Goal: Task Accomplishment & Management: Manage account settings

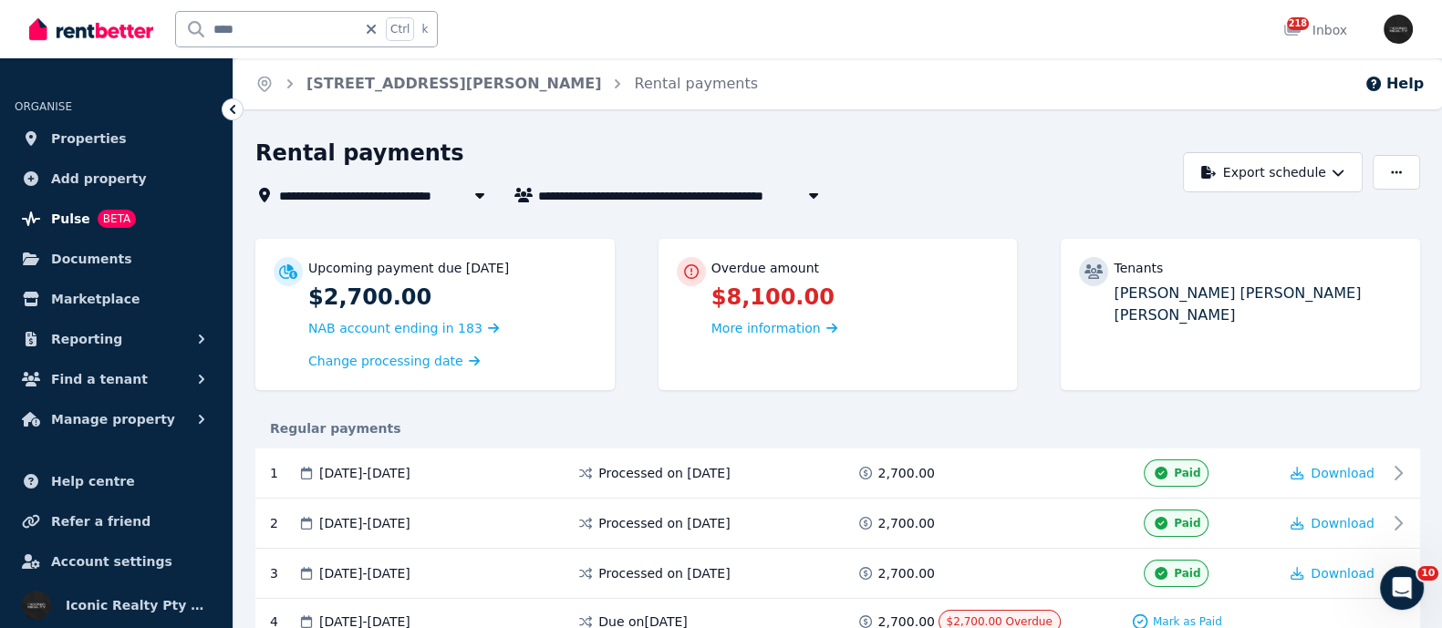
click at [77, 212] on span "Pulse" at bounding box center [70, 219] width 39 height 22
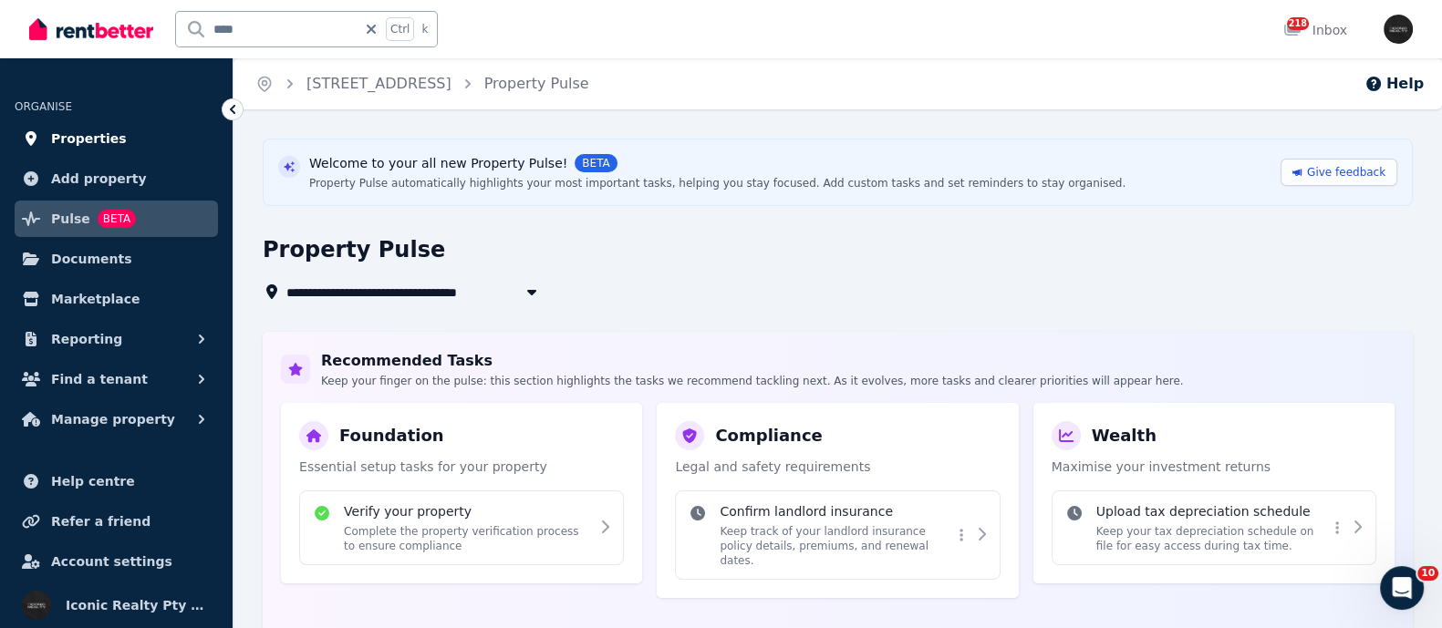
click at [63, 142] on span "Properties" at bounding box center [89, 139] width 76 height 22
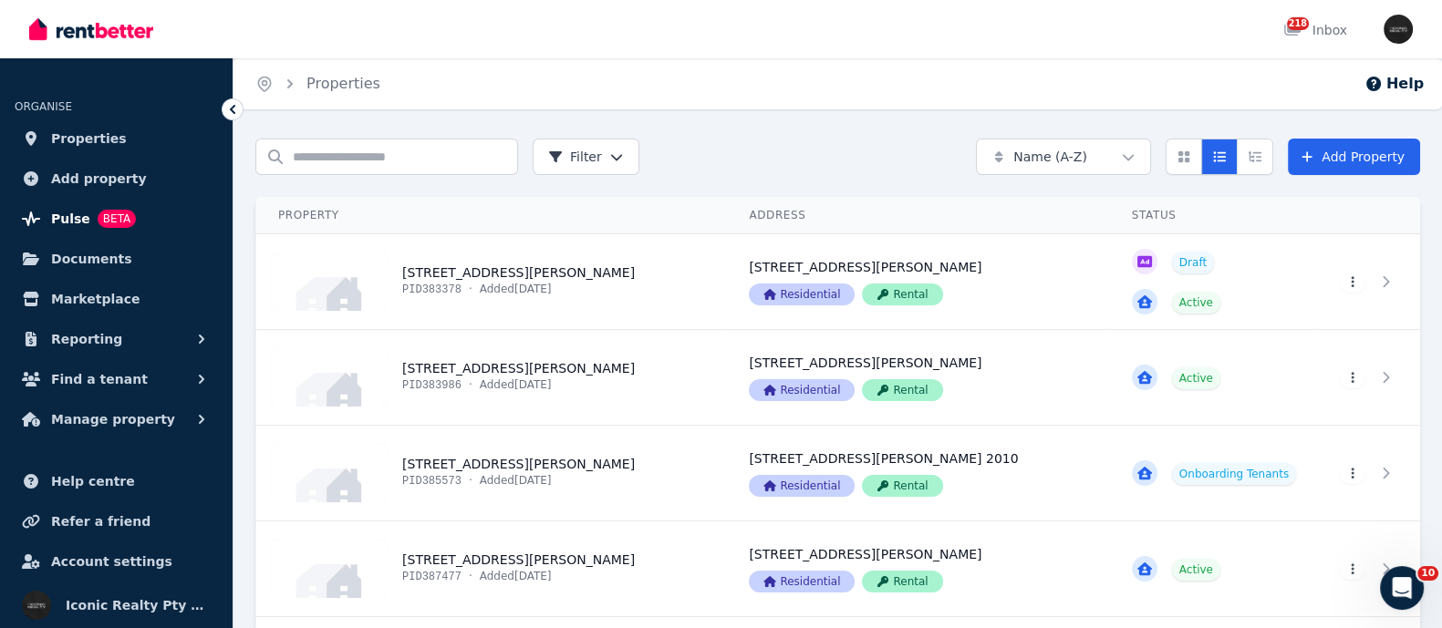
click at [78, 216] on span "Pulse" at bounding box center [70, 219] width 39 height 22
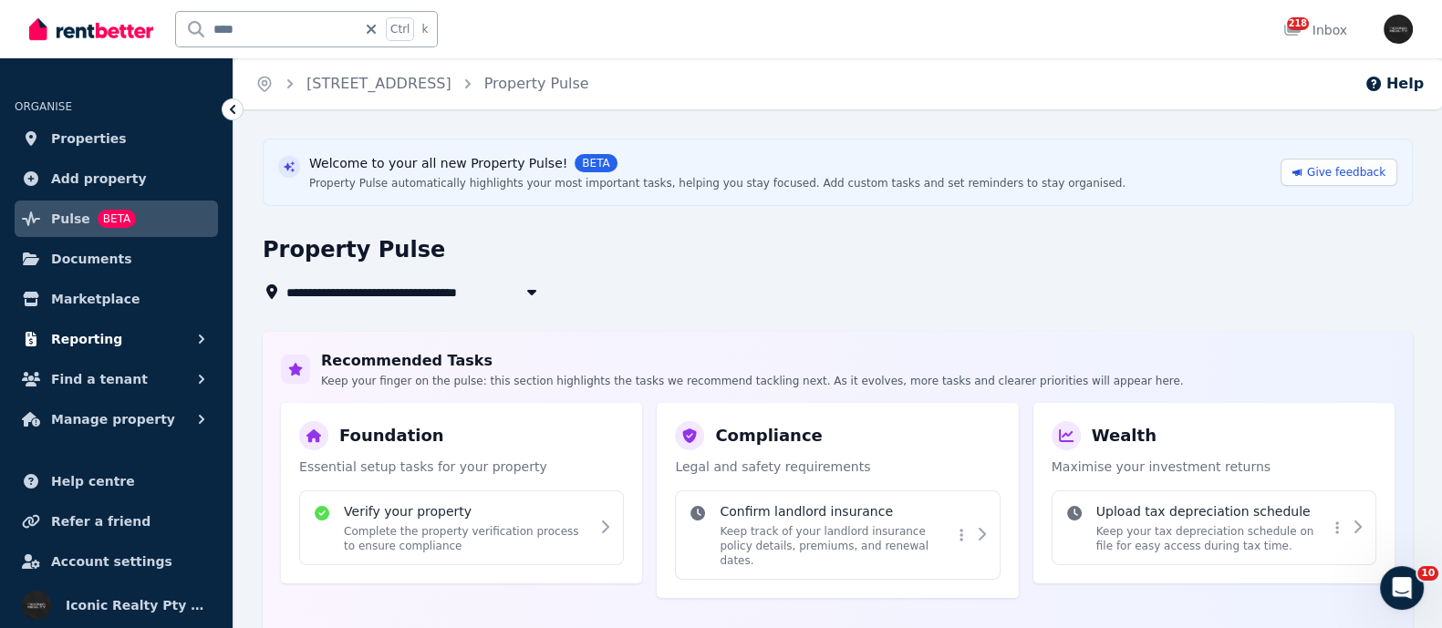
click at [75, 344] on span "Reporting" at bounding box center [86, 339] width 71 height 22
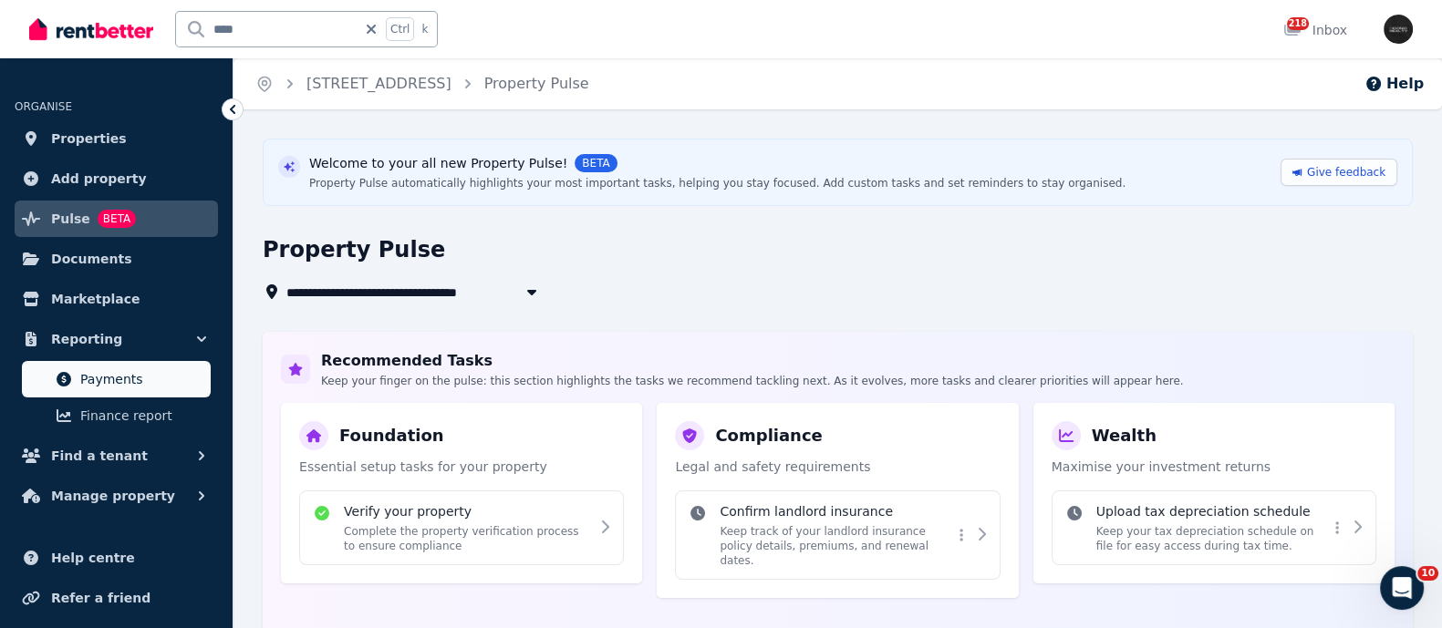
click at [94, 383] on span "Payments" at bounding box center [141, 379] width 123 height 22
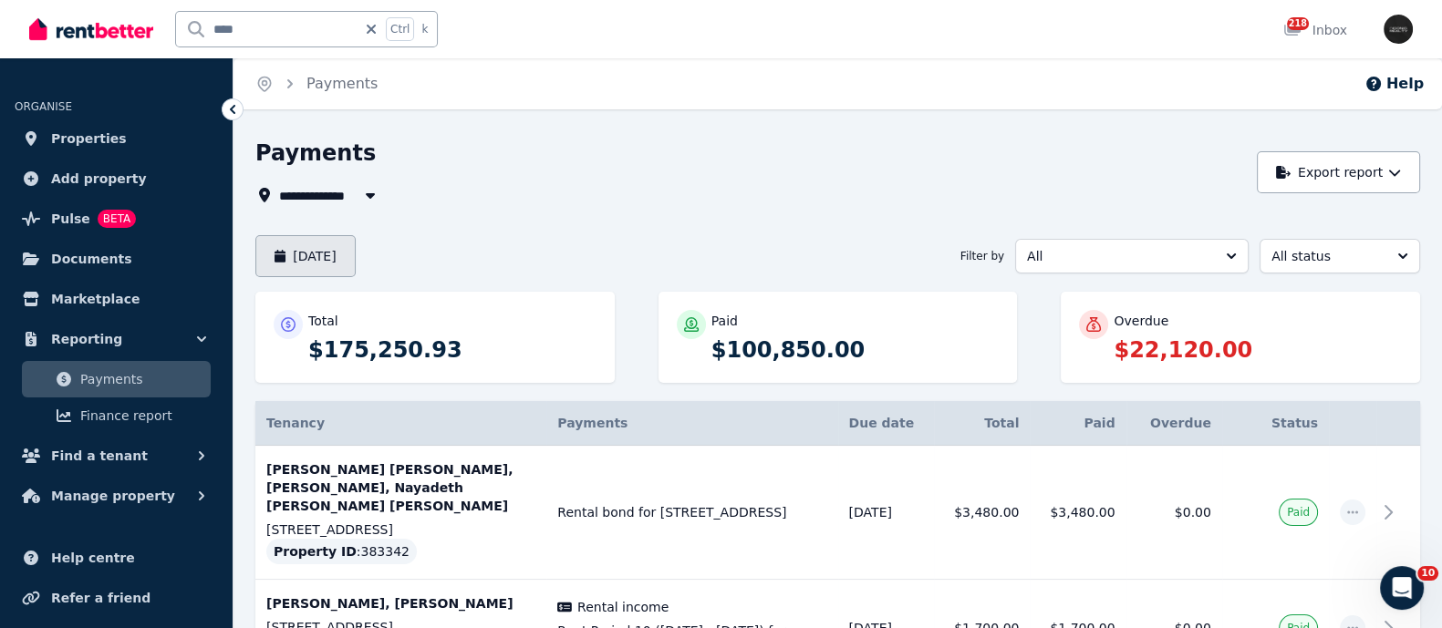
click at [316, 255] on button "[DATE]" at bounding box center [305, 256] width 100 height 42
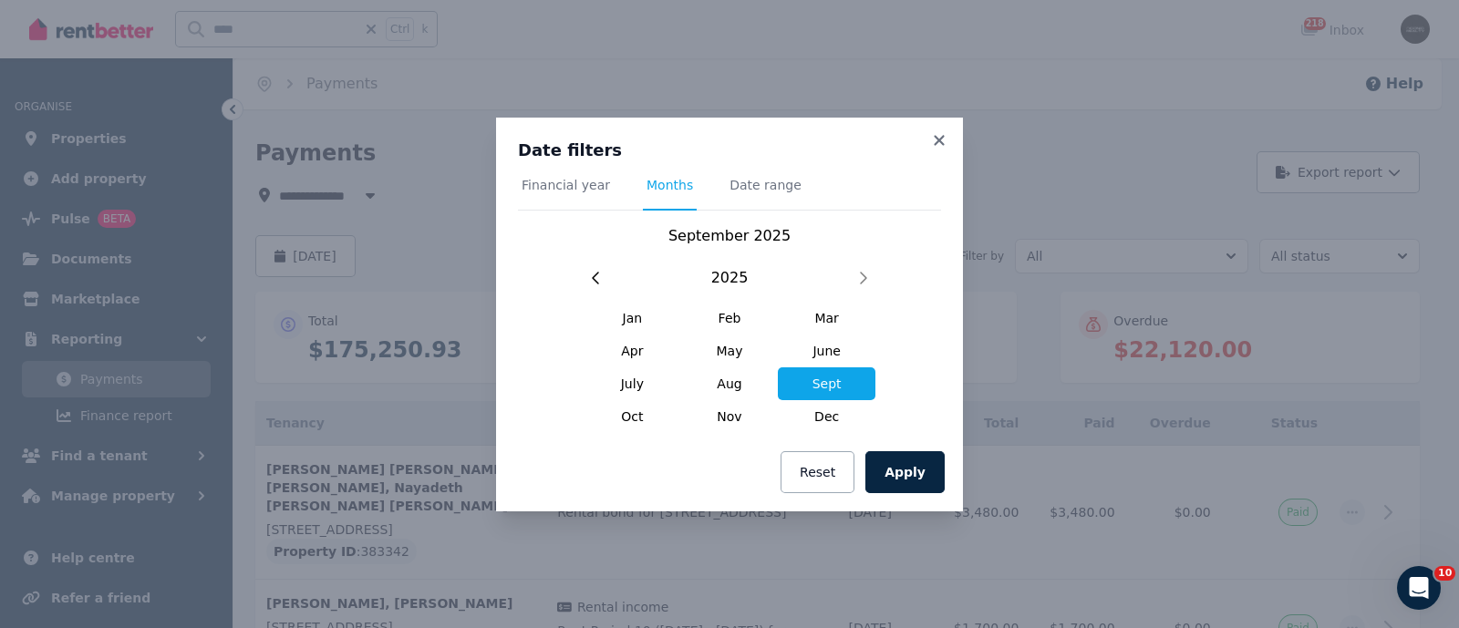
click at [767, 168] on div "Date filters Financial year Months Date range September 2025 2025 Jan Feb Mar A…" at bounding box center [729, 287] width 423 height 294
click at [760, 184] on span "Date range" at bounding box center [765, 185] width 72 height 18
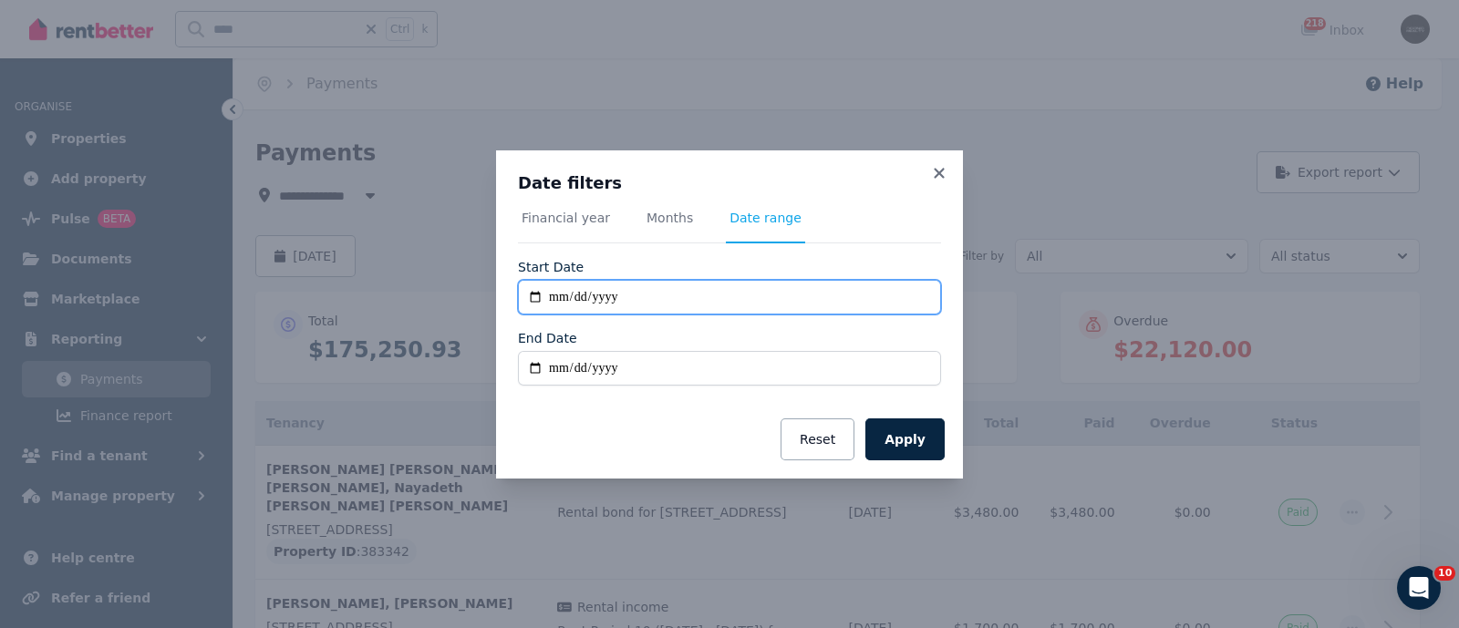
click at [535, 299] on input "**********" at bounding box center [729, 297] width 423 height 35
type input "**********"
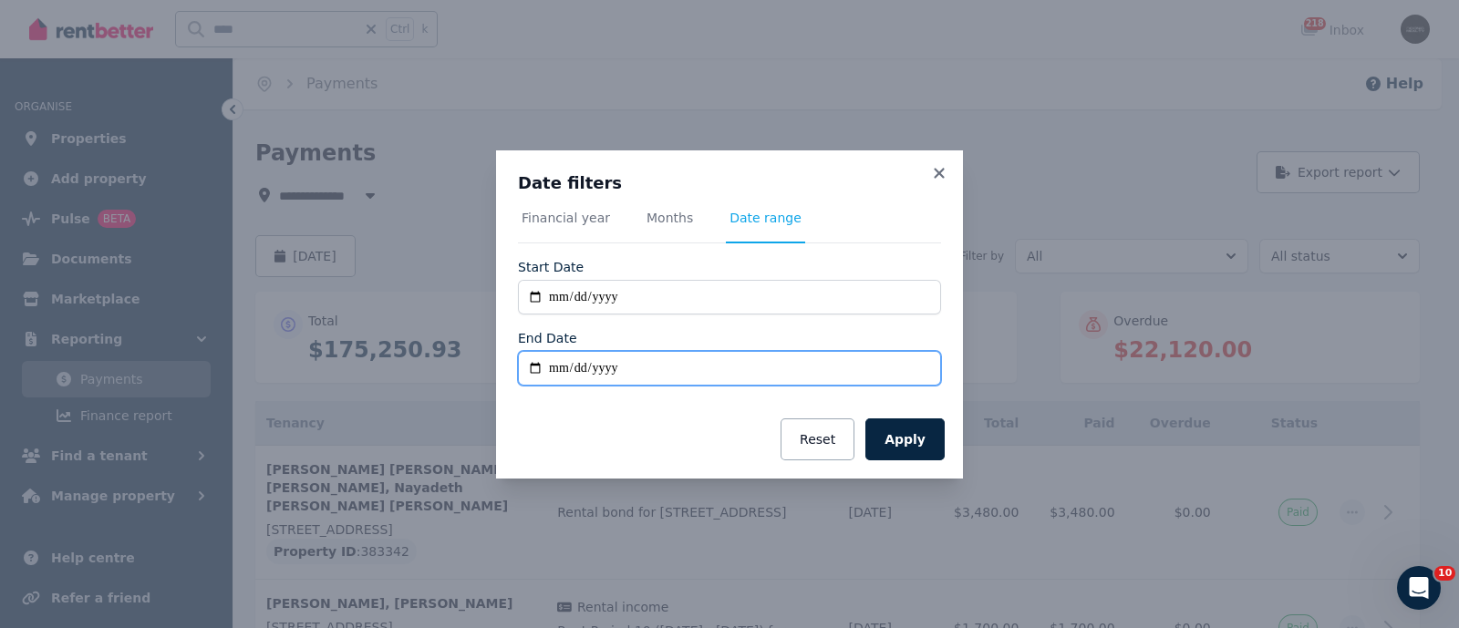
click at [527, 367] on input "End Date" at bounding box center [729, 368] width 423 height 35
click at [522, 372] on input "**********" at bounding box center [729, 368] width 423 height 35
click at [533, 367] on input "**********" at bounding box center [729, 368] width 423 height 35
type input "**********"
click at [900, 439] on button "Apply" at bounding box center [904, 440] width 79 height 42
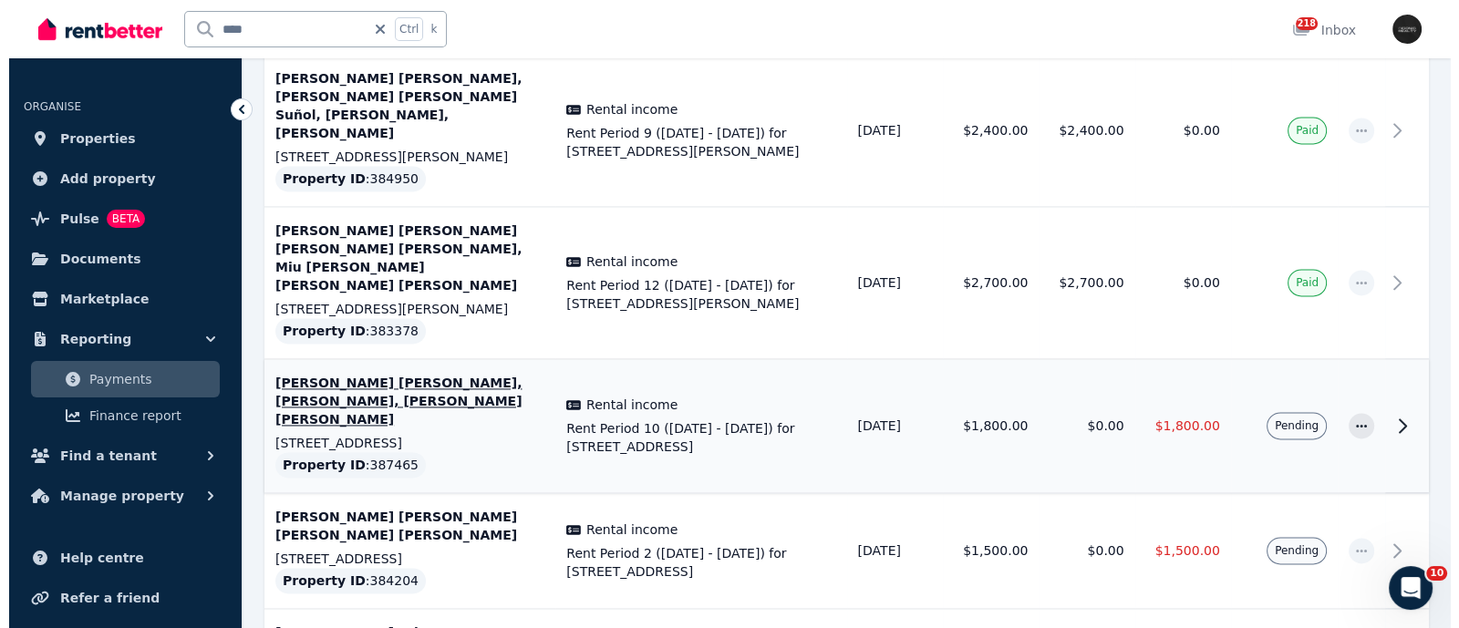
scroll to position [3418, 0]
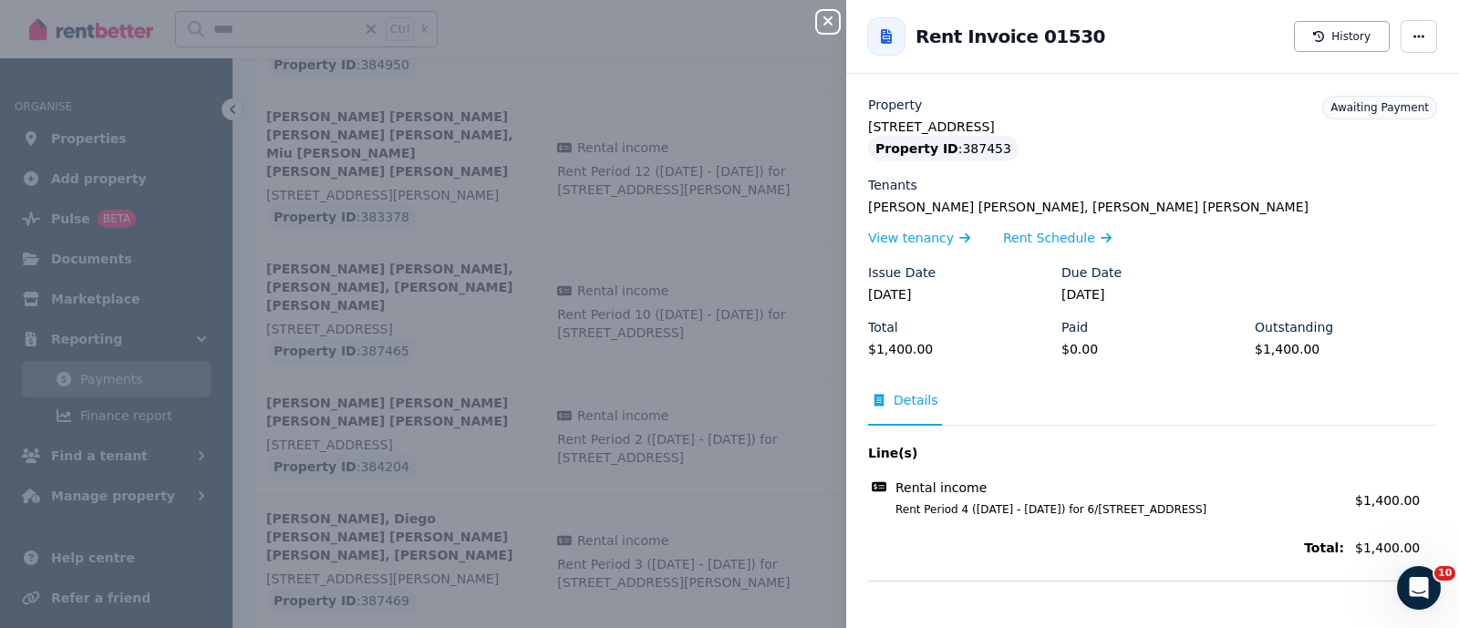
click at [349, 394] on div "Close panel Back to Rent Invoice 01530 History Property 6/256 Bondi Rd, Bondi J…" at bounding box center [729, 314] width 1459 height 628
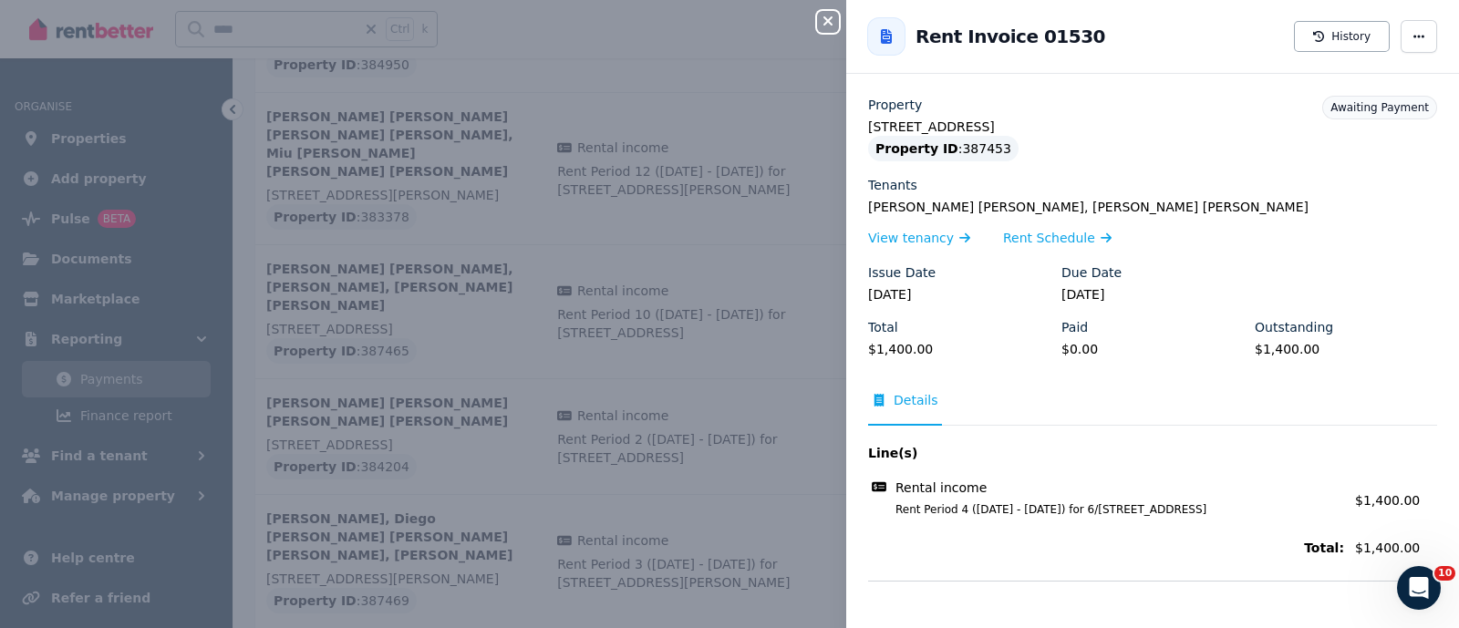
click at [447, 459] on div "Close panel Back to Rent Invoice 01530 History Property 6/256 Bondi Rd, Bondi J…" at bounding box center [729, 314] width 1459 height 628
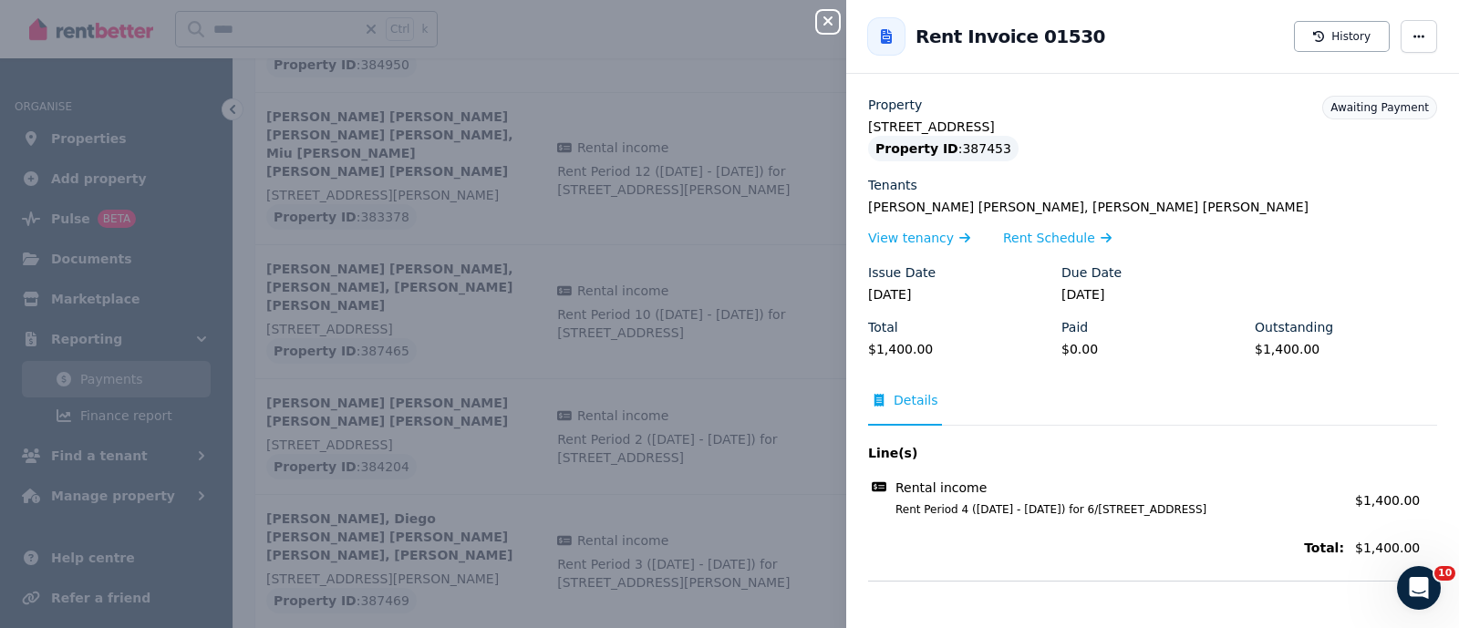
click at [356, 421] on div "Close panel Back to Rent Invoice 01530 History Property 6/256 Bondi Rd, Bondi J…" at bounding box center [729, 314] width 1459 height 628
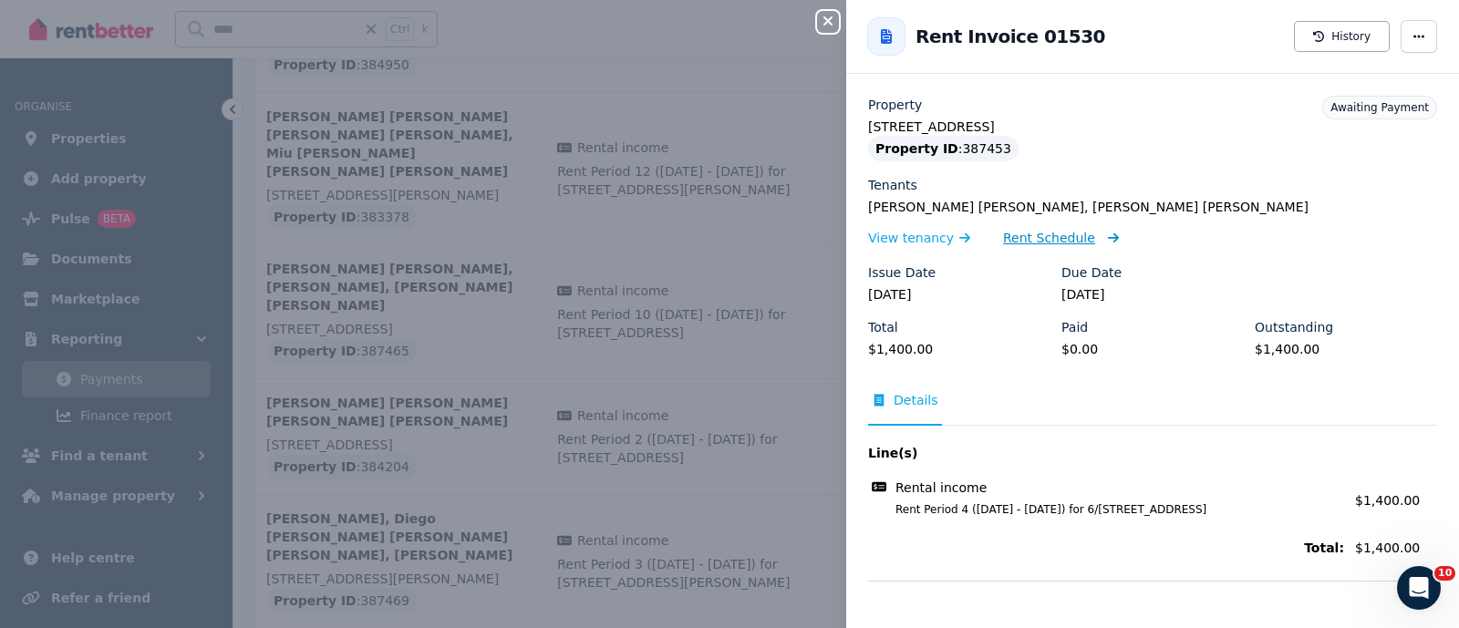
click at [1034, 241] on span "Rent Schedule" at bounding box center [1049, 238] width 92 height 18
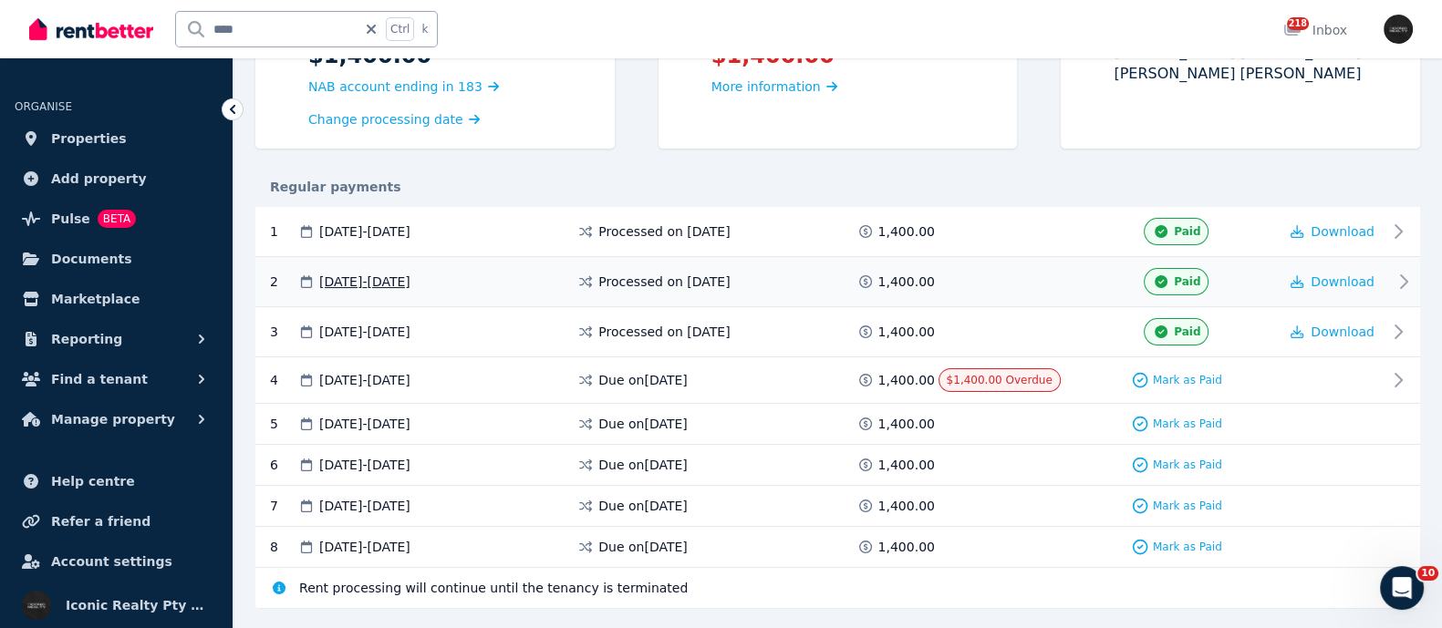
scroll to position [284, 0]
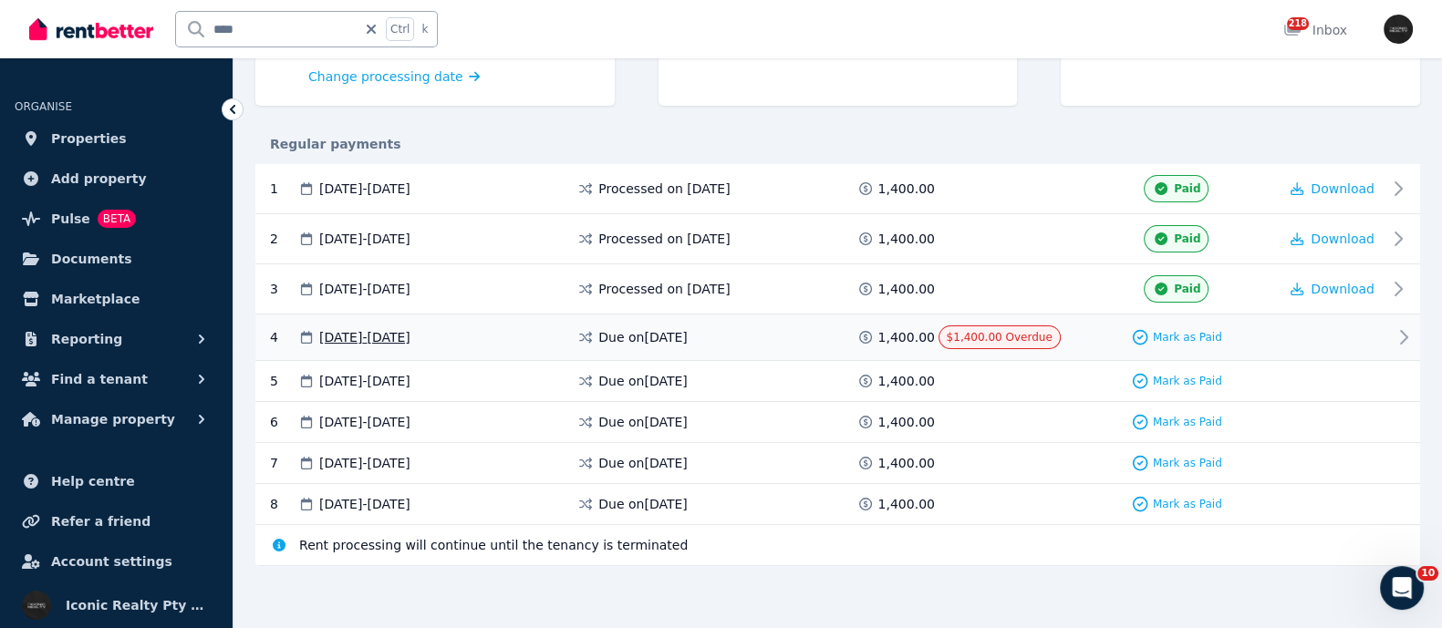
click at [351, 340] on span "03 Sep 2025 - 16 Sep 2025" at bounding box center [364, 337] width 91 height 18
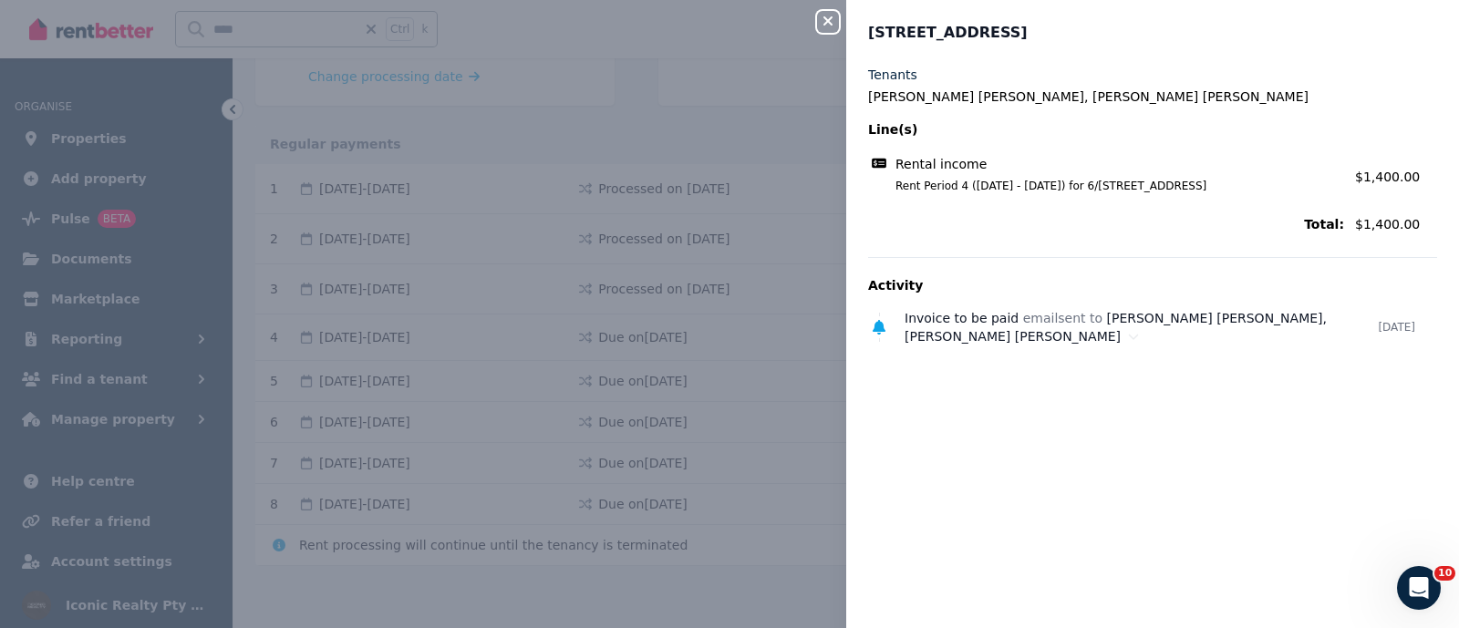
click at [450, 421] on div "Close panel 6/256 Bondi Rd, Bondi Junction # - 123 Tenants Jorge Perez Pinto, O…" at bounding box center [729, 314] width 1459 height 628
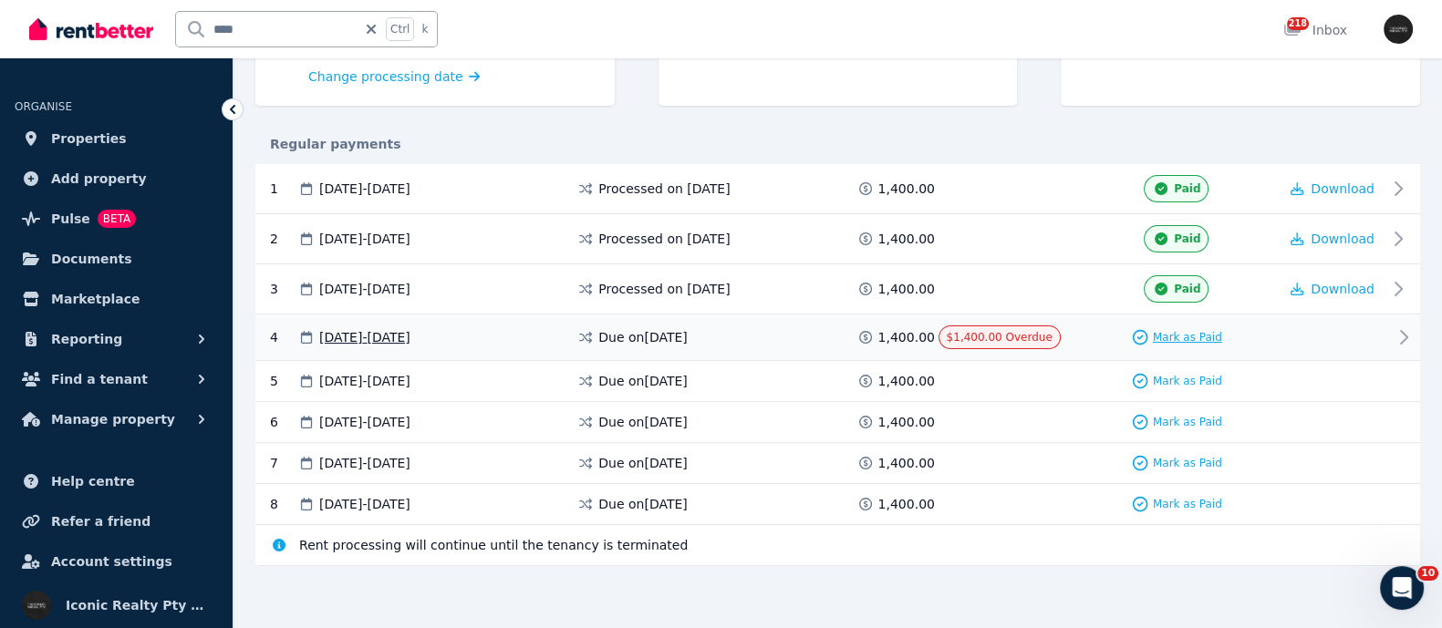
click at [1172, 334] on span "Mark as Paid" at bounding box center [1187, 337] width 69 height 15
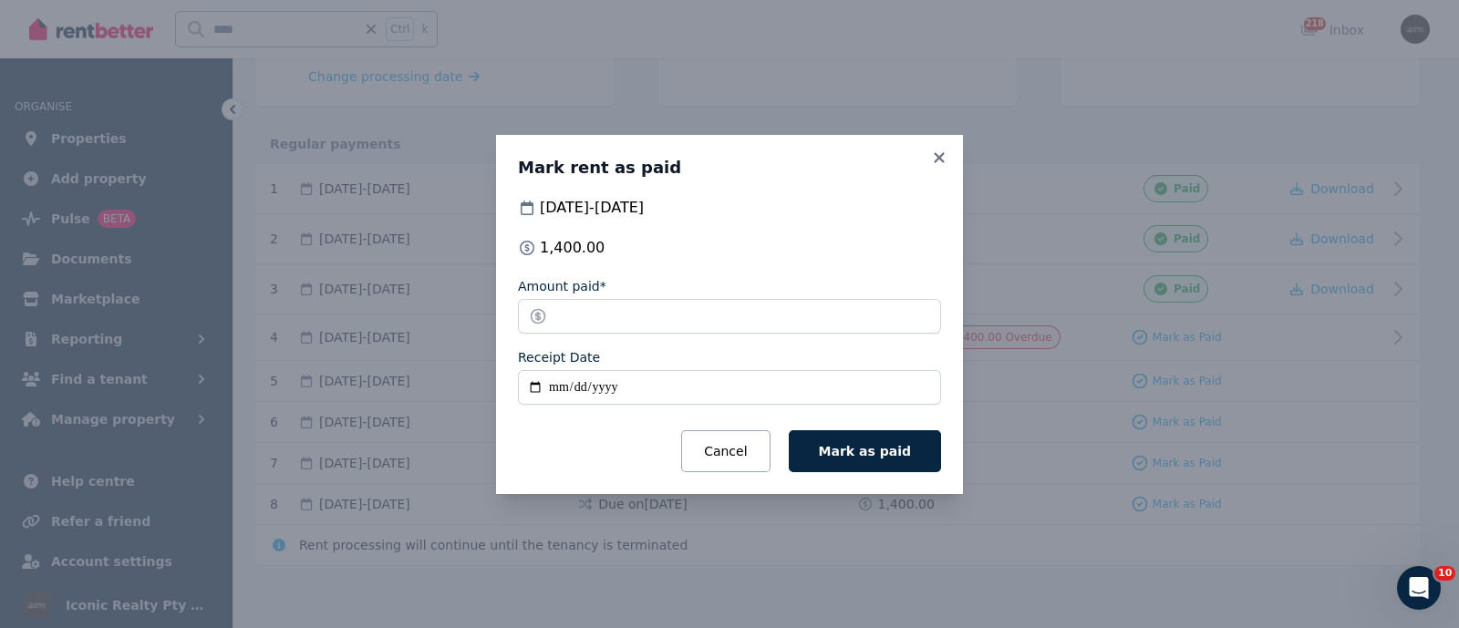
click at [529, 394] on input "Receipt Date" at bounding box center [729, 387] width 423 height 35
type input "**********"
click at [857, 434] on button "Mark as paid" at bounding box center [865, 451] width 152 height 42
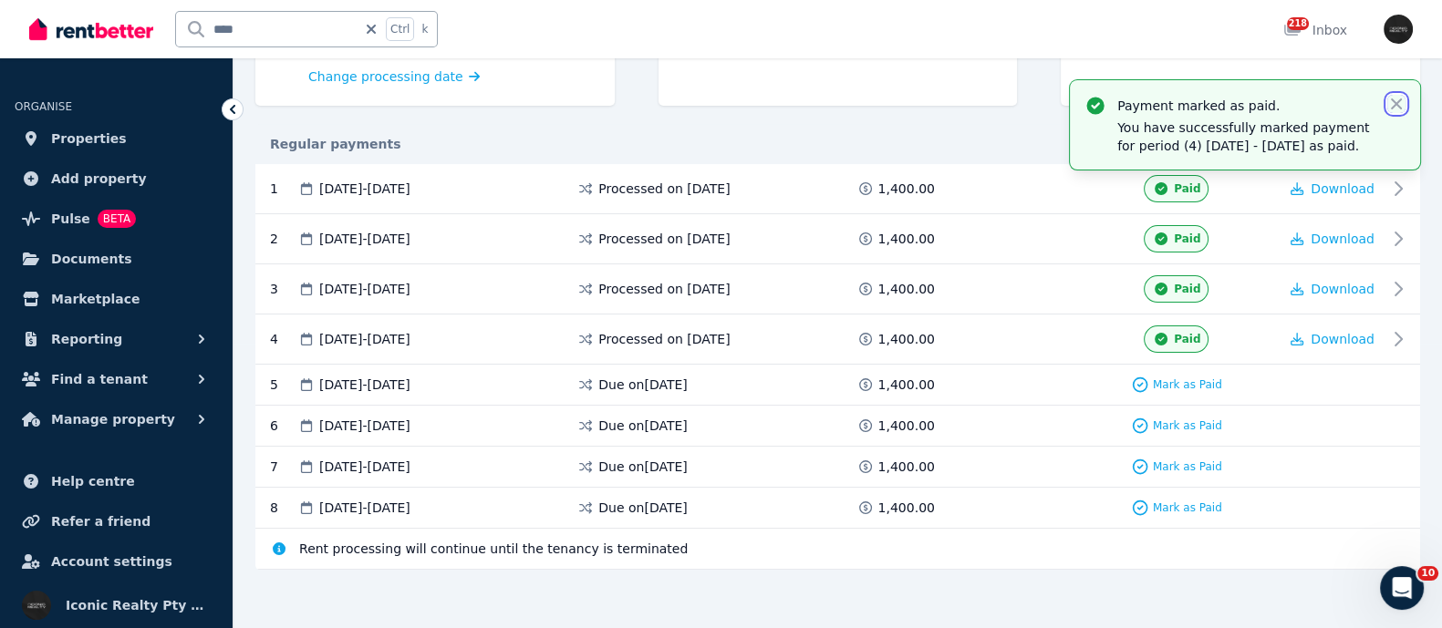
click at [1396, 105] on icon "button" at bounding box center [1396, 103] width 11 height 11
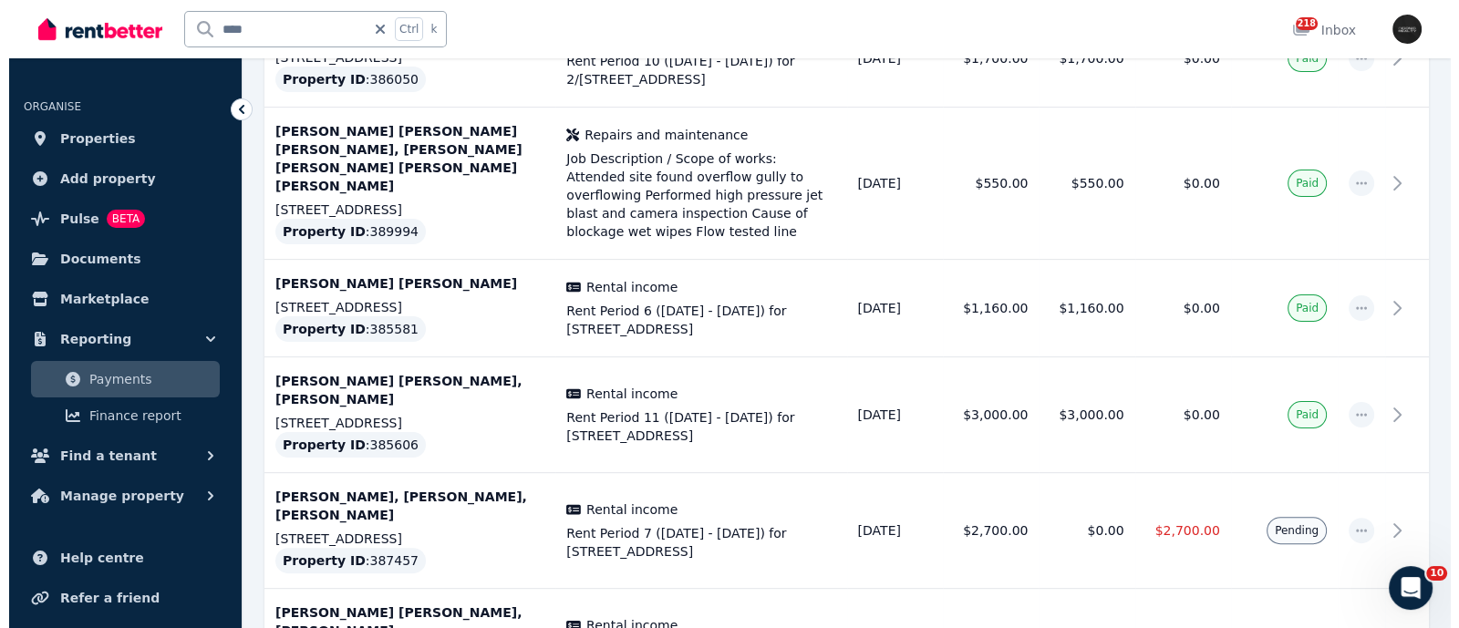
scroll to position [684, 0]
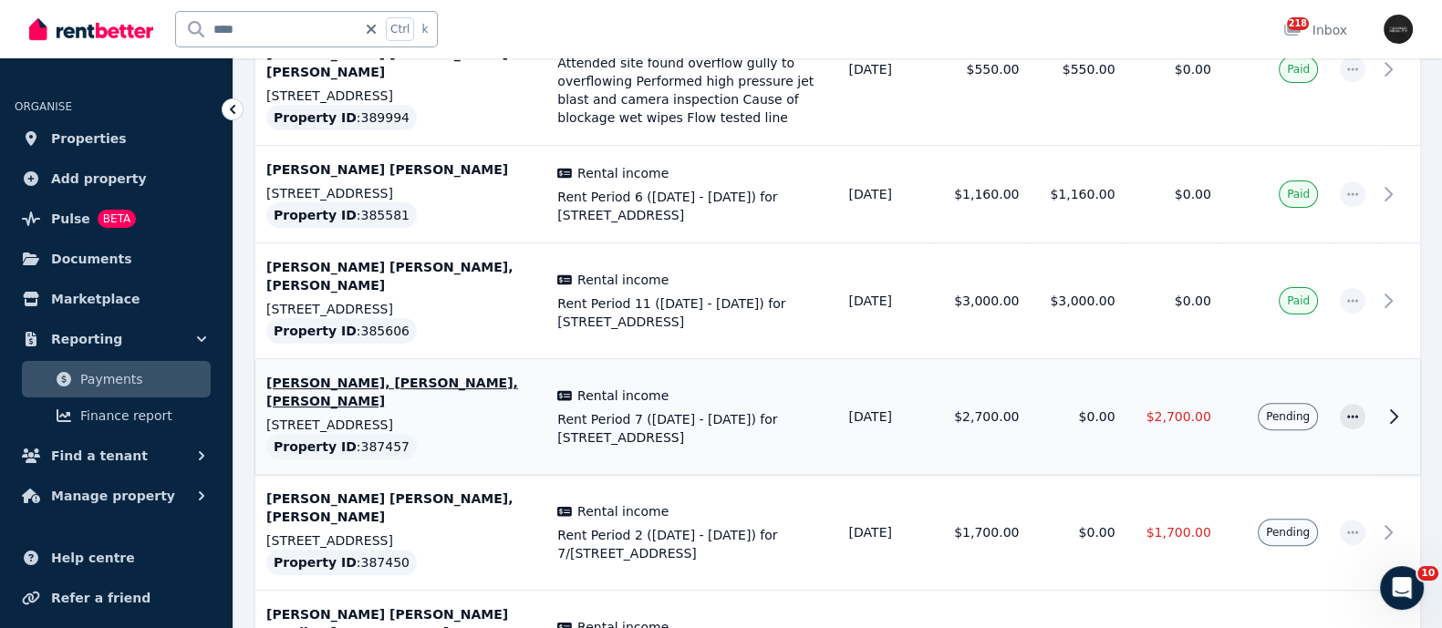
click at [1290, 359] on td "Pending" at bounding box center [1275, 417] width 107 height 116
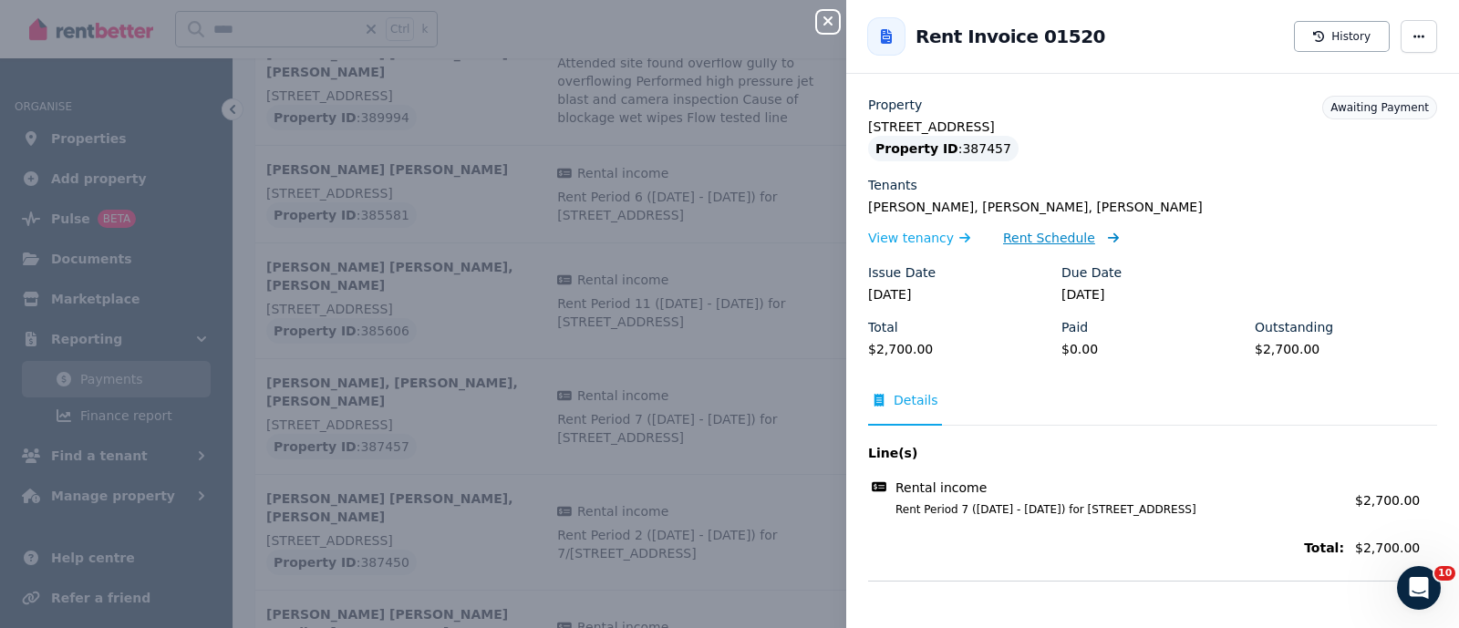
drag, startPoint x: 1030, startPoint y: 241, endPoint x: 1015, endPoint y: 241, distance: 15.5
click at [1030, 241] on span "Rent Schedule" at bounding box center [1049, 238] width 92 height 18
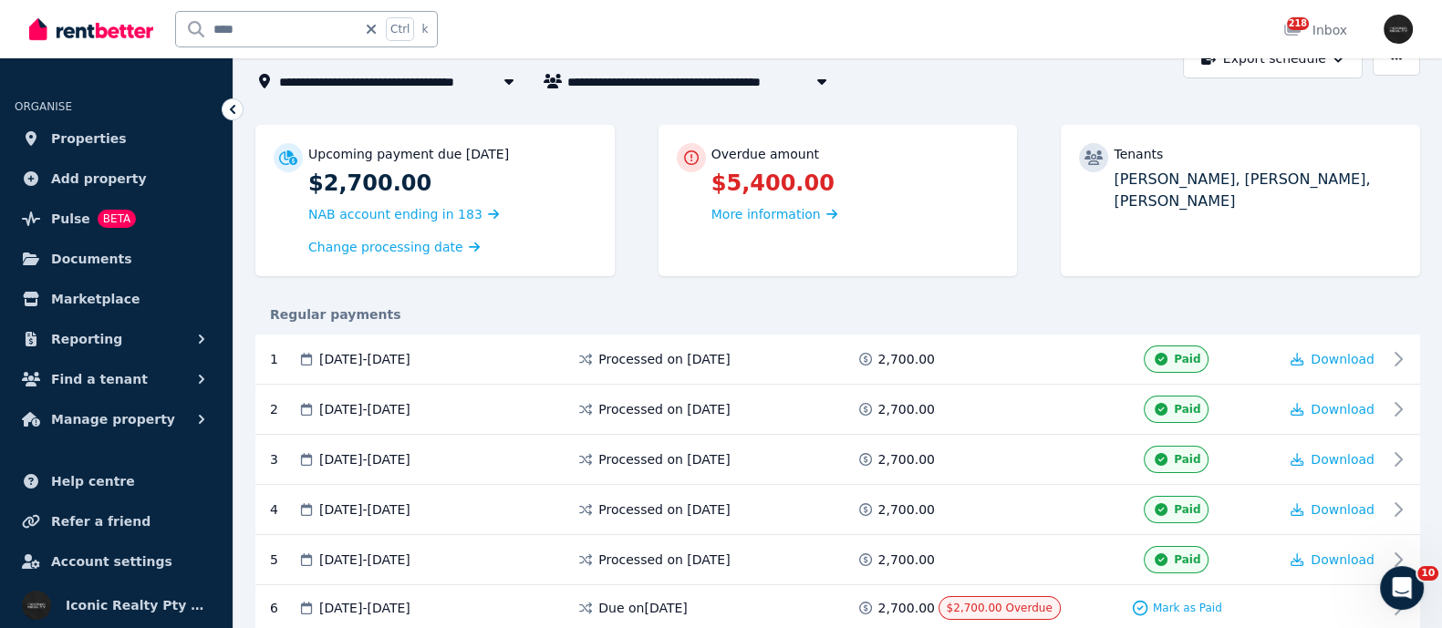
scroll to position [342, 0]
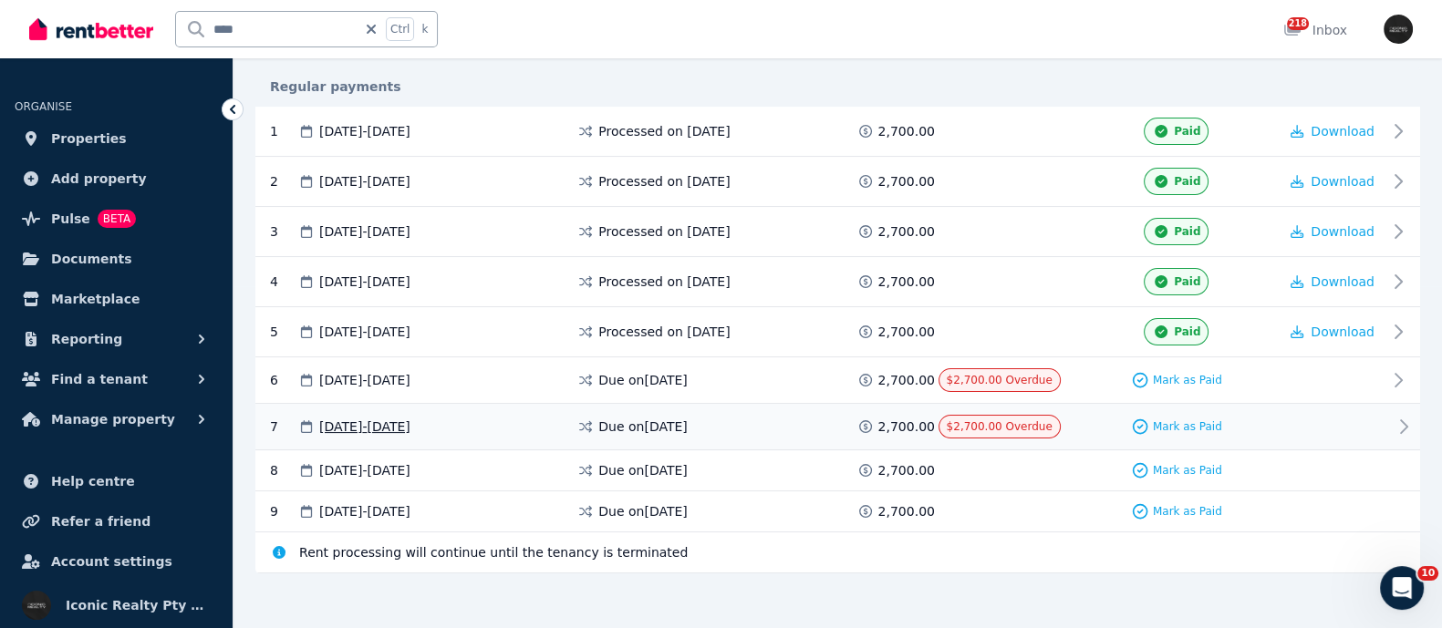
click at [871, 423] on icon at bounding box center [865, 426] width 18 height 13
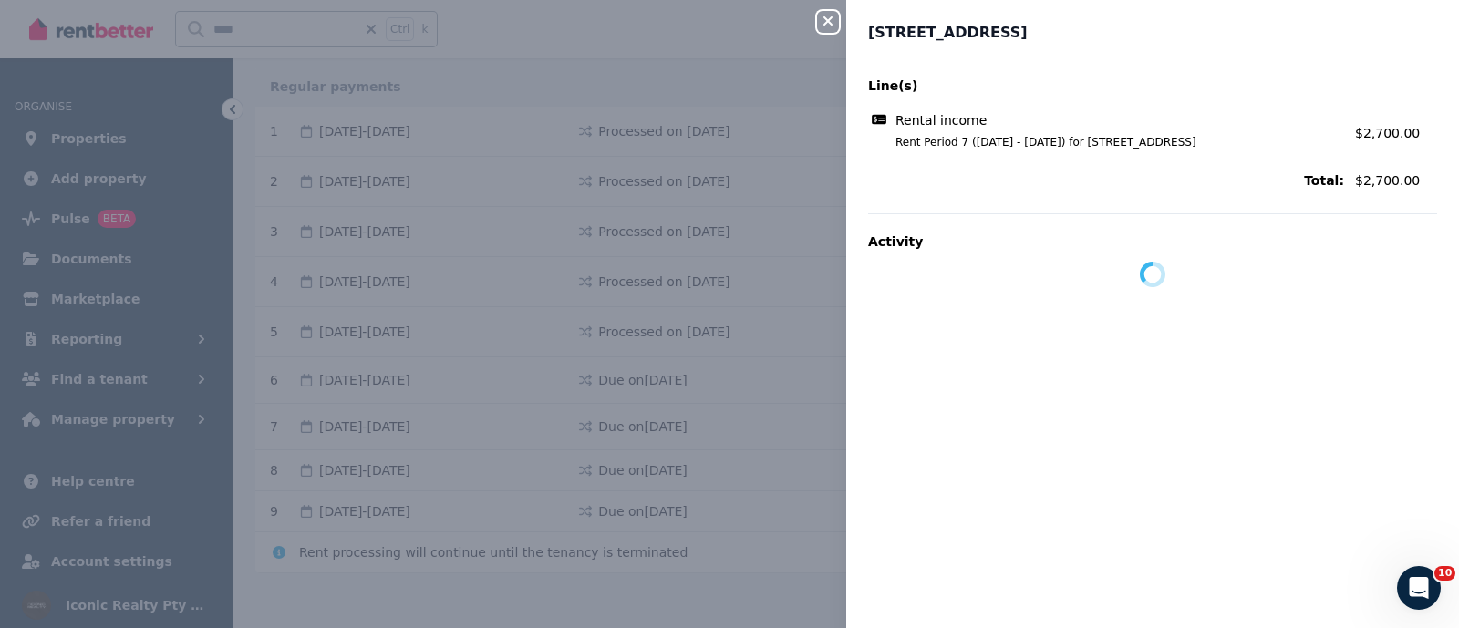
click at [730, 492] on div "Close panel 6/109 Ebley St, Bondi Junction # - 121 Line(s) Rental income Rent P…" at bounding box center [729, 314] width 1459 height 628
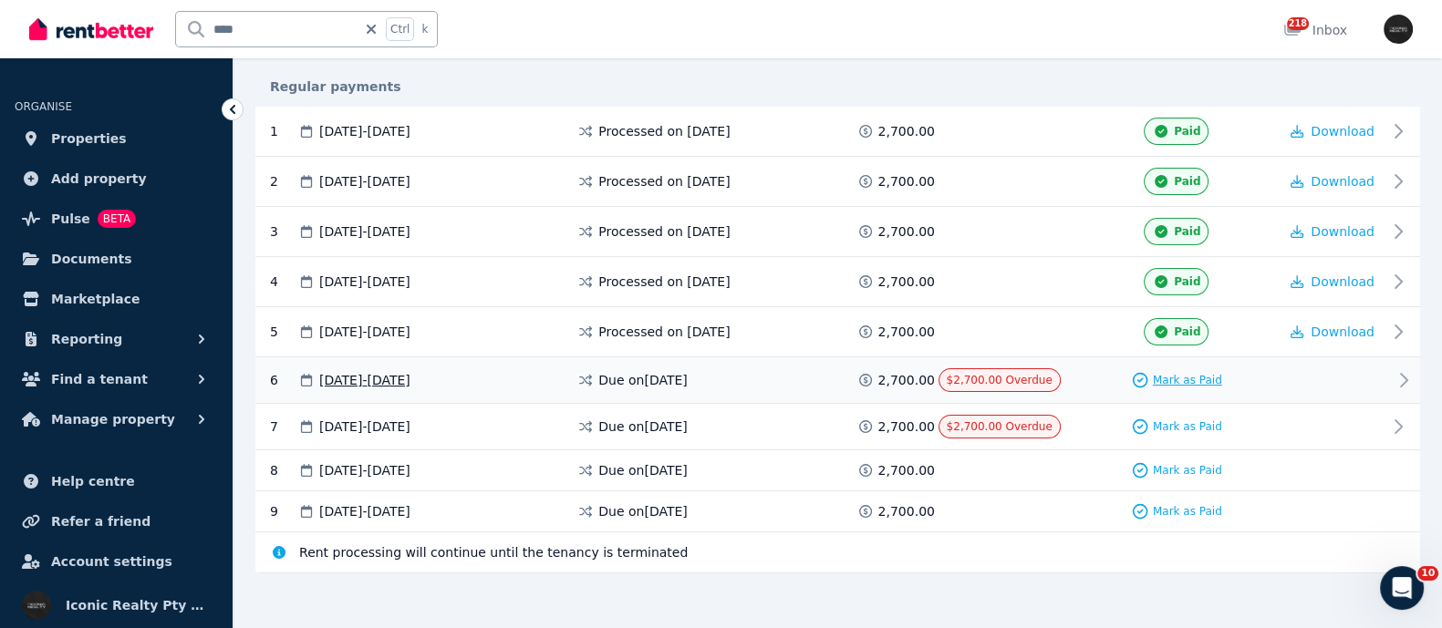
click at [1181, 373] on span "Mark as Paid" at bounding box center [1187, 380] width 69 height 15
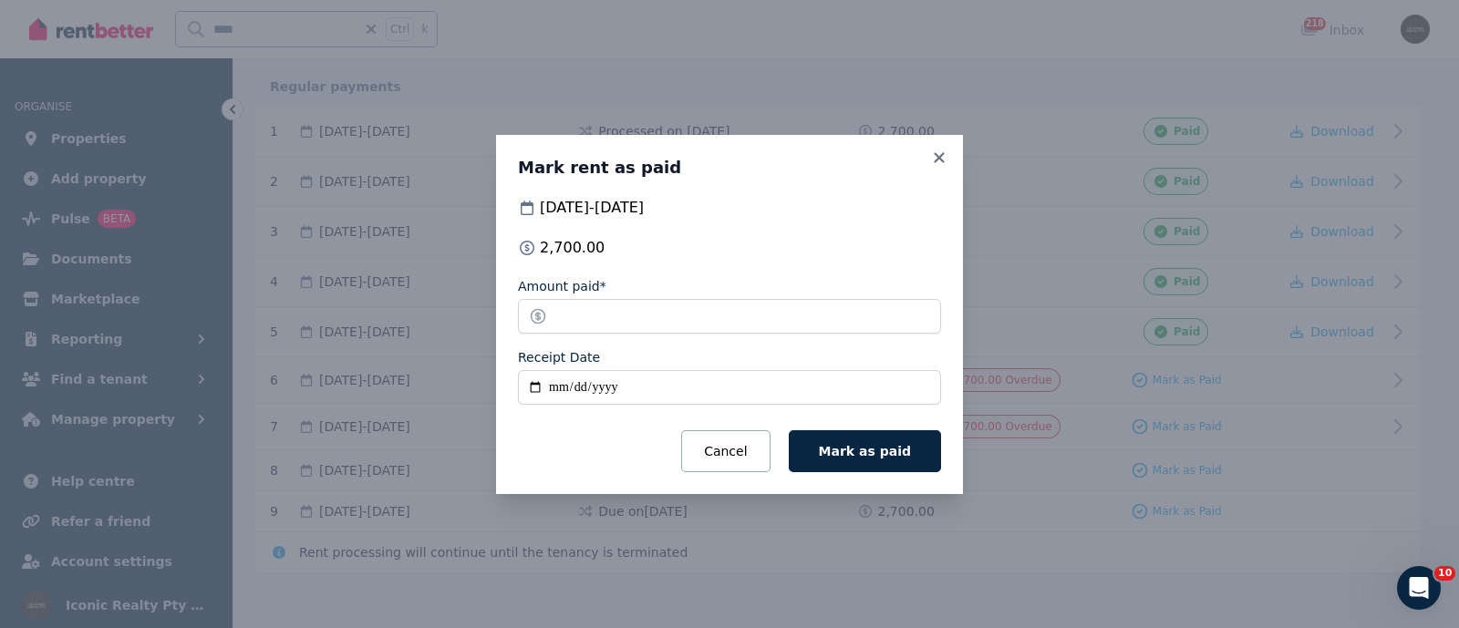
click at [538, 383] on input "Receipt Date" at bounding box center [729, 387] width 423 height 35
click at [534, 386] on input "Receipt Date" at bounding box center [729, 387] width 423 height 35
click at [527, 392] on input "**********" at bounding box center [729, 387] width 423 height 35
type input "**********"
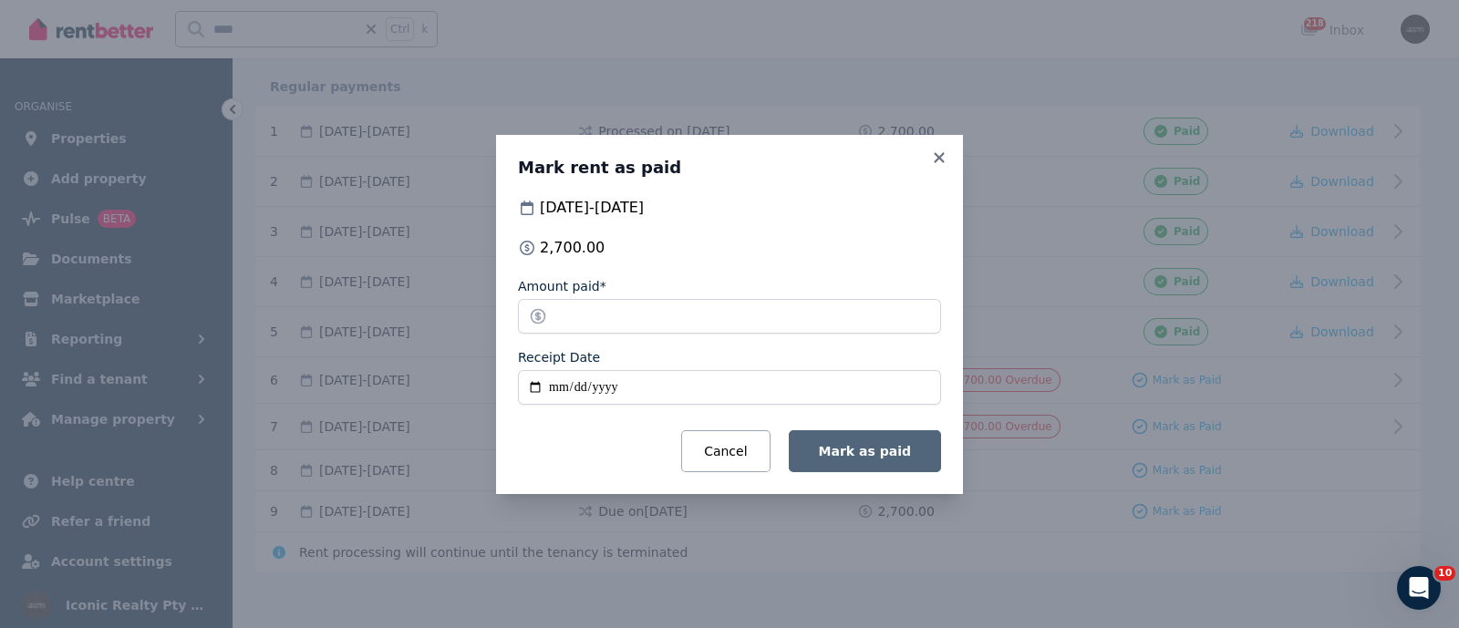
click at [876, 453] on span "Mark as paid" at bounding box center [865, 451] width 92 height 15
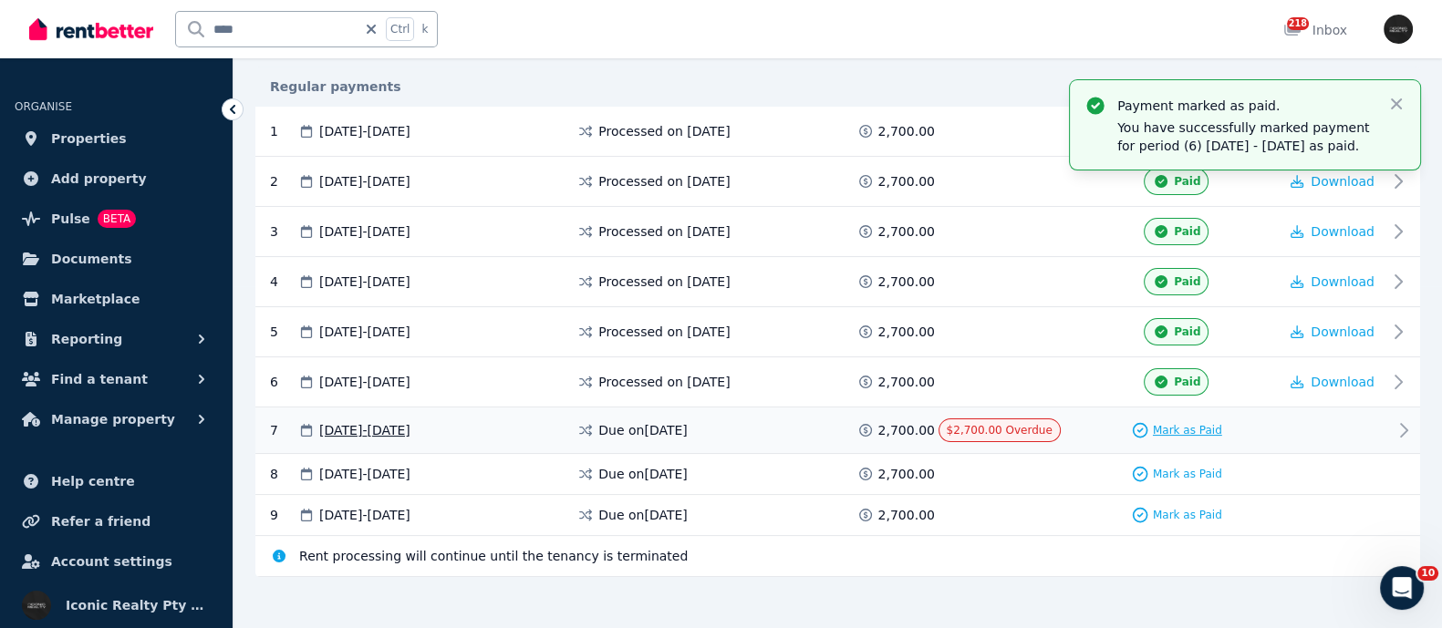
click at [1159, 430] on span "Mark as Paid" at bounding box center [1187, 430] width 69 height 15
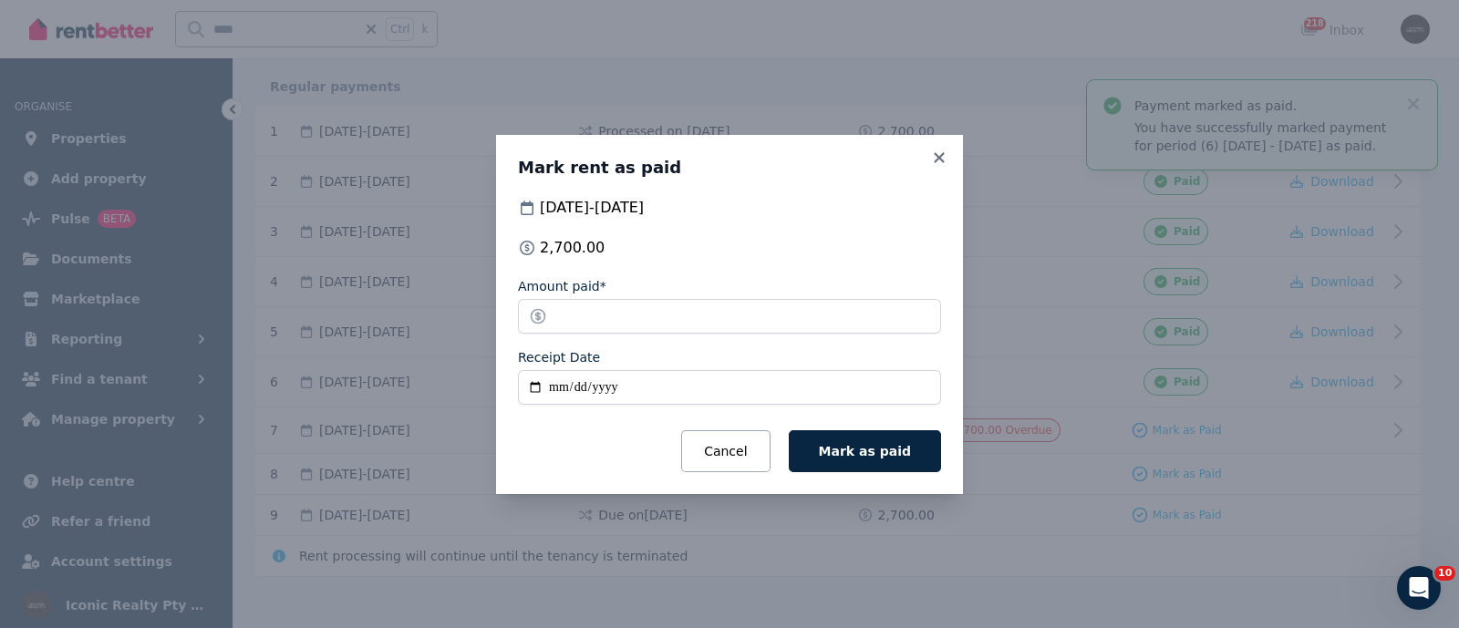
click at [533, 382] on input "Receipt Date" at bounding box center [729, 387] width 423 height 35
type input "**********"
click at [884, 452] on span "Mark as paid" at bounding box center [865, 451] width 92 height 15
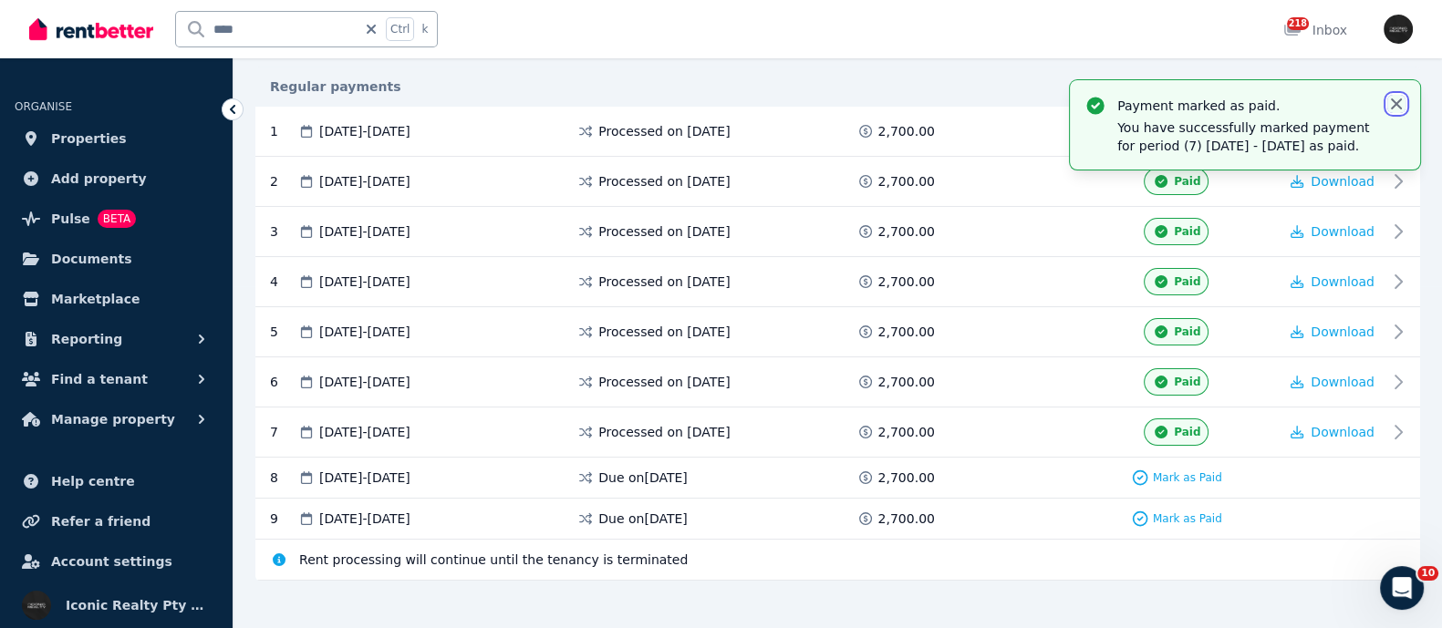
click at [1389, 103] on icon "button" at bounding box center [1396, 104] width 18 height 18
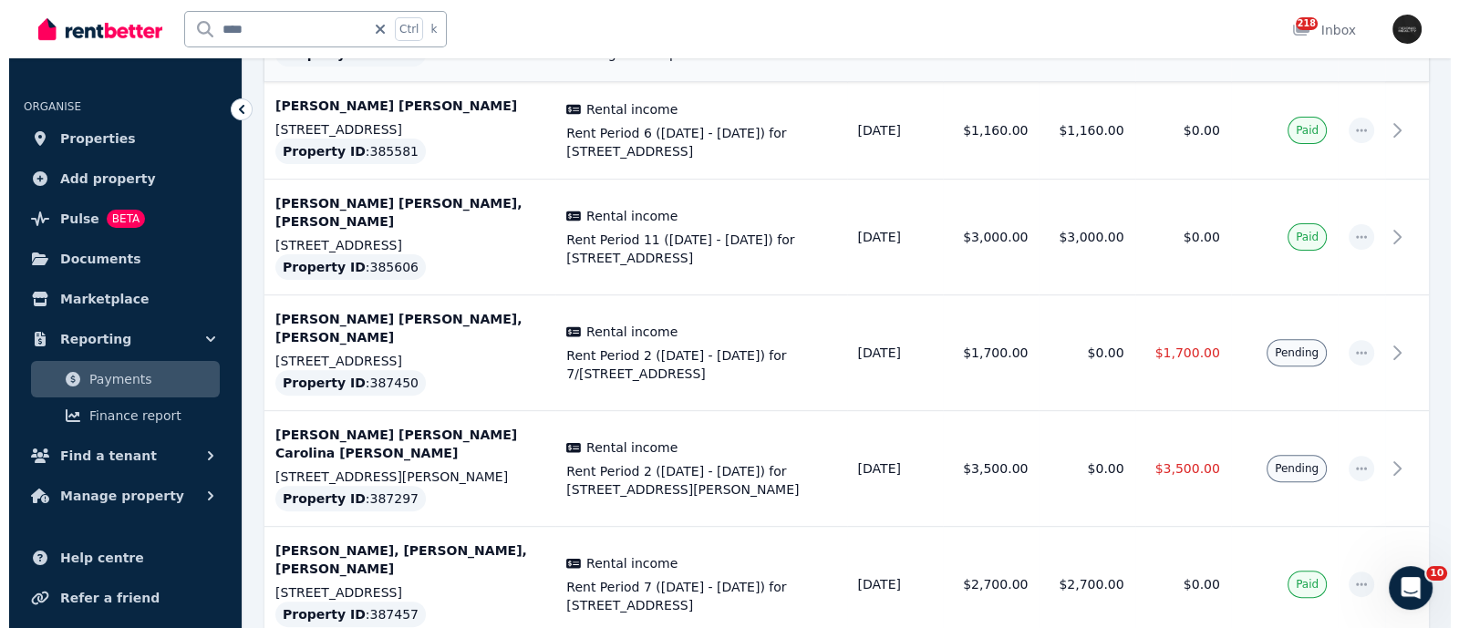
scroll to position [797, 0]
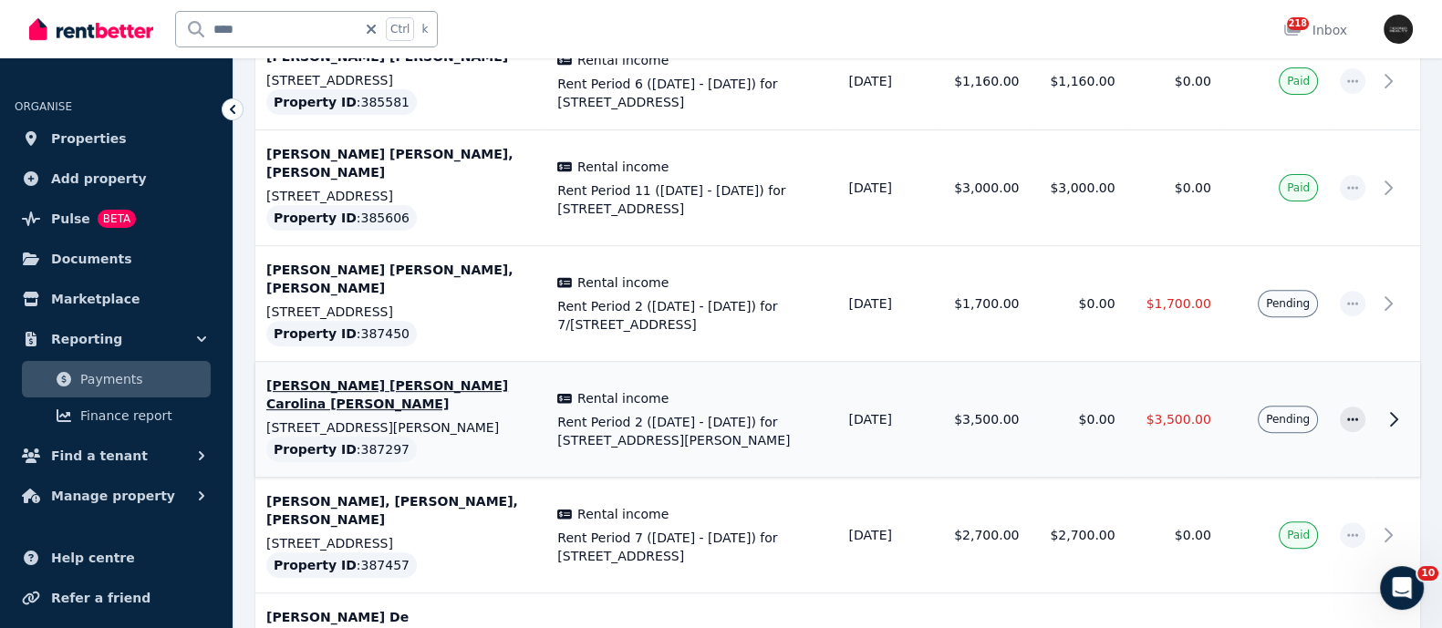
click at [303, 377] on p "[PERSON_NAME] [PERSON_NAME] Carolina [PERSON_NAME]" at bounding box center [400, 395] width 269 height 36
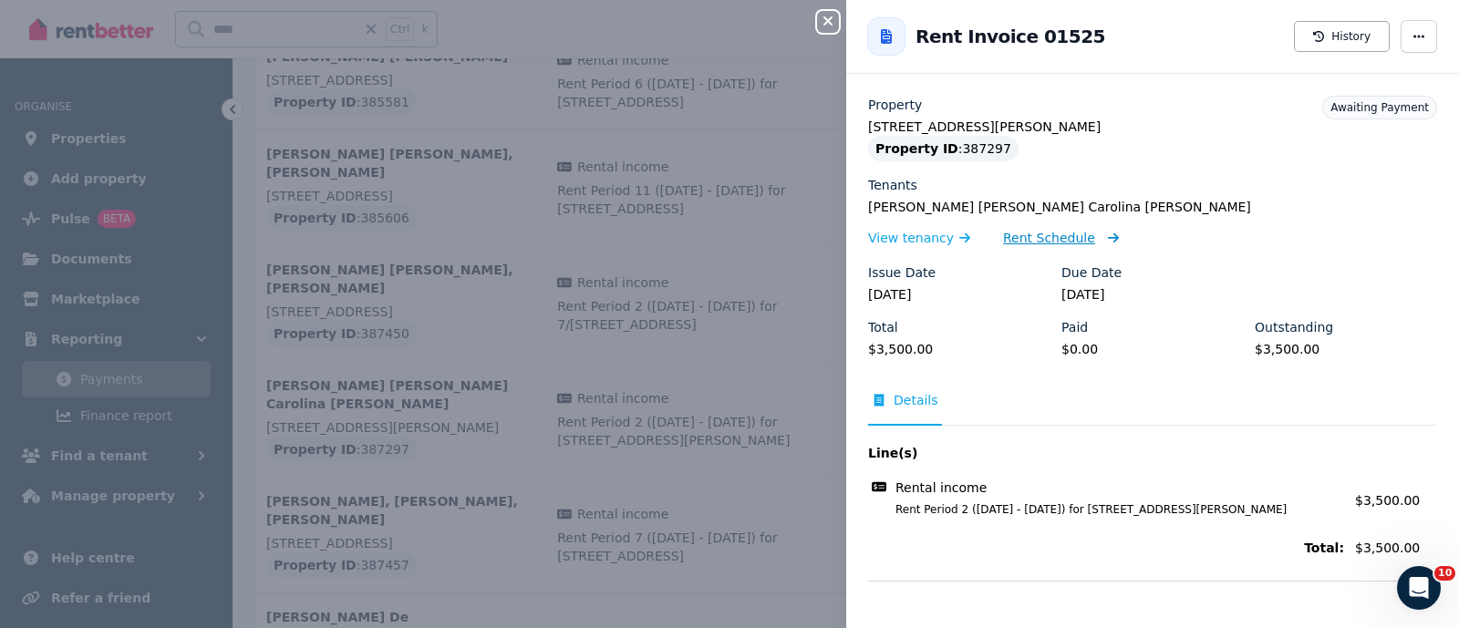
click at [1033, 239] on span "Rent Schedule" at bounding box center [1049, 238] width 92 height 18
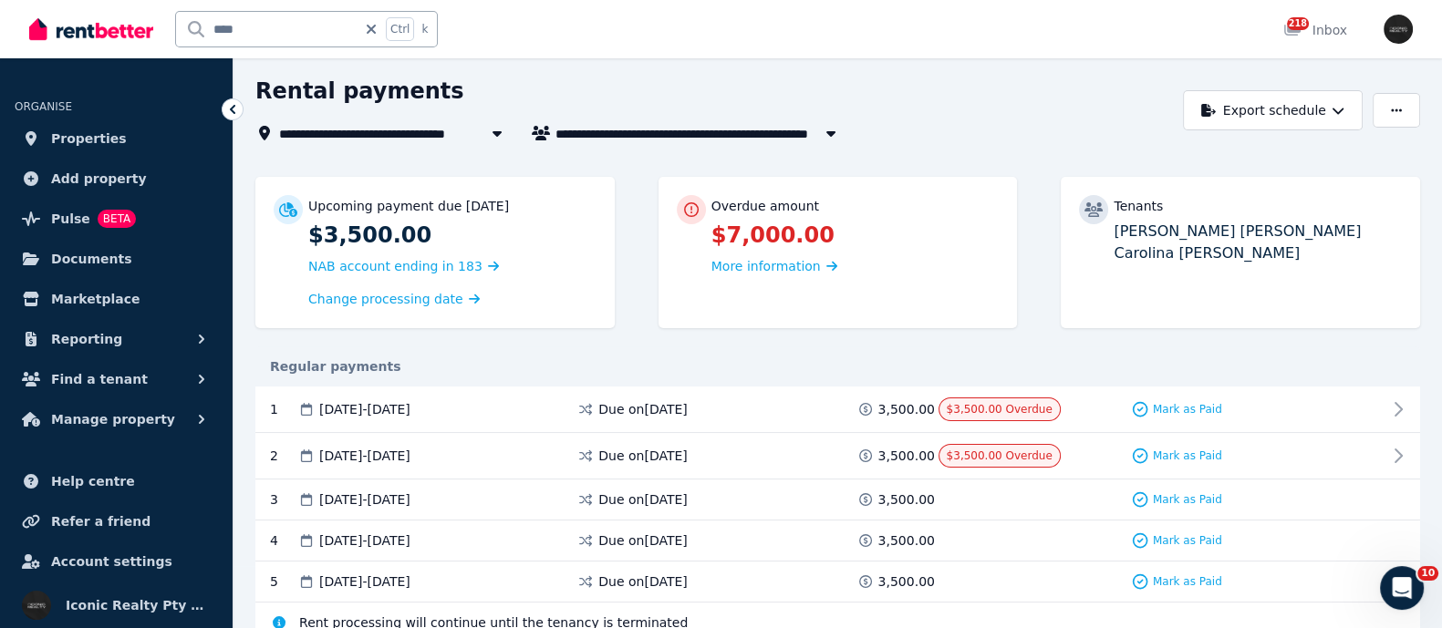
scroll to position [26, 0]
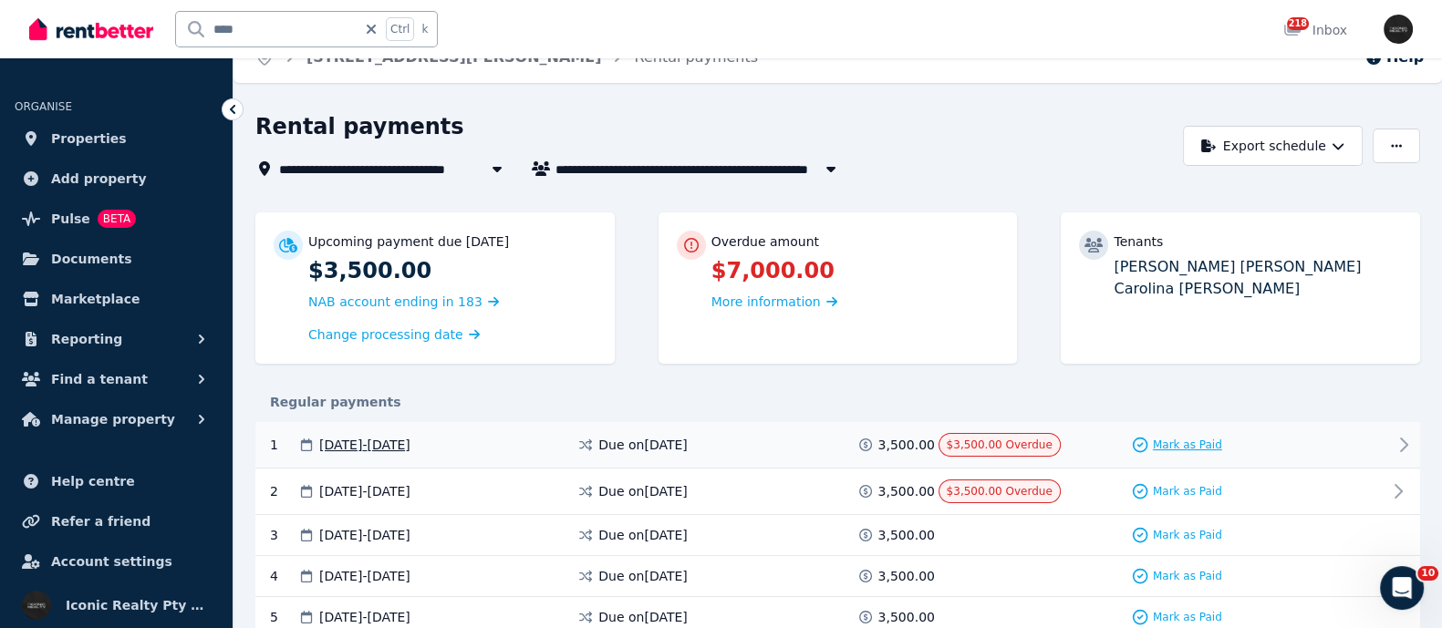
click at [1174, 449] on span "Mark as Paid" at bounding box center [1187, 445] width 69 height 15
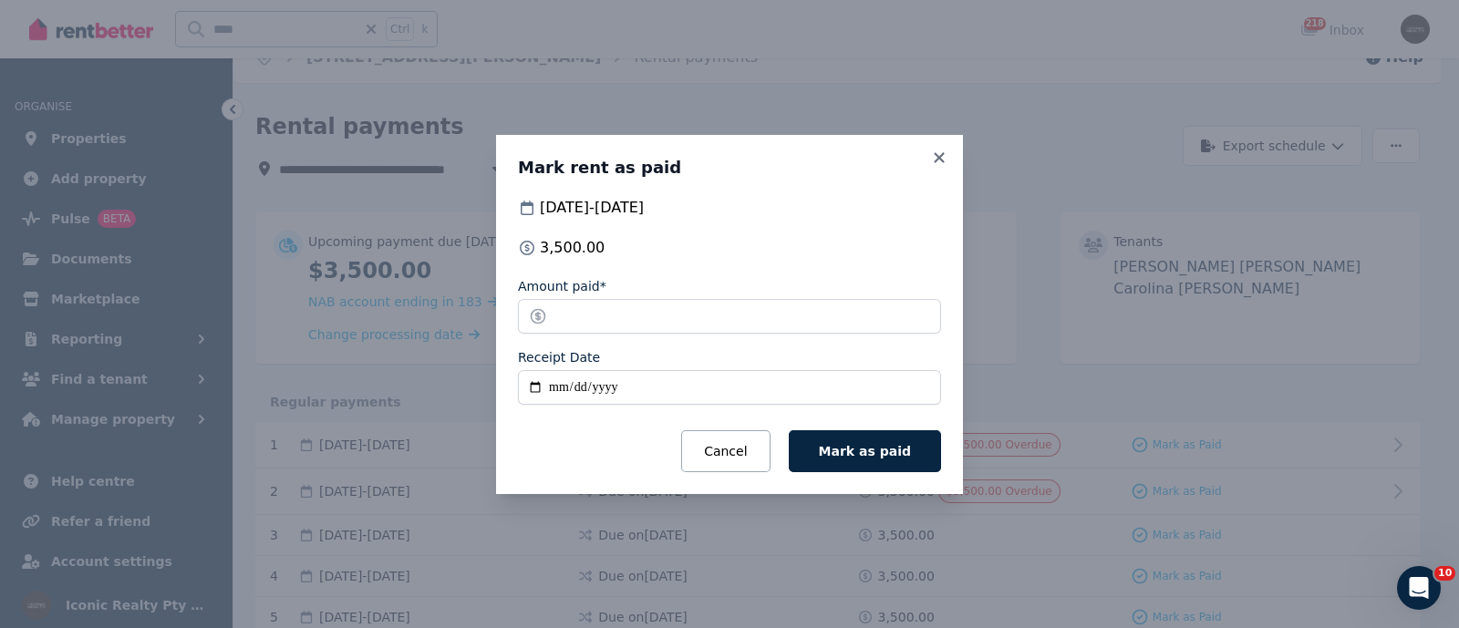
click at [533, 387] on input "Receipt Date" at bounding box center [729, 387] width 423 height 35
type input "**********"
click at [853, 448] on span "Mark as paid" at bounding box center [865, 451] width 92 height 15
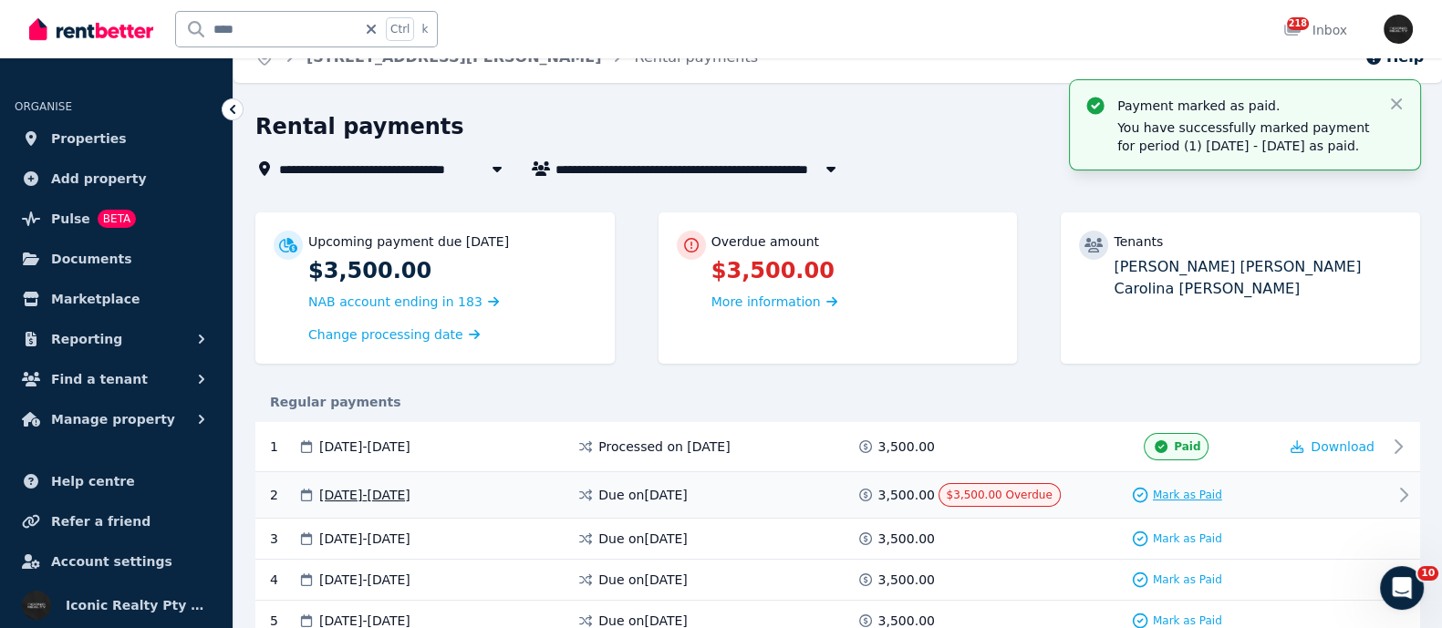
click at [1182, 491] on span "Mark as Paid" at bounding box center [1187, 495] width 69 height 15
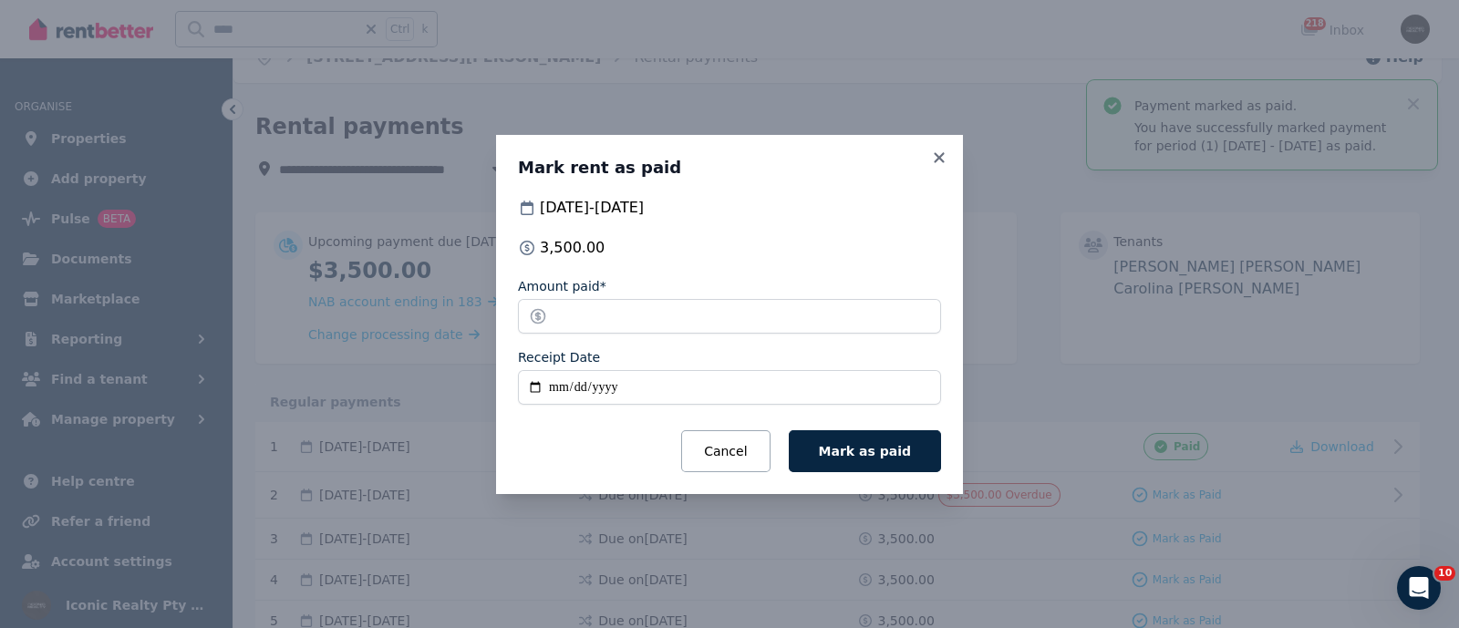
click at [531, 384] on input "Receipt Date" at bounding box center [729, 387] width 423 height 35
type input "**********"
click at [889, 449] on span "Mark as paid" at bounding box center [865, 451] width 92 height 15
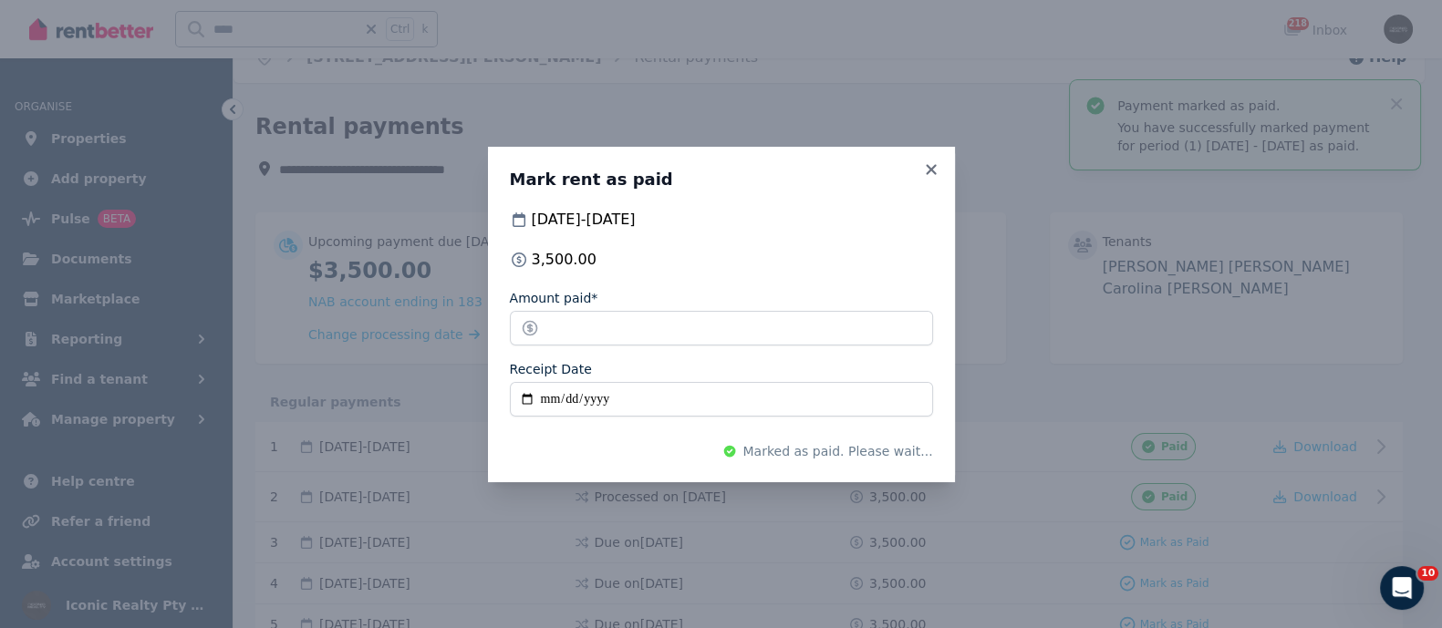
click at [938, 166] on div "**********" at bounding box center [705, 169] width 900 height 22
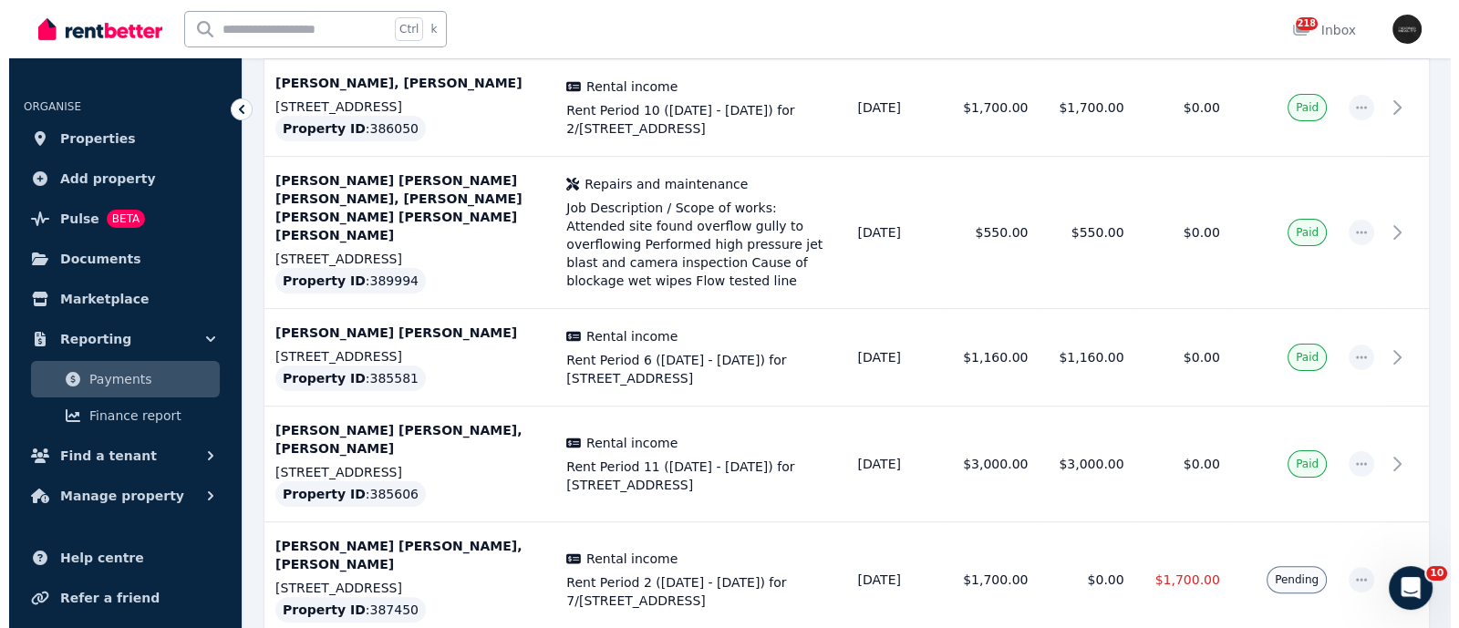
scroll to position [570, 0]
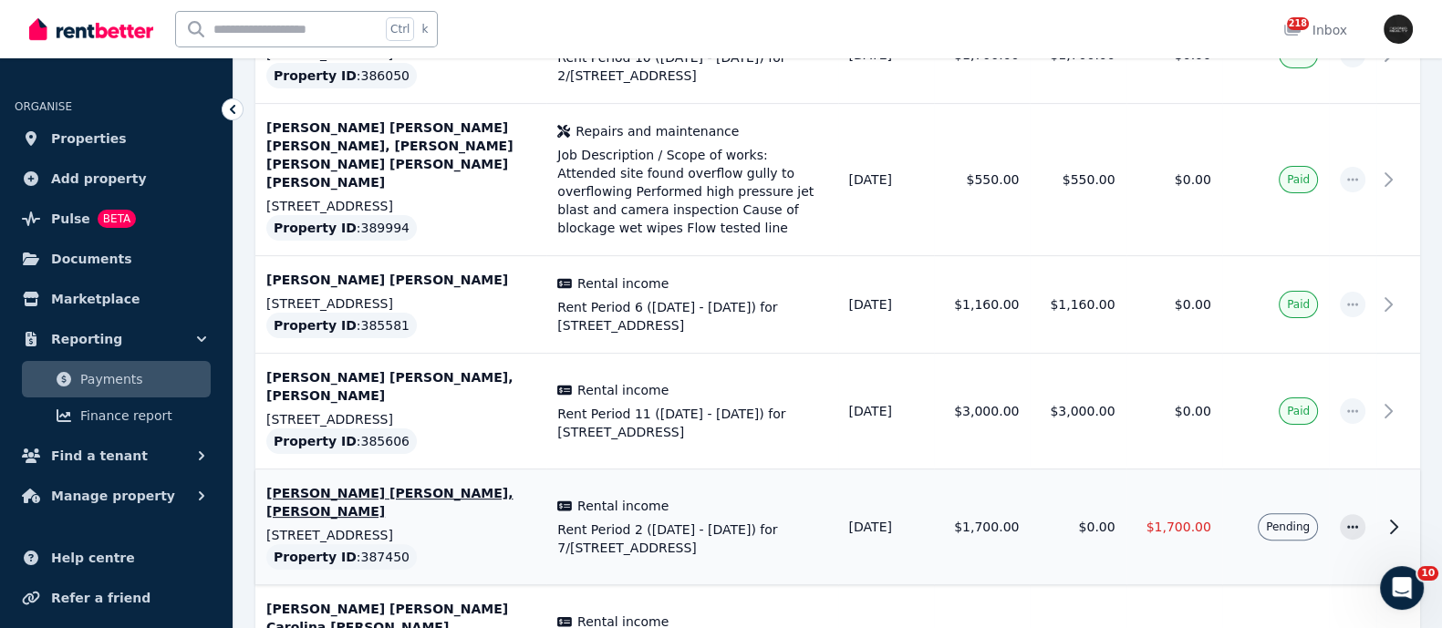
click at [305, 484] on p "Alex Andres Martinez, Alessandro Tavolato" at bounding box center [400, 502] width 269 height 36
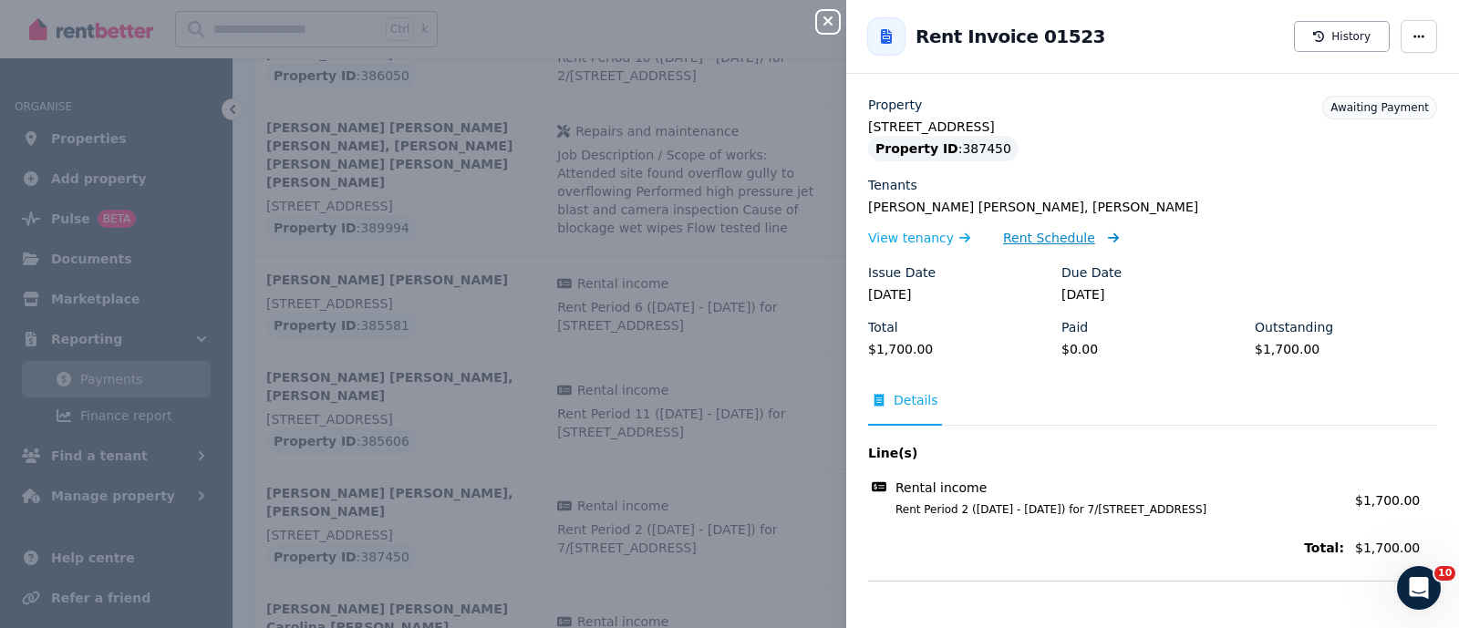
click at [1016, 236] on span "Rent Schedule" at bounding box center [1049, 238] width 92 height 18
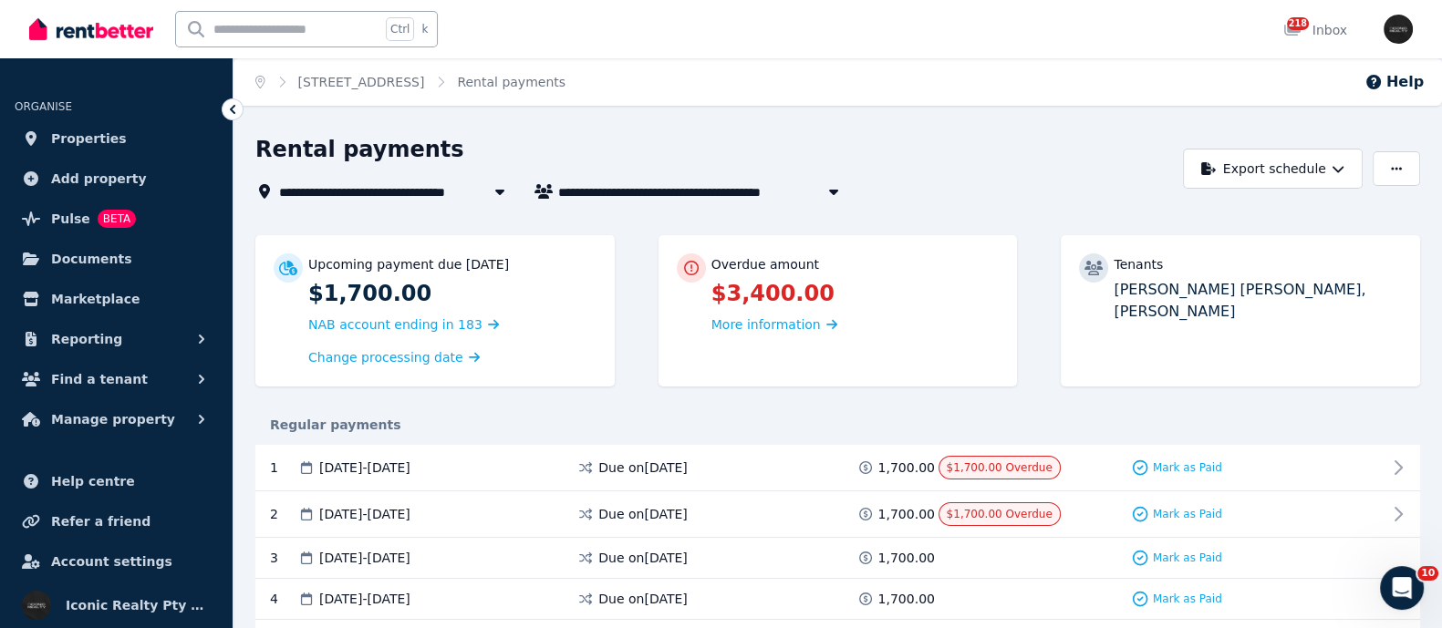
scroll to position [96, 0]
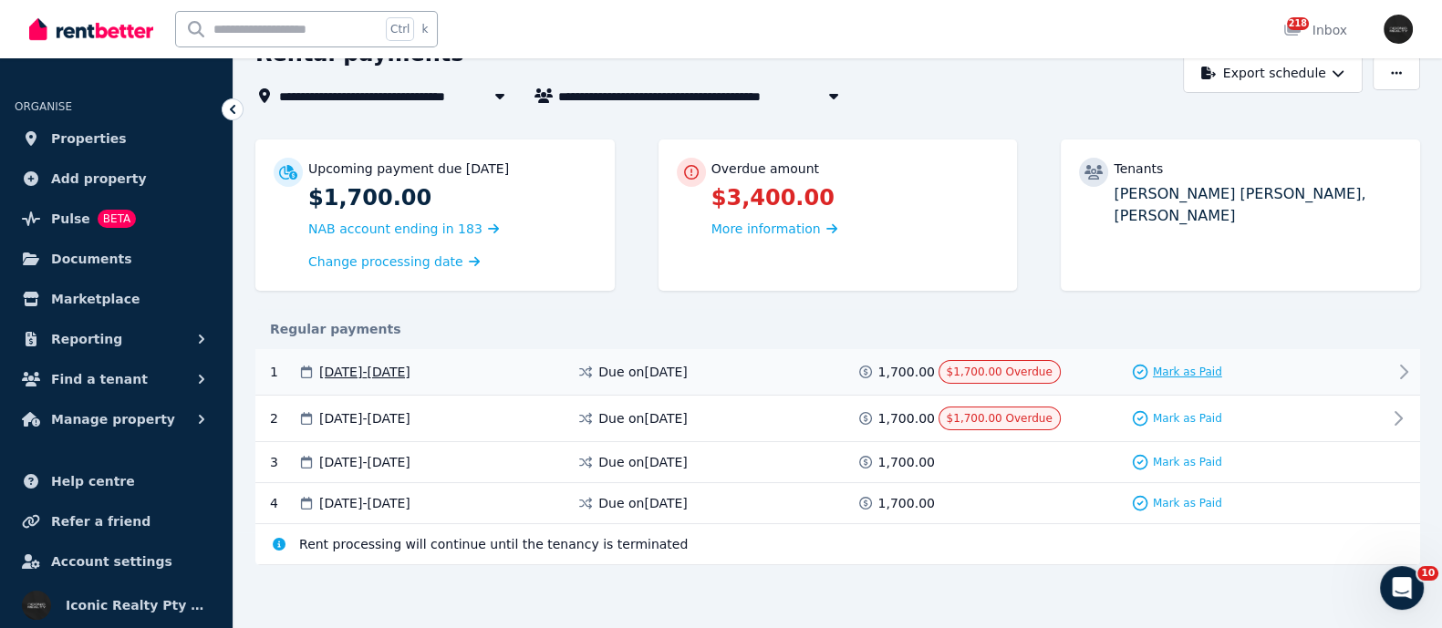
click at [1158, 368] on span "Mark as Paid" at bounding box center [1187, 372] width 69 height 15
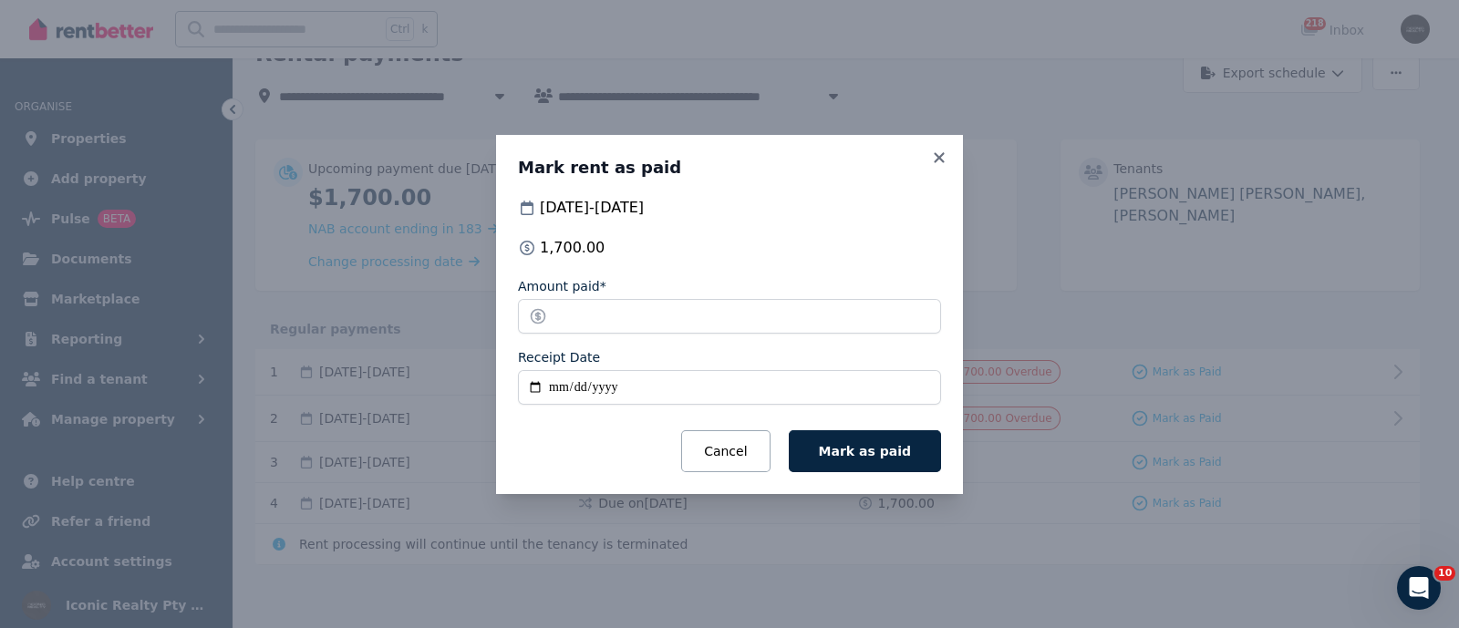
click at [534, 385] on input "Receipt Date" at bounding box center [729, 387] width 423 height 35
type input "**********"
click at [882, 449] on span "Mark as paid" at bounding box center [865, 451] width 92 height 15
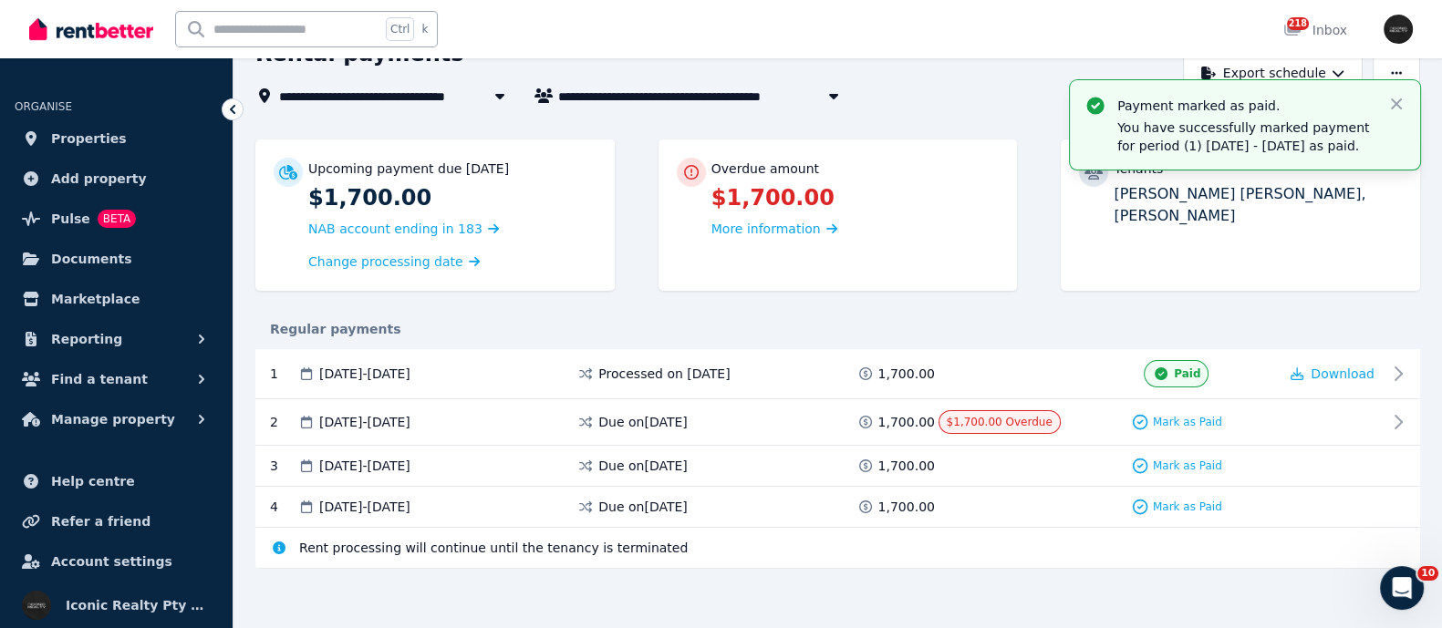
click at [938, 171] on div "Overdue amount" at bounding box center [855, 169] width 288 height 18
click at [1178, 419] on span "Mark as Paid" at bounding box center [1187, 422] width 69 height 15
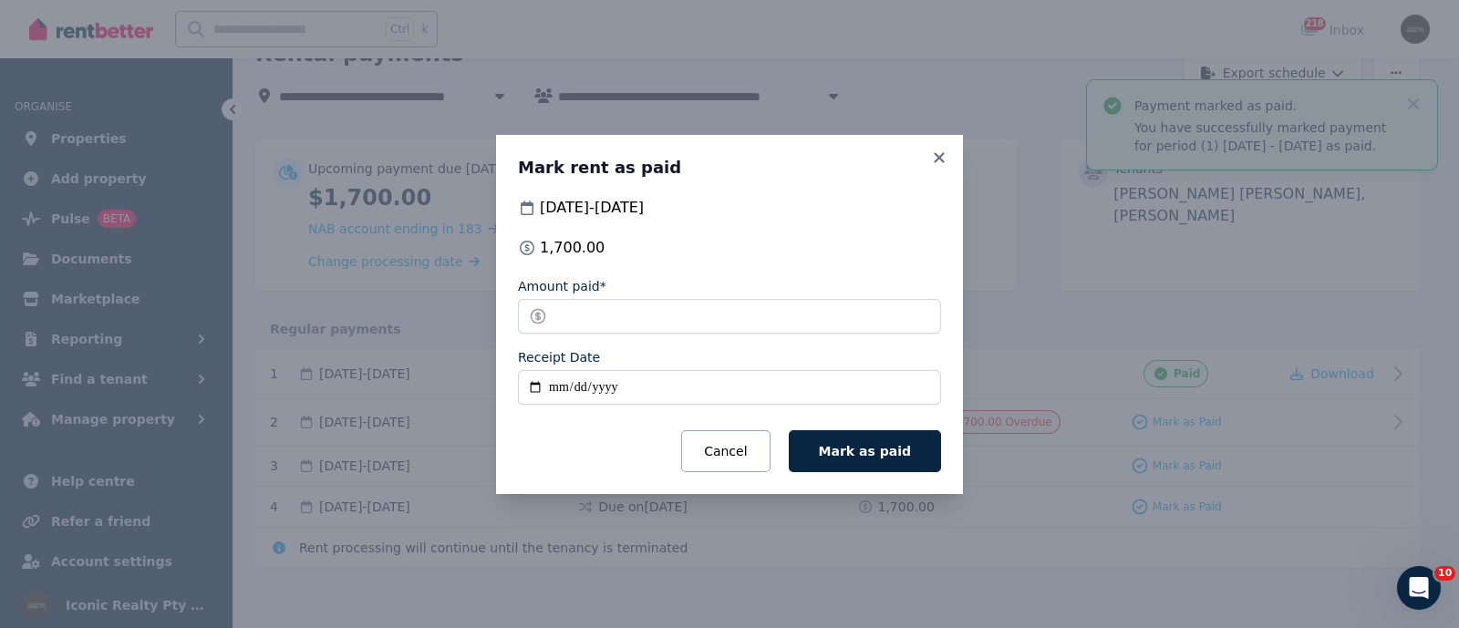
click at [533, 387] on input "Receipt Date" at bounding box center [729, 387] width 423 height 35
type input "**********"
click at [861, 453] on span "Mark as paid" at bounding box center [865, 451] width 92 height 15
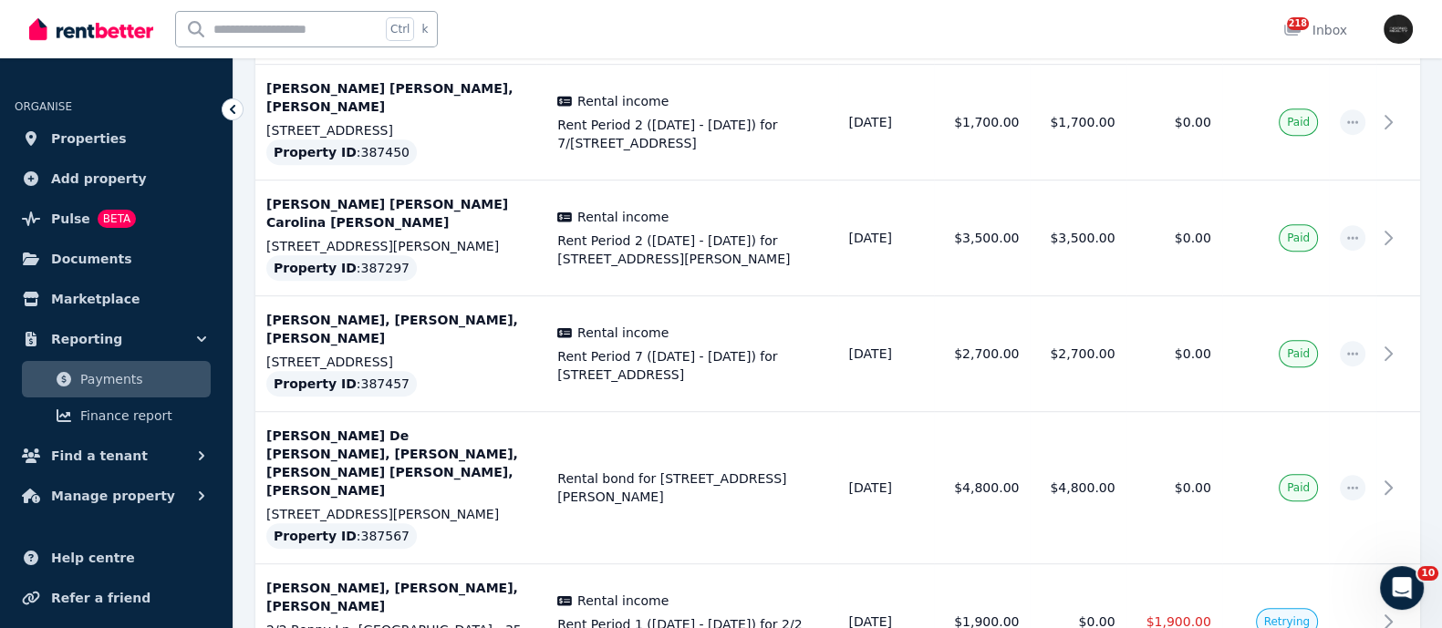
scroll to position [1026, 0]
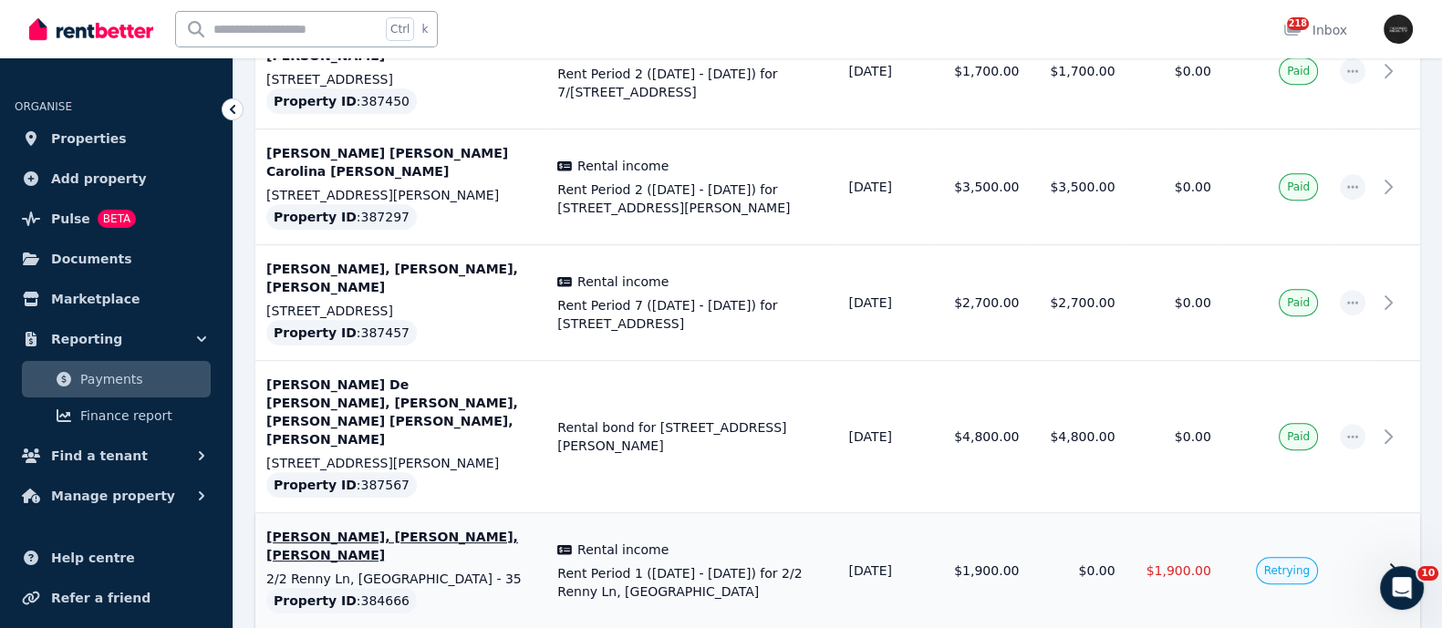
click at [358, 528] on p "[PERSON_NAME], [PERSON_NAME], [PERSON_NAME]" at bounding box center [400, 546] width 269 height 36
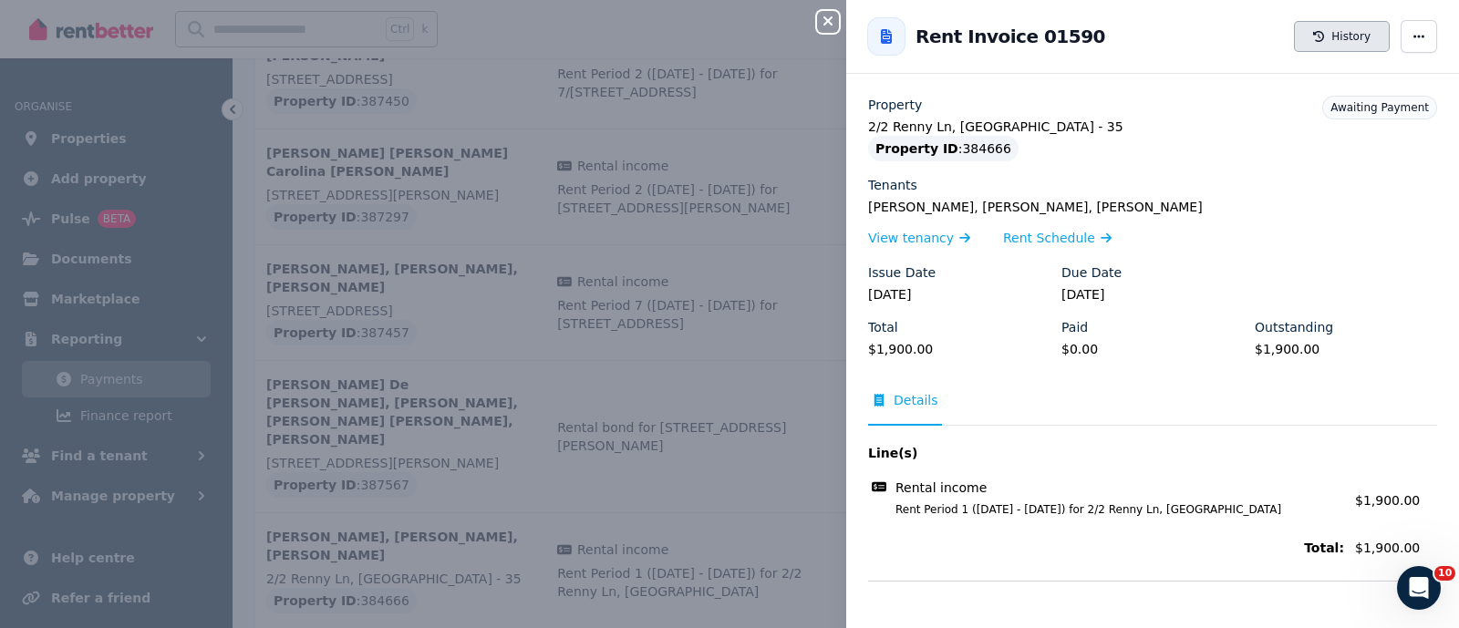
click at [1353, 38] on button "History" at bounding box center [1342, 36] width 96 height 31
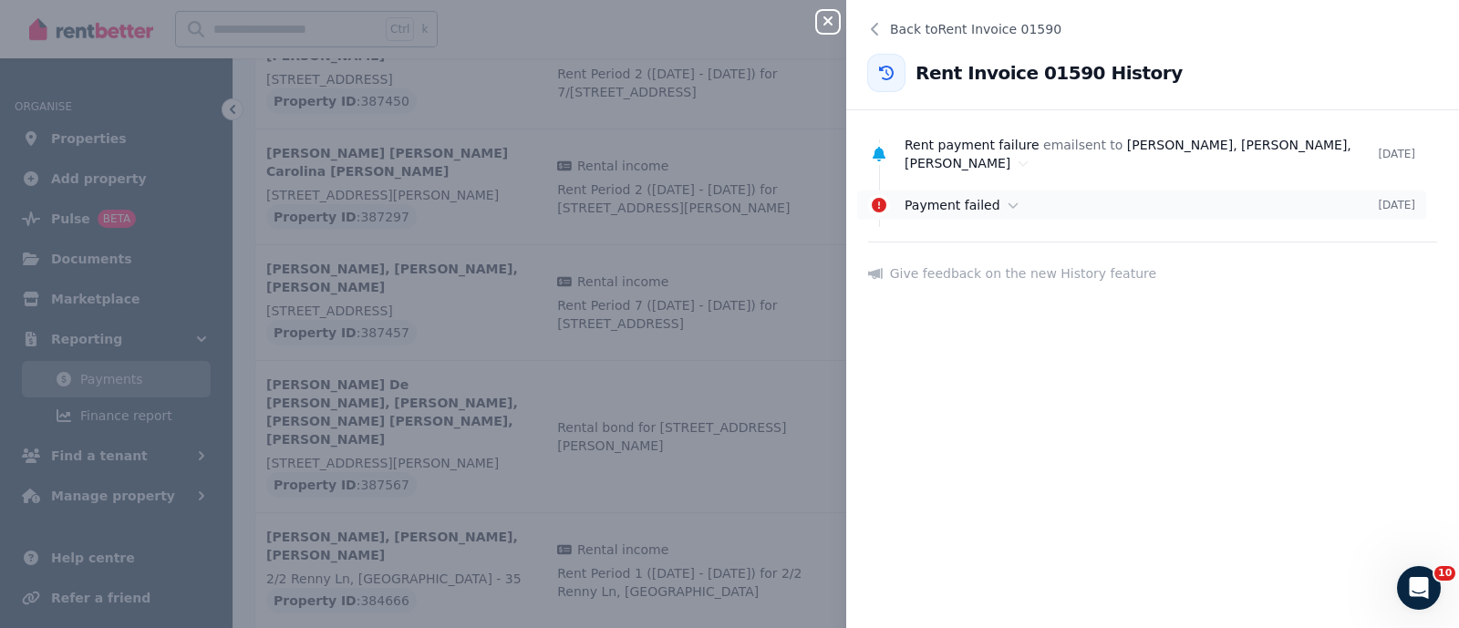
click at [1009, 210] on div "Payment failed" at bounding box center [1141, 205] width 473 height 18
click at [893, 68] on icon at bounding box center [886, 73] width 18 height 15
click at [871, 26] on icon at bounding box center [872, 29] width 7 height 13
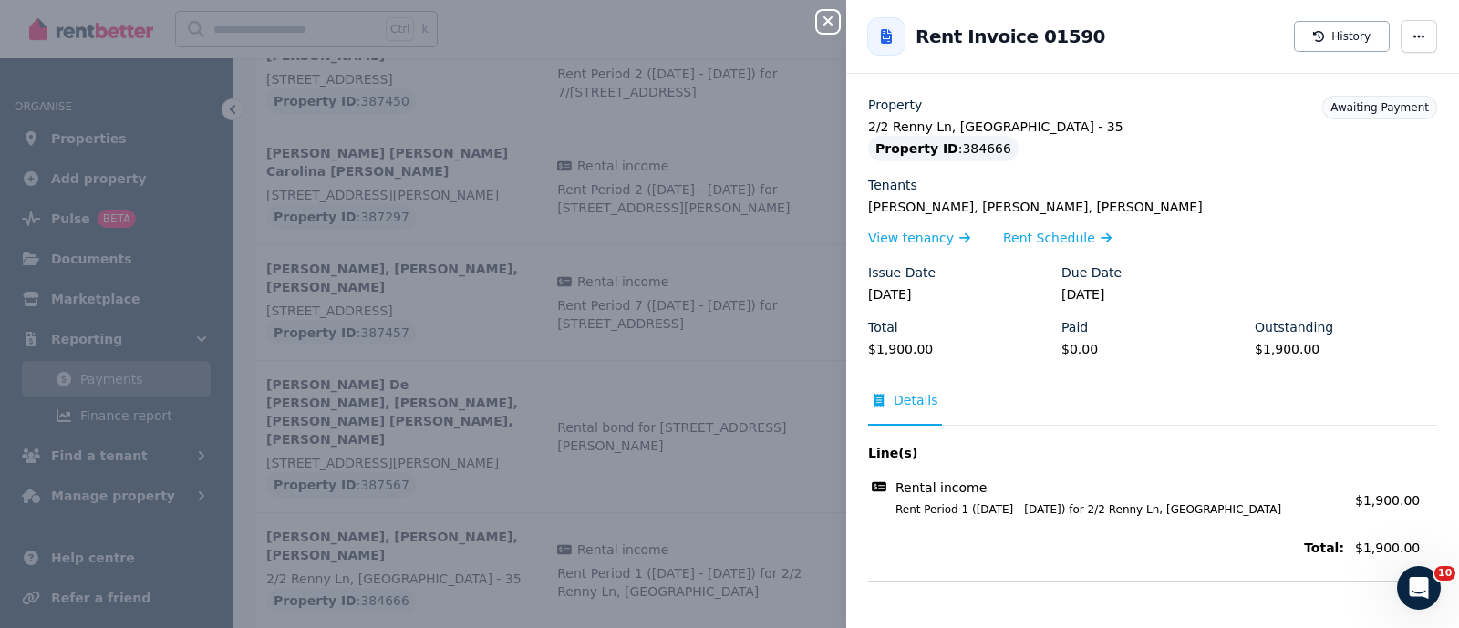
click at [609, 336] on div "Close panel Back to Rent Invoice 01590 Rent Invoice 01590 History Property 2/2 …" at bounding box center [729, 314] width 1459 height 628
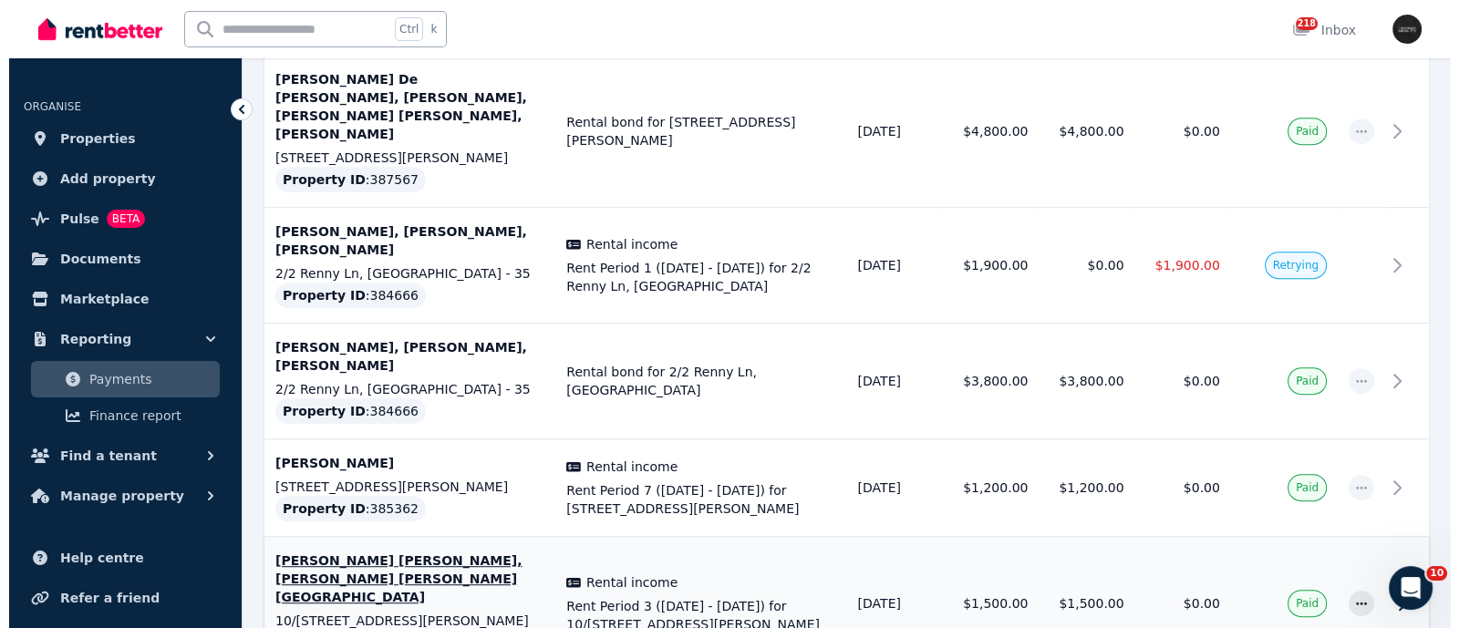
scroll to position [1368, 0]
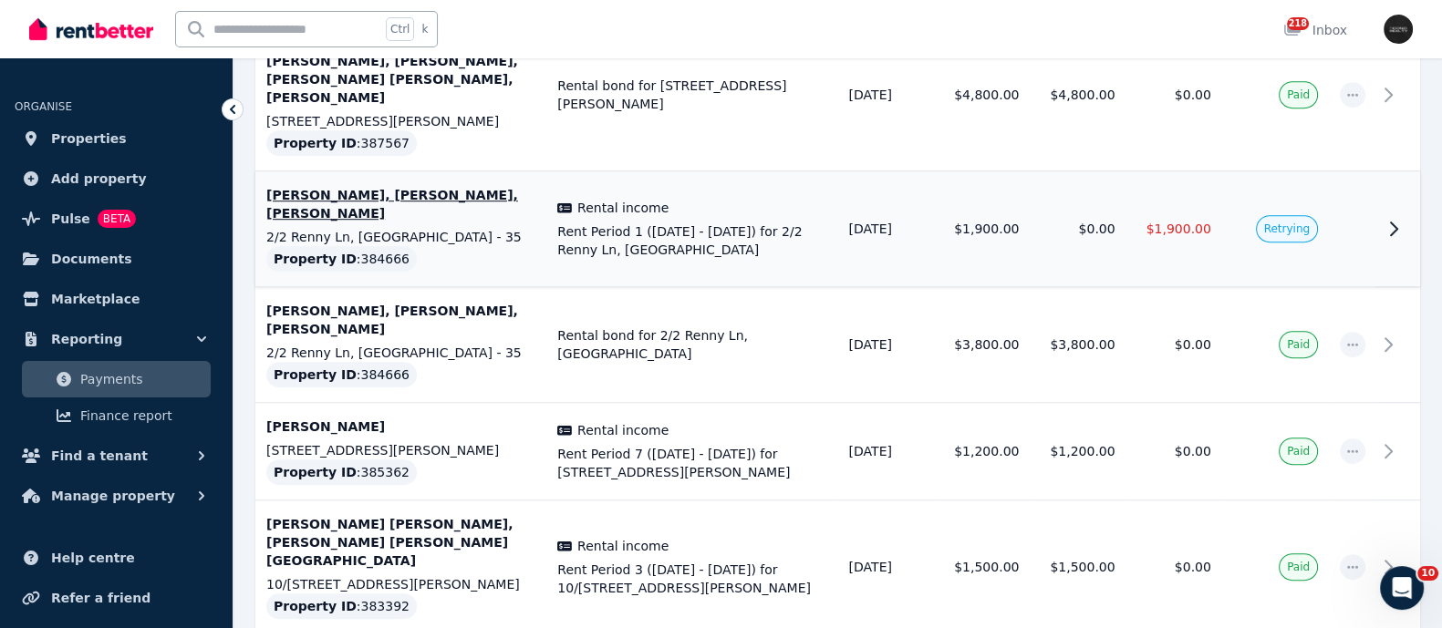
click at [1307, 215] on span "Retrying" at bounding box center [1287, 228] width 62 height 27
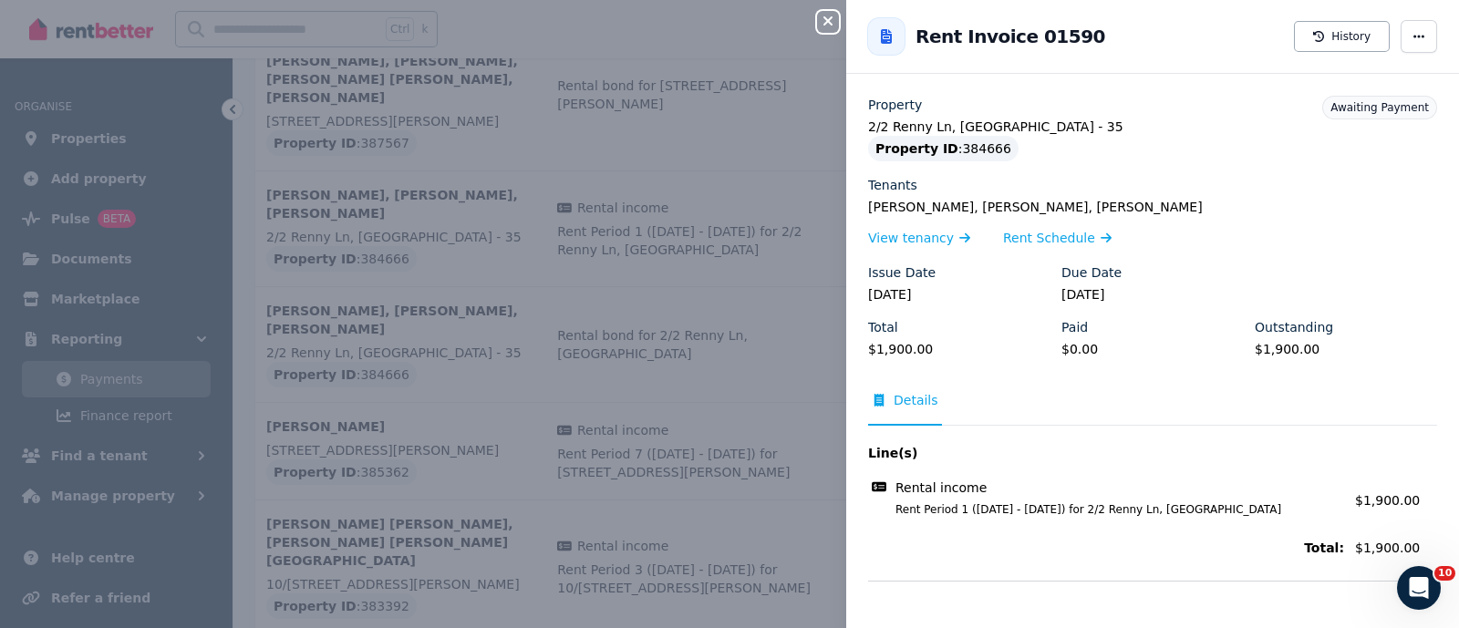
click at [725, 394] on div "Close panel Back to Rent Invoice 01590 History Property 2/2 Renny Ln, Paddingto…" at bounding box center [729, 314] width 1459 height 628
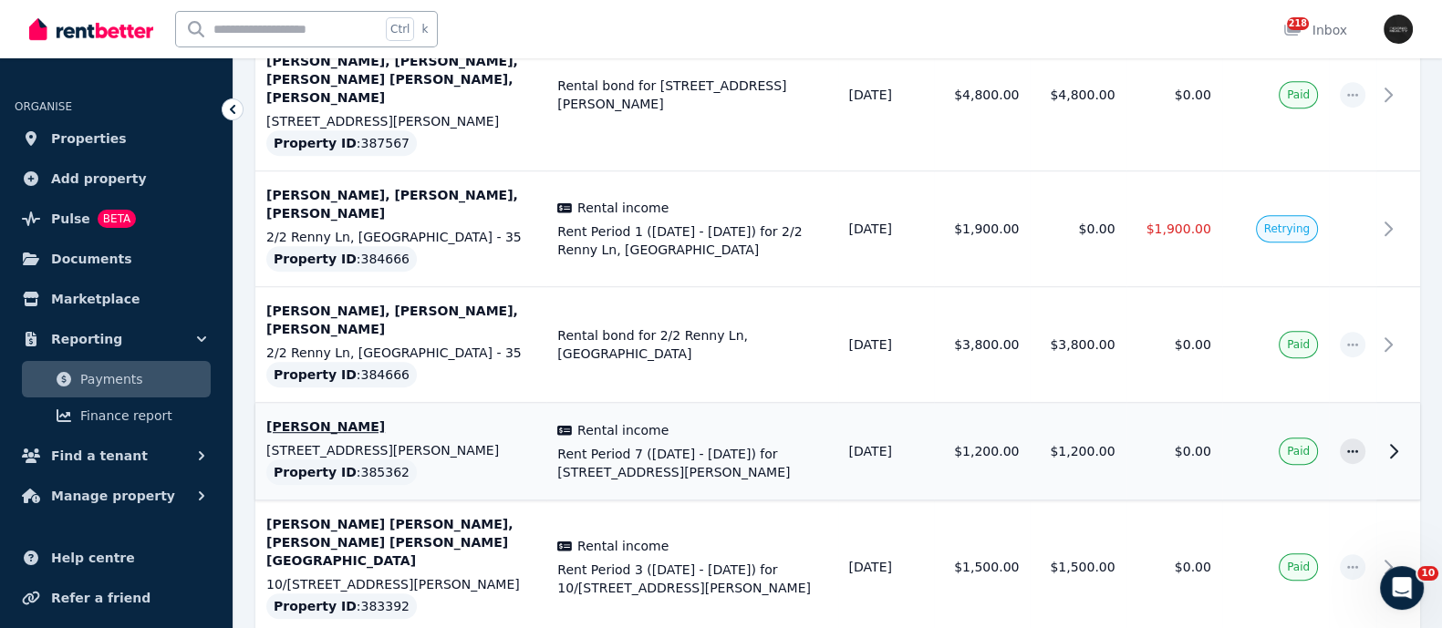
click at [1294, 444] on span "Paid" at bounding box center [1298, 451] width 23 height 15
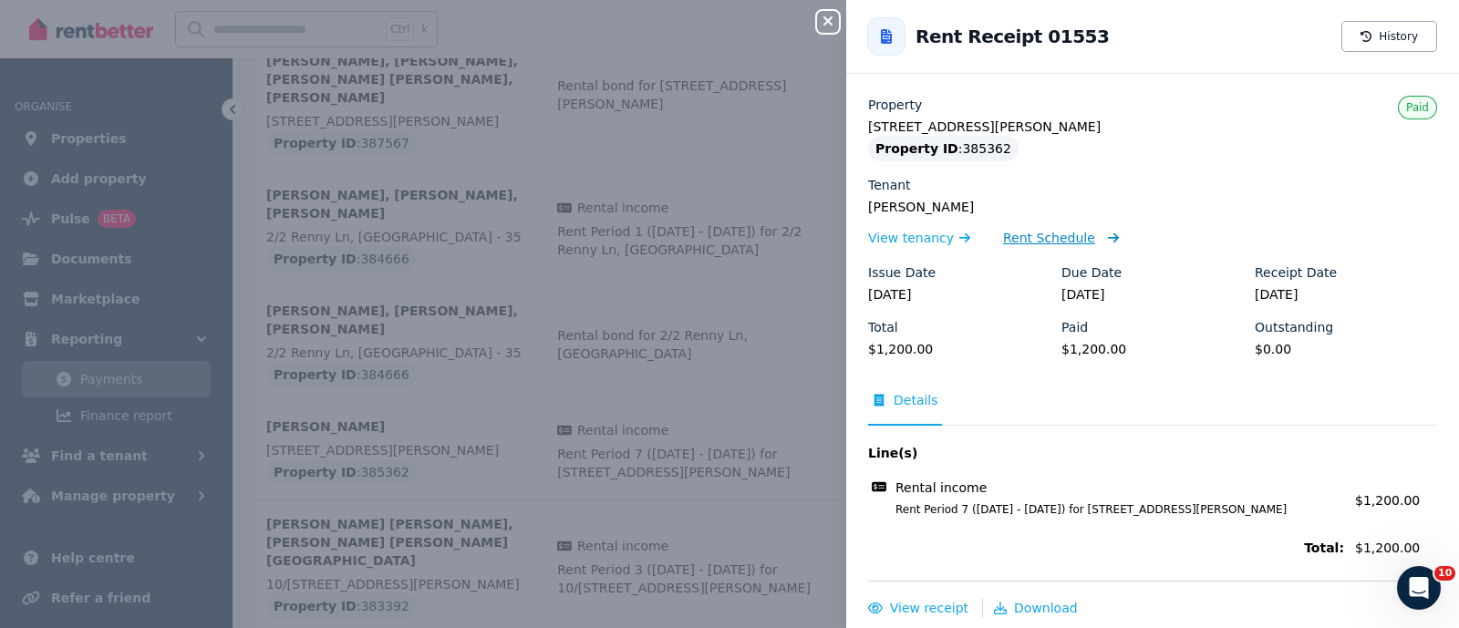
click at [1064, 232] on span "Rent Schedule" at bounding box center [1049, 238] width 92 height 18
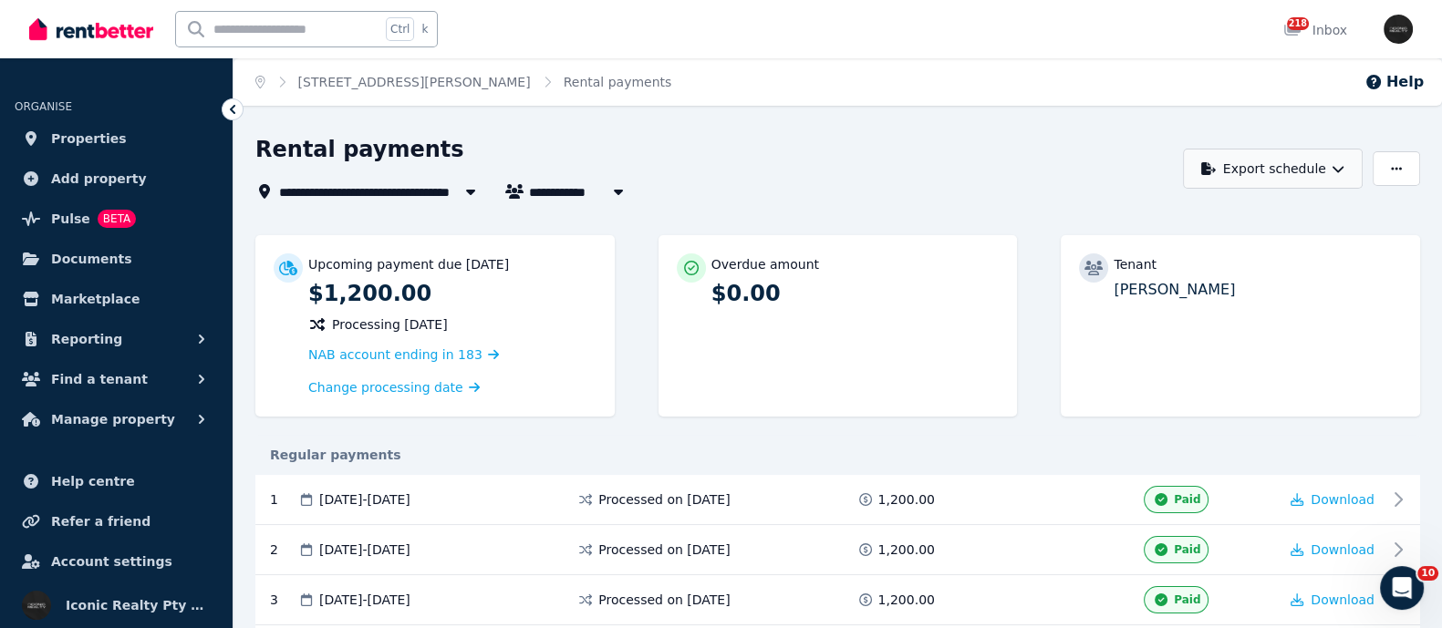
click at [1337, 166] on icon "button" at bounding box center [1337, 168] width 13 height 13
click at [902, 197] on div "**********" at bounding box center [713, 192] width 917 height 22
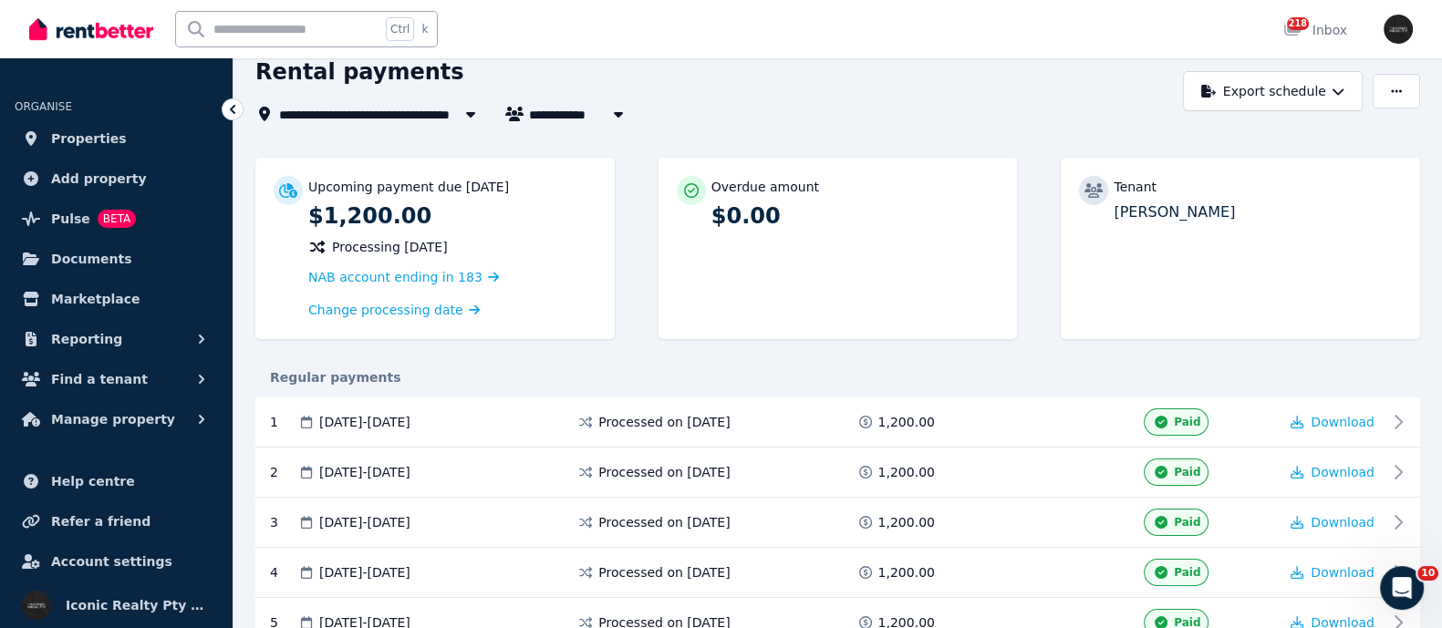
scroll to position [113, 0]
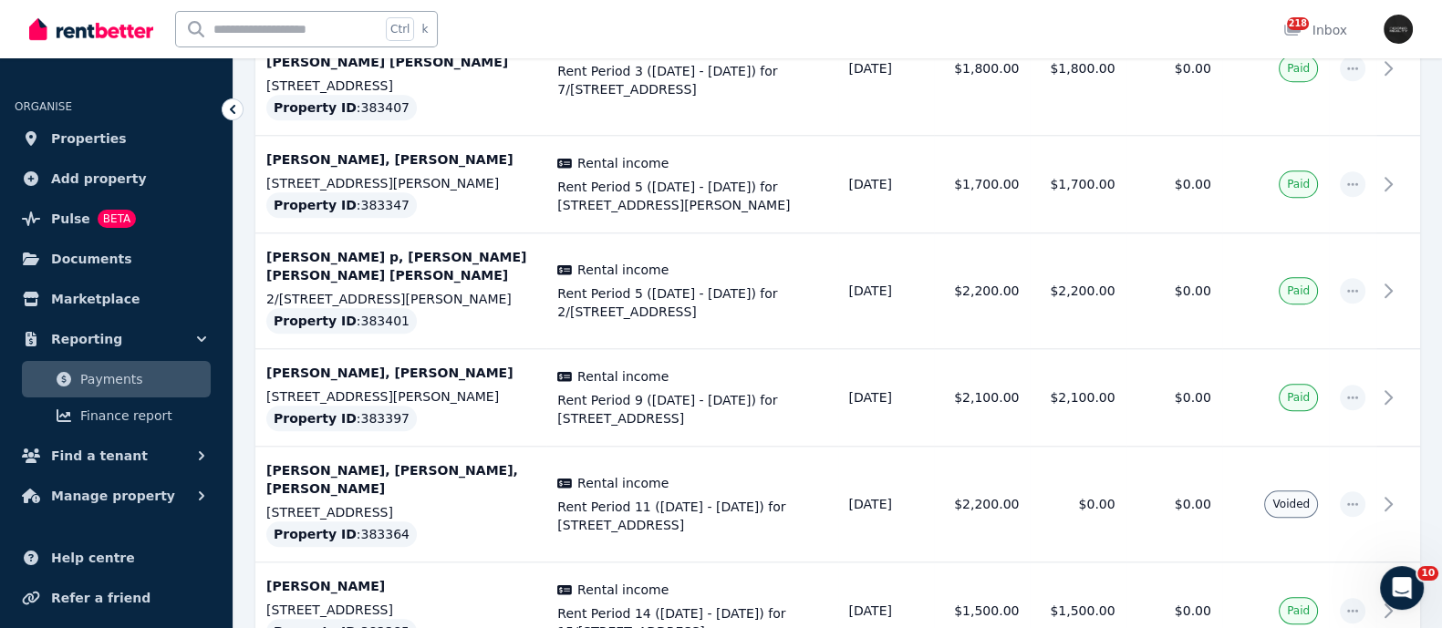
scroll to position [2052, 0]
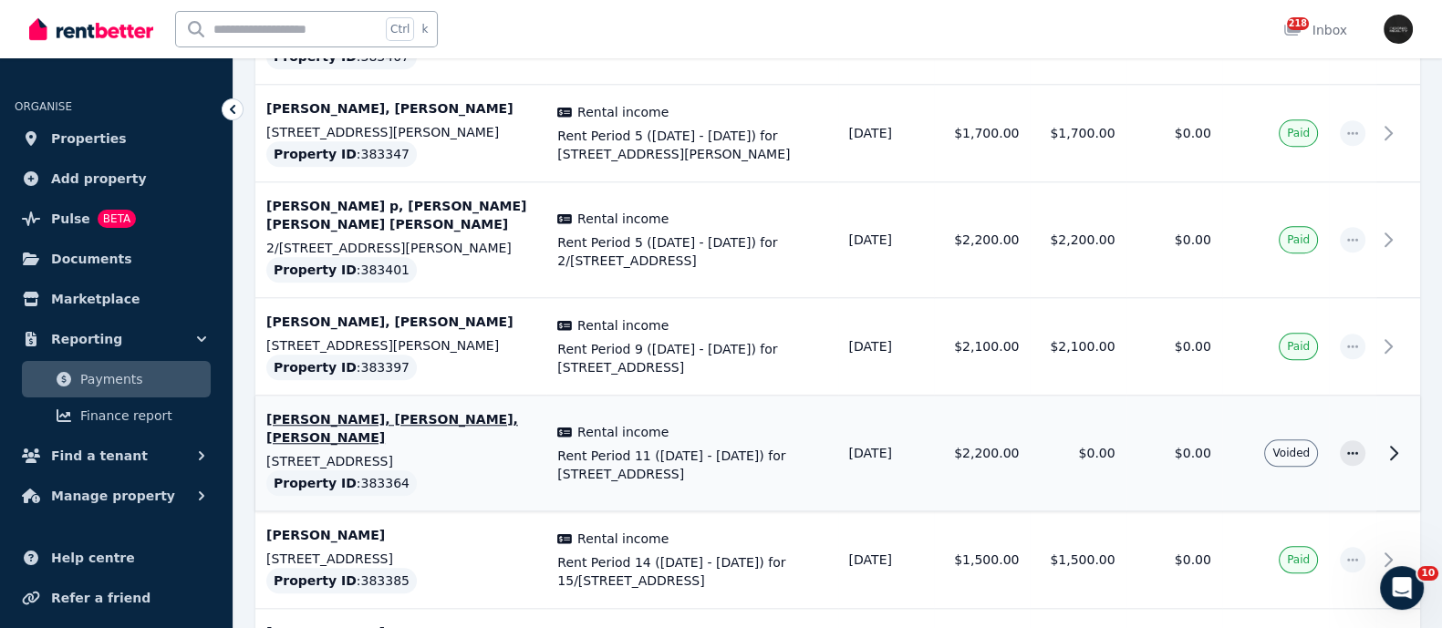
click at [360, 410] on p "[PERSON_NAME], [PERSON_NAME], [PERSON_NAME]" at bounding box center [400, 428] width 269 height 36
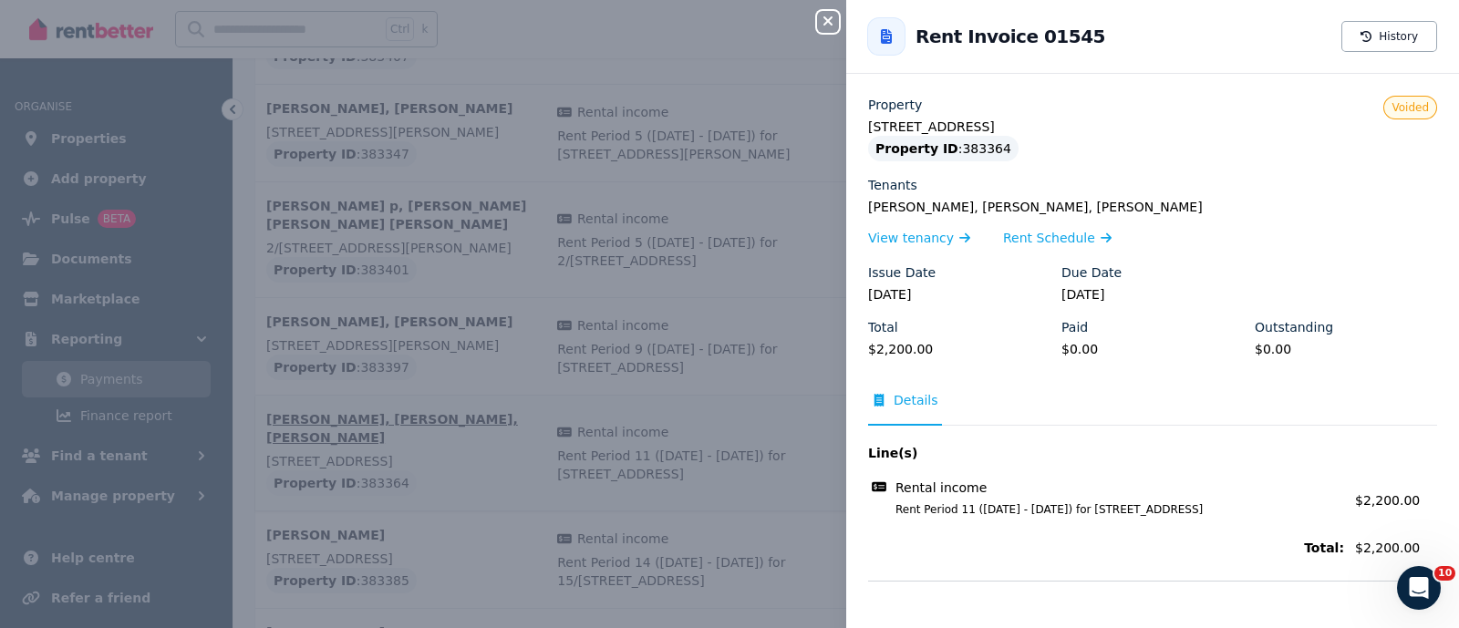
click at [360, 291] on div "Close panel Back to Rent Invoice 01545 History Property 12/167 Victoria Rd, Bel…" at bounding box center [729, 314] width 1459 height 628
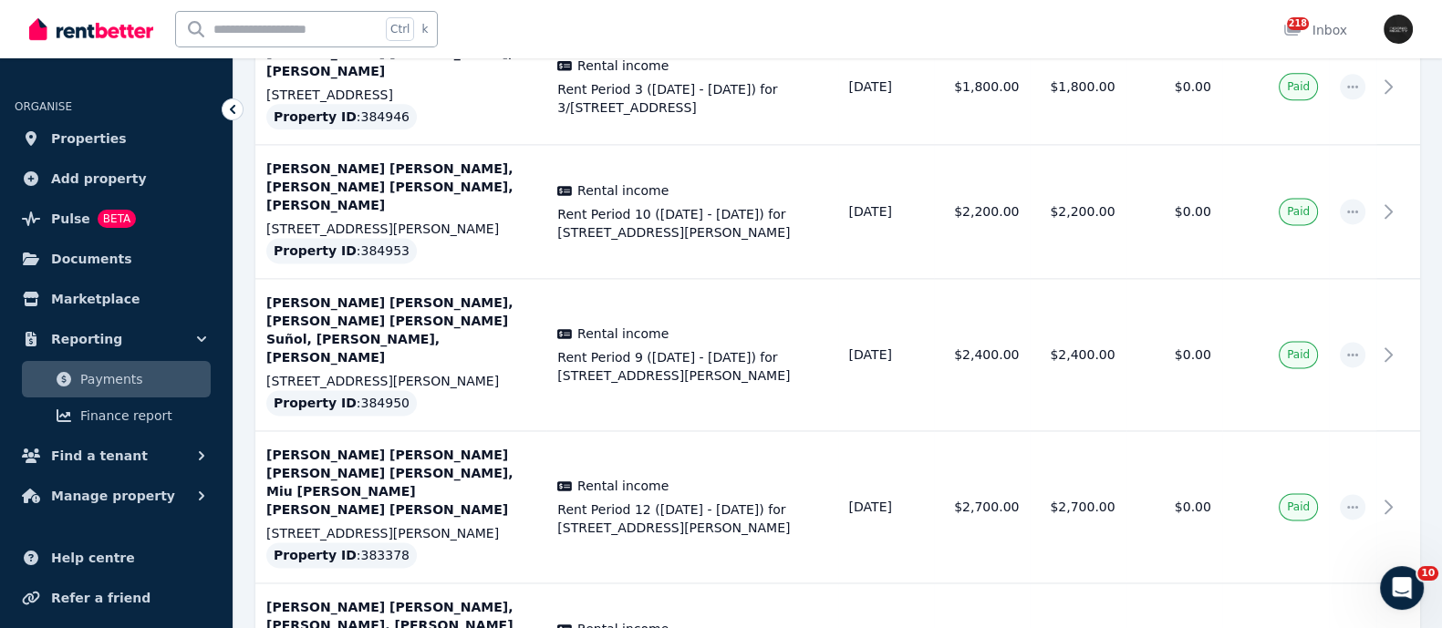
scroll to position [3190, 0]
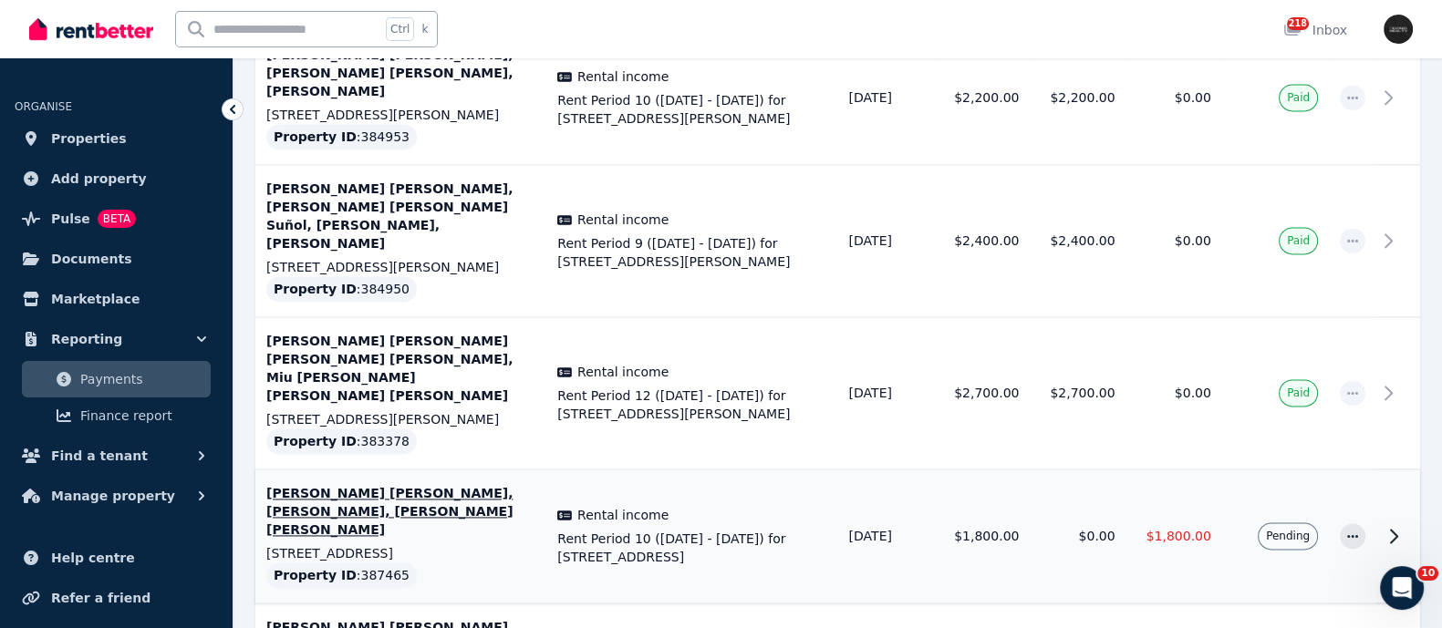
click at [298, 484] on p "[PERSON_NAME] [PERSON_NAME], [PERSON_NAME], [PERSON_NAME] [PERSON_NAME]" at bounding box center [400, 511] width 269 height 55
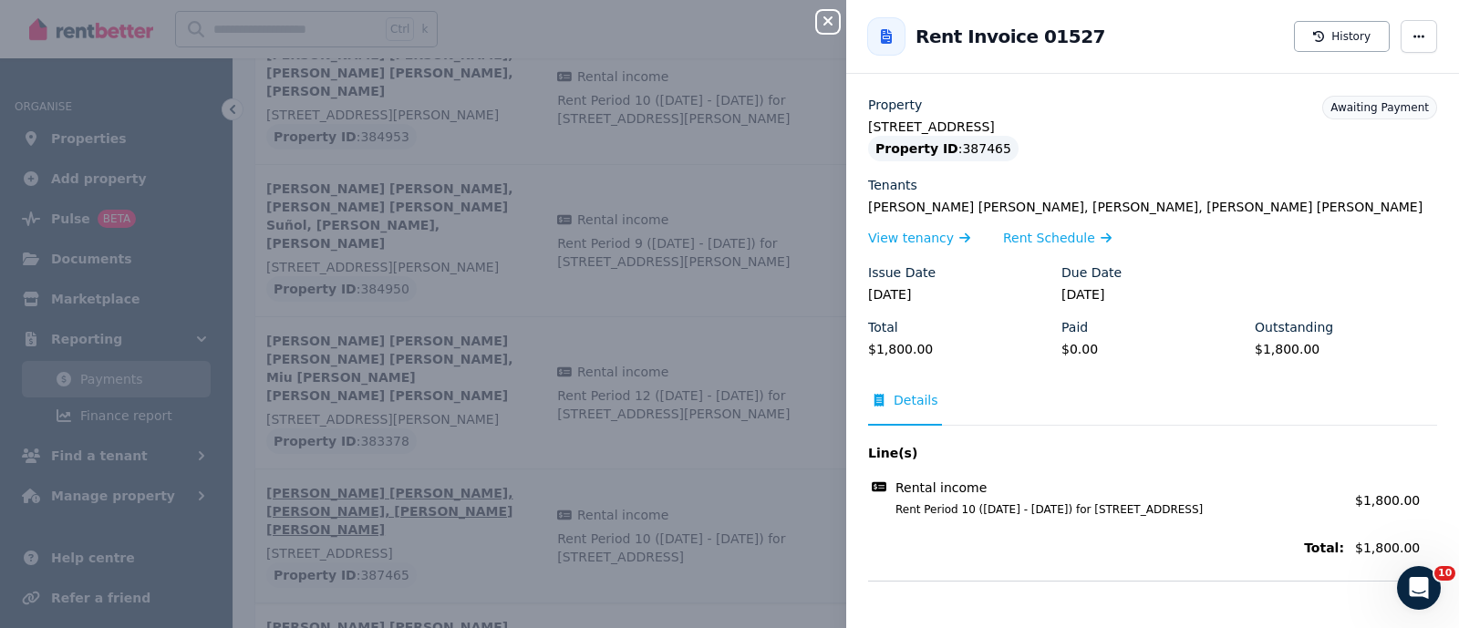
click at [298, 283] on div "Close panel Back to Rent Invoice 01527 History Property 3/191 Bondi Rd, Bondi J…" at bounding box center [729, 314] width 1459 height 628
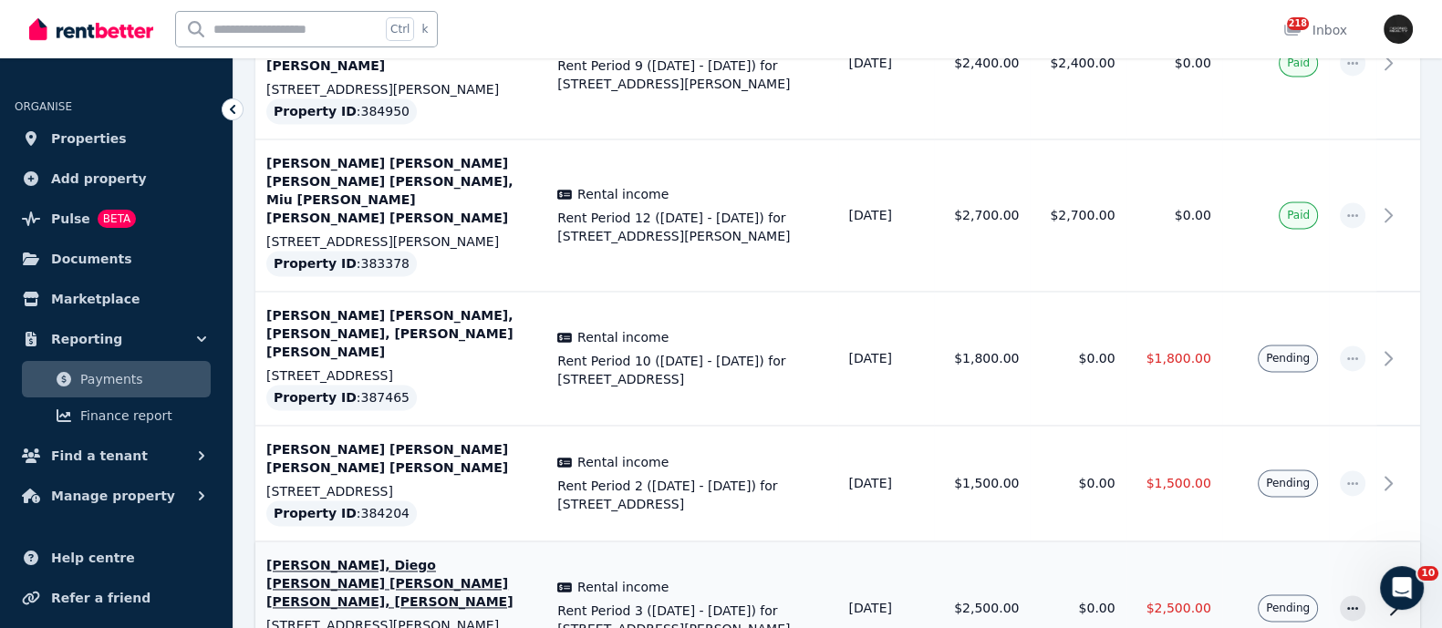
scroll to position [3418, 0]
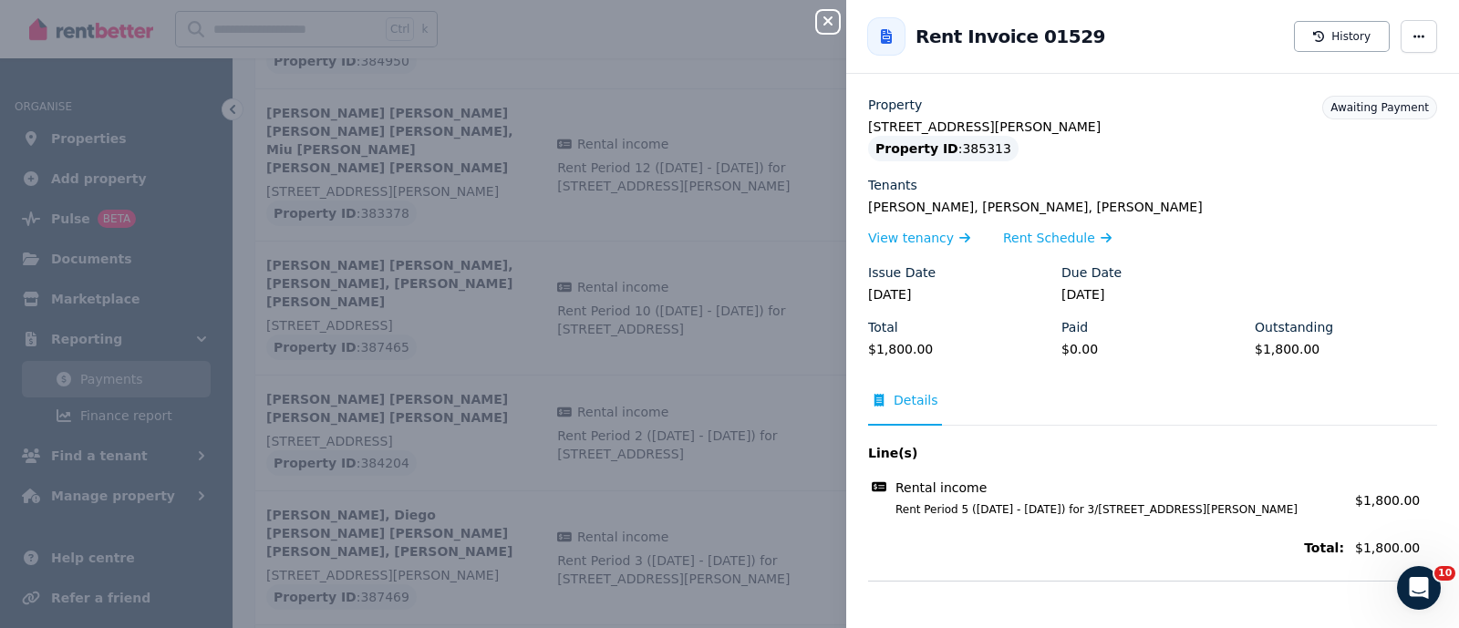
click at [379, 413] on div "Close panel Back to Rent Invoice 01529 History Property [STREET_ADDRESS][PERSON…" at bounding box center [729, 314] width 1459 height 628
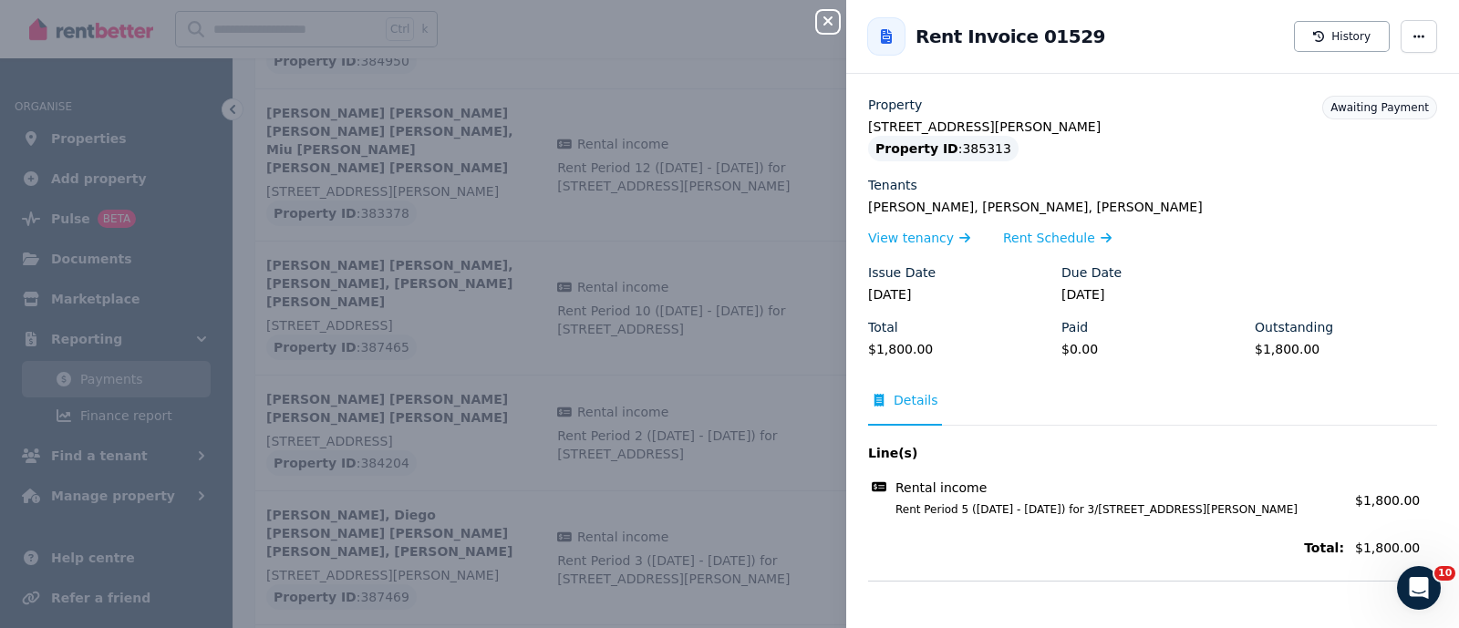
click at [353, 458] on div "Close panel Back to Rent Invoice 01529 History Property [STREET_ADDRESS][PERSON…" at bounding box center [729, 314] width 1459 height 628
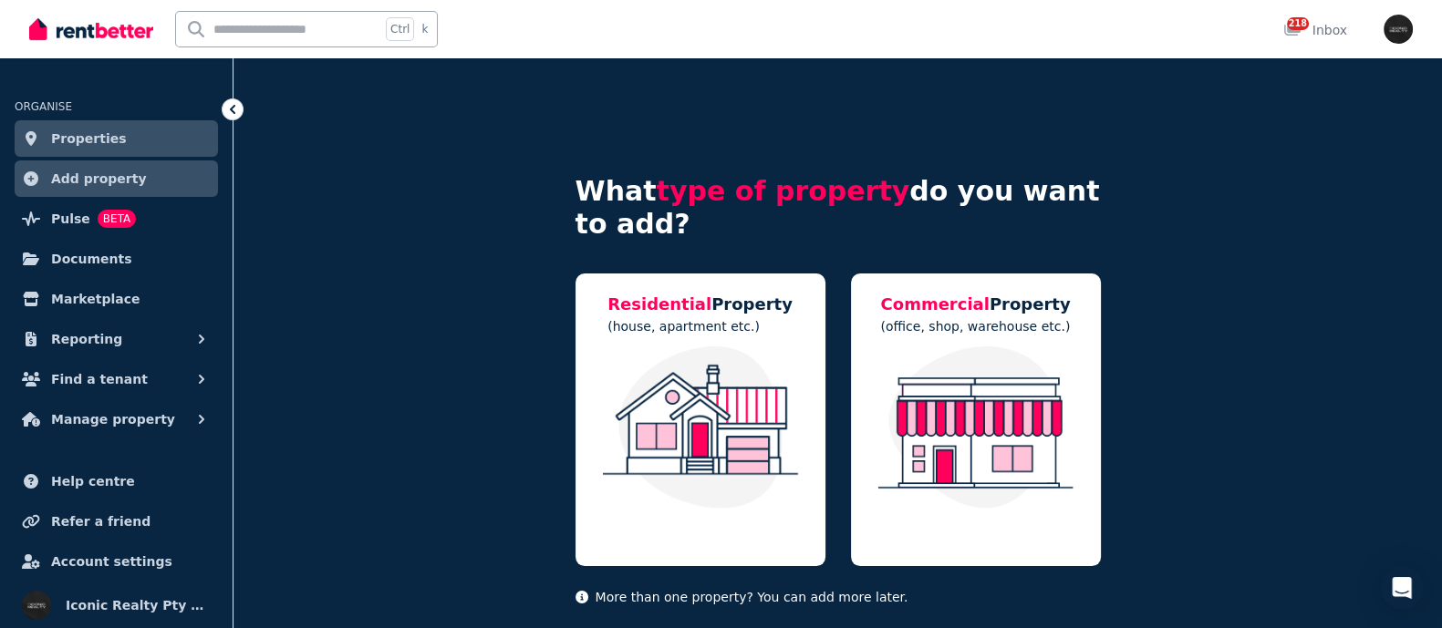
click at [88, 138] on span "Properties" at bounding box center [89, 139] width 76 height 22
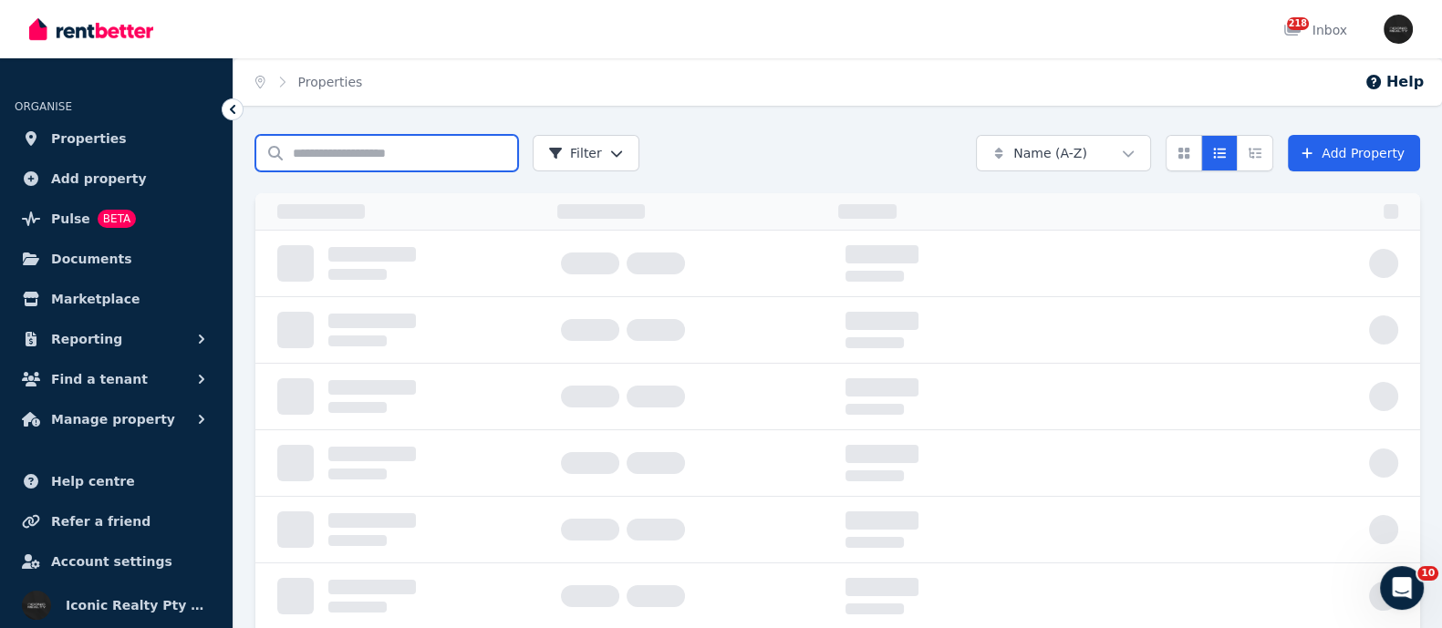
click at [342, 155] on input "Search properties" at bounding box center [386, 153] width 263 height 36
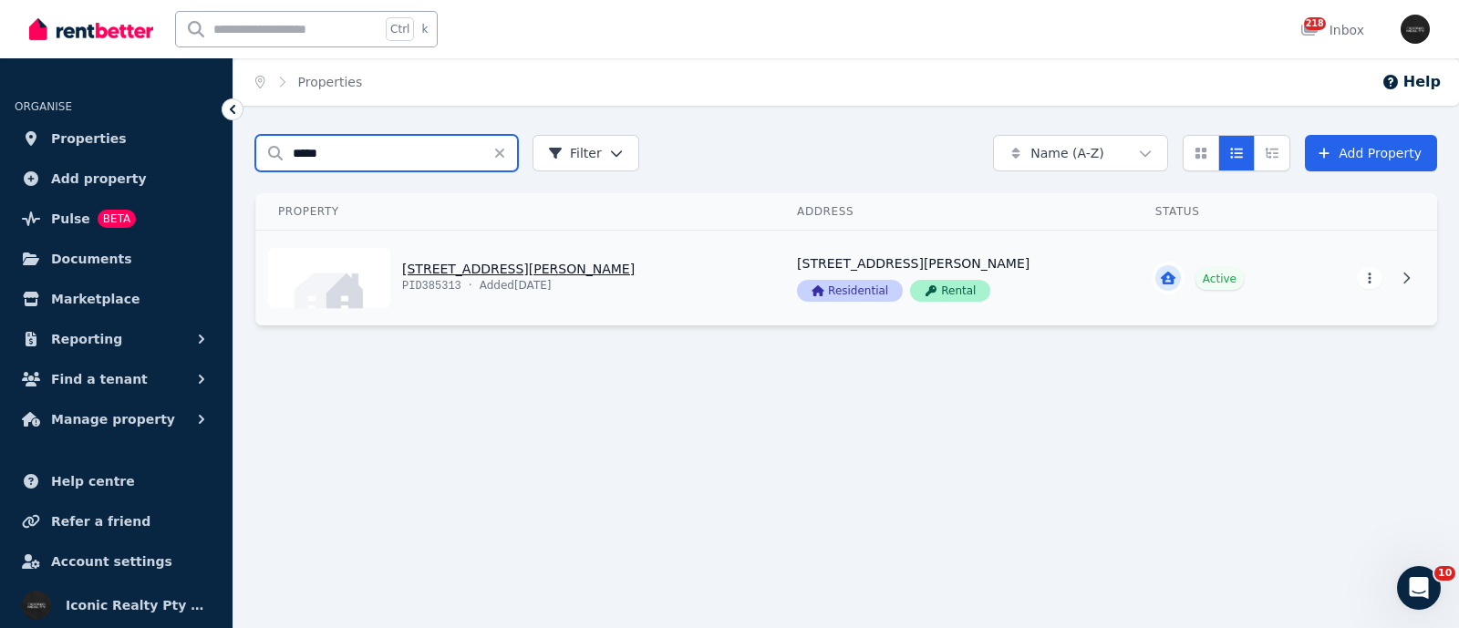
type input "*****"
click at [470, 262] on link "View property details" at bounding box center [515, 278] width 519 height 95
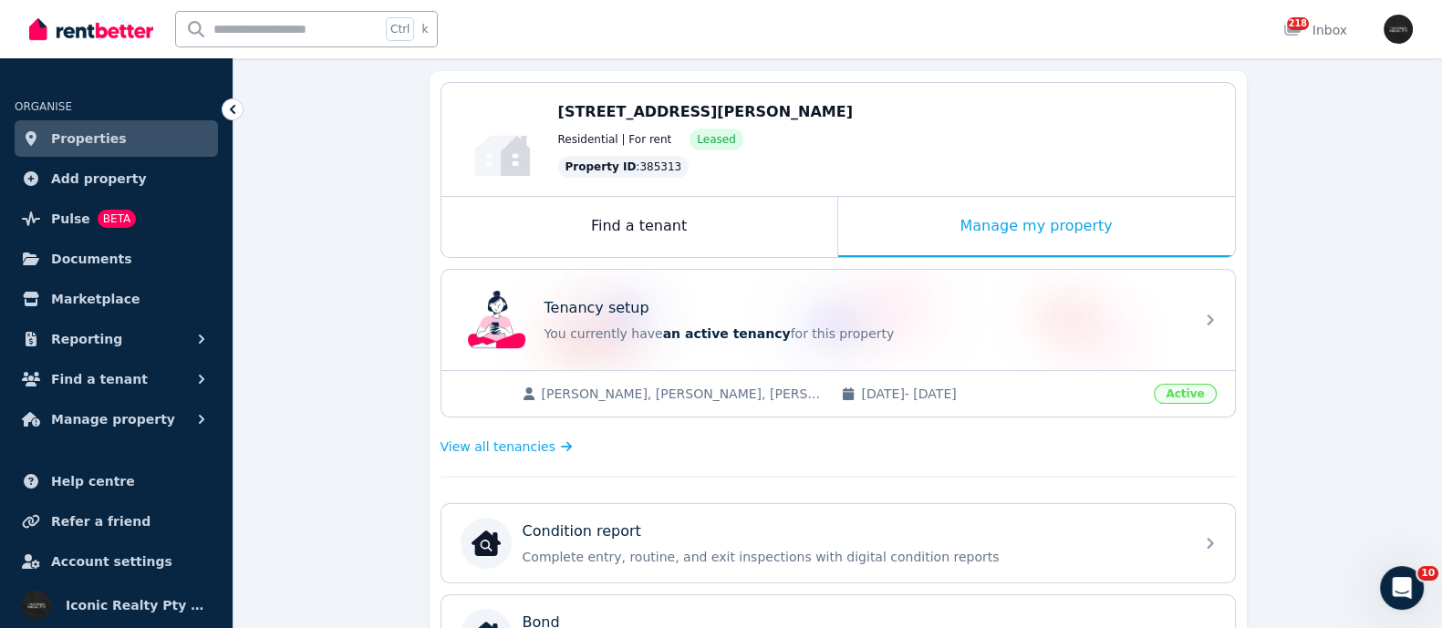
scroll to position [113, 0]
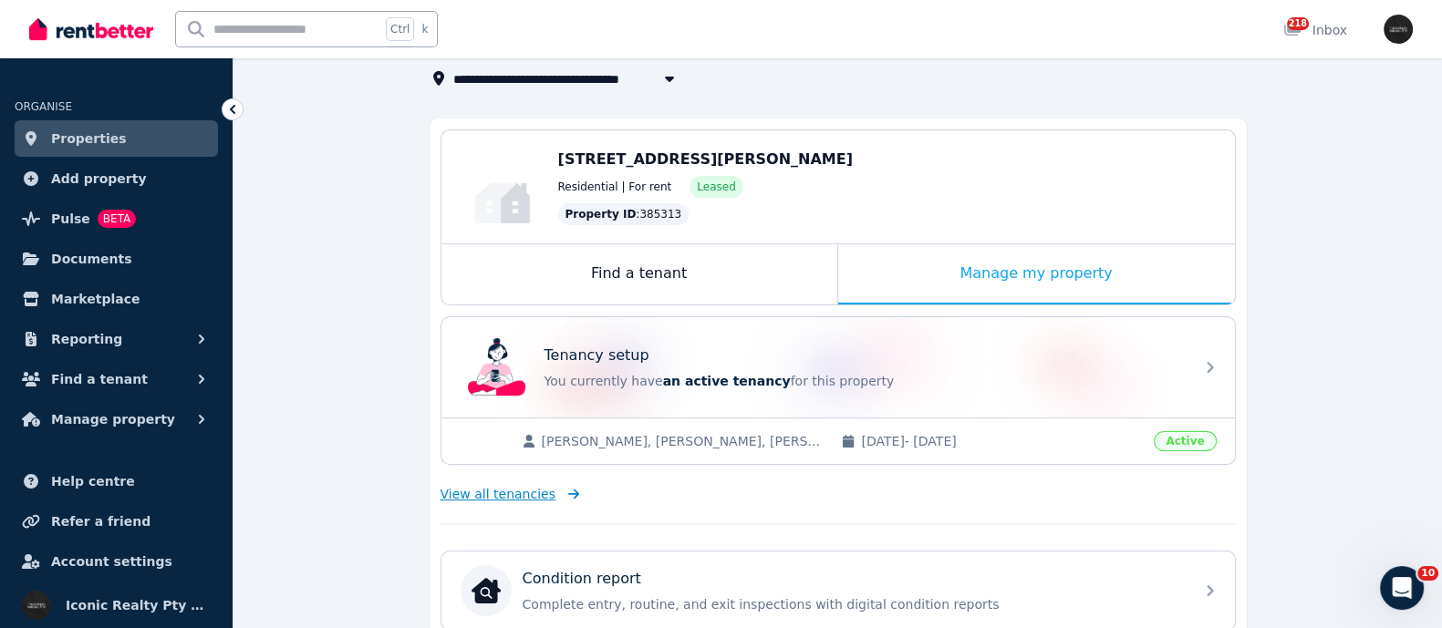
click at [492, 488] on span "View all tenancies" at bounding box center [497, 494] width 115 height 18
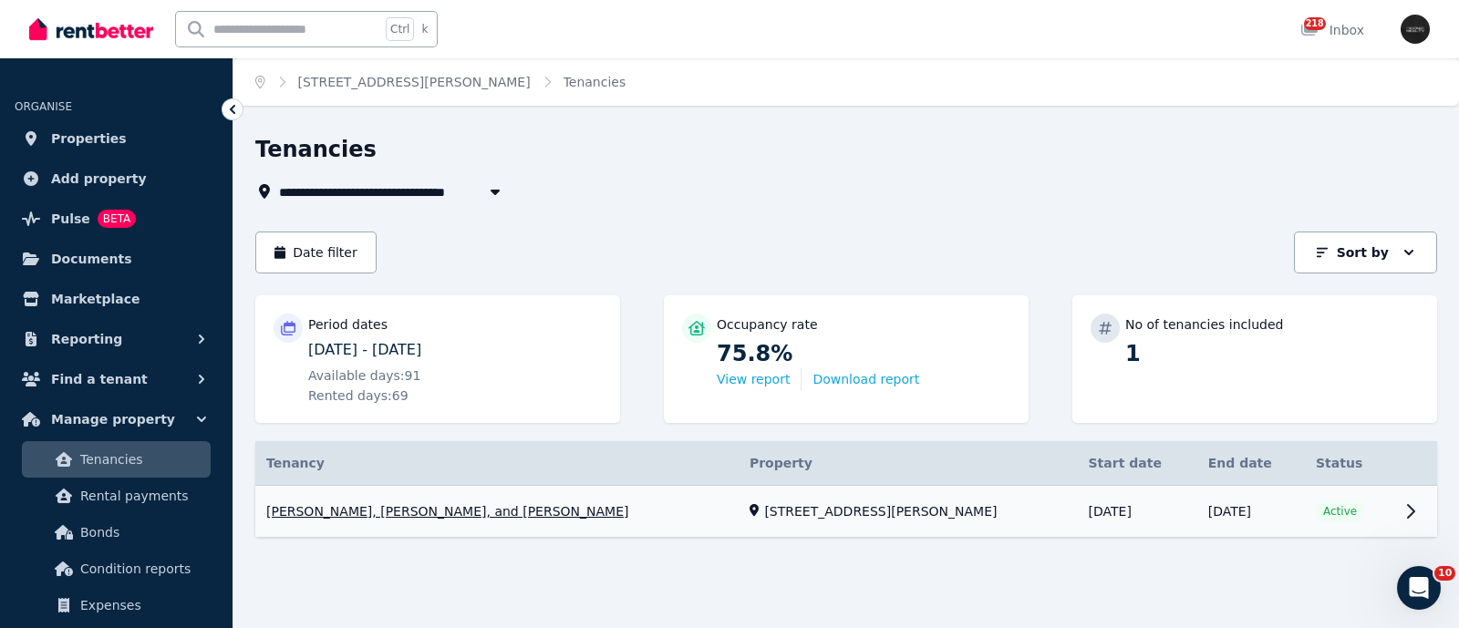
click at [385, 506] on link "View property details" at bounding box center [846, 512] width 1182 height 52
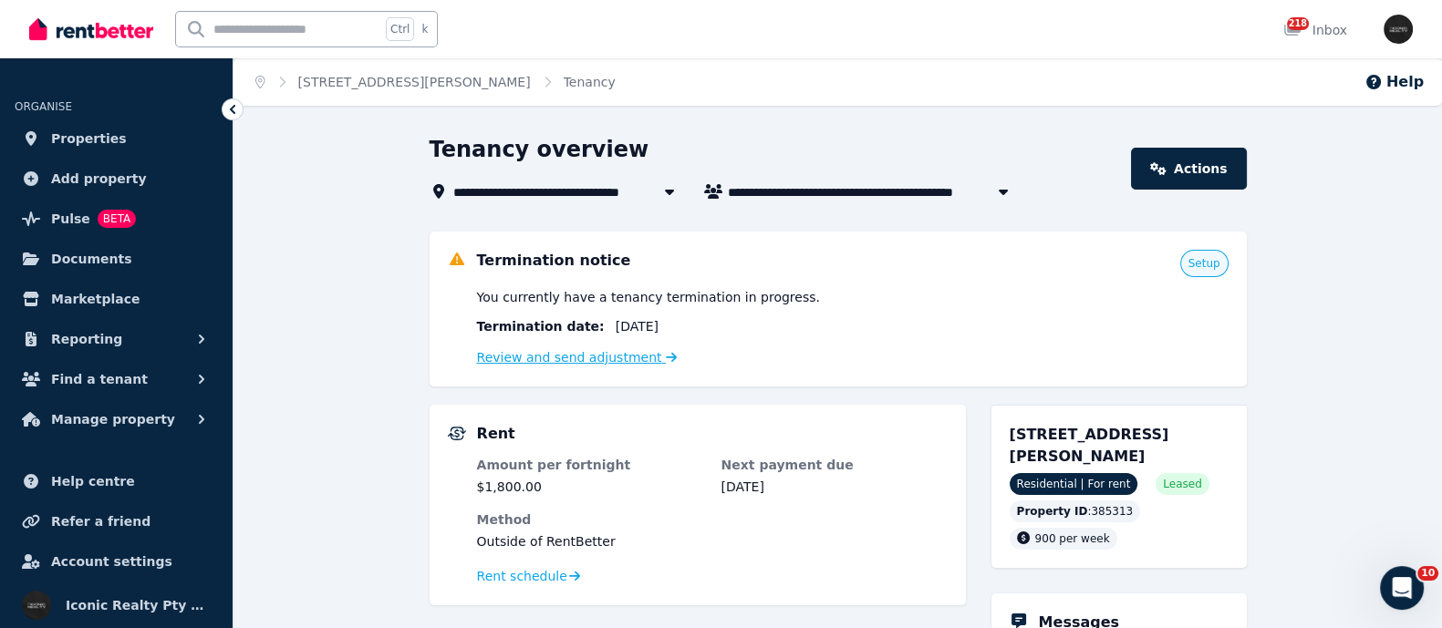
click at [608, 356] on link "Review and send adjustment" at bounding box center [577, 357] width 201 height 15
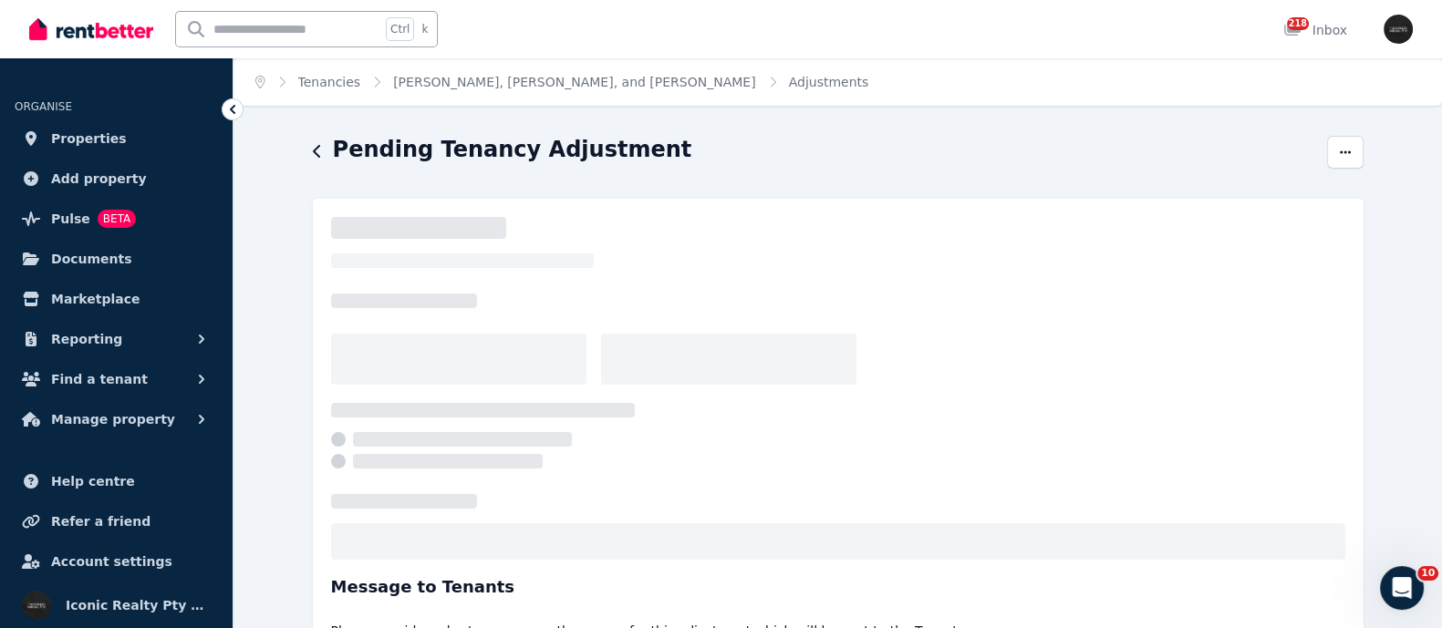
select select "**********"
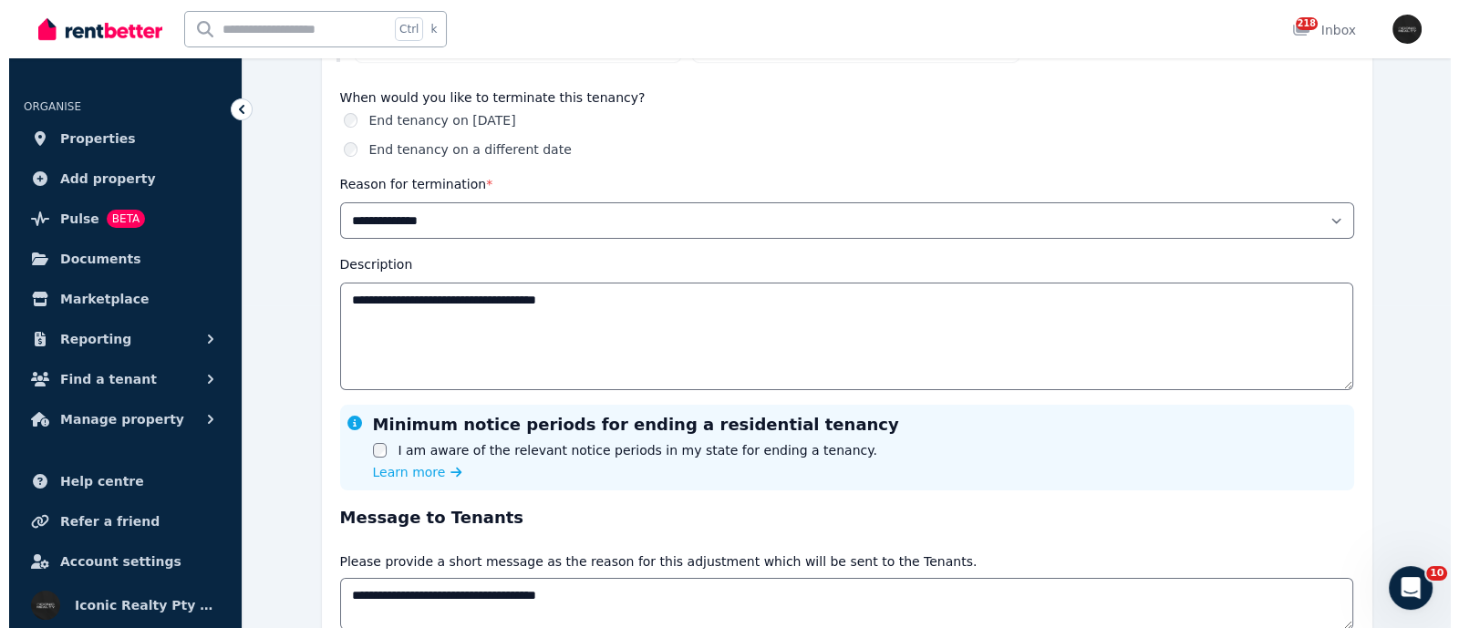
scroll to position [487, 0]
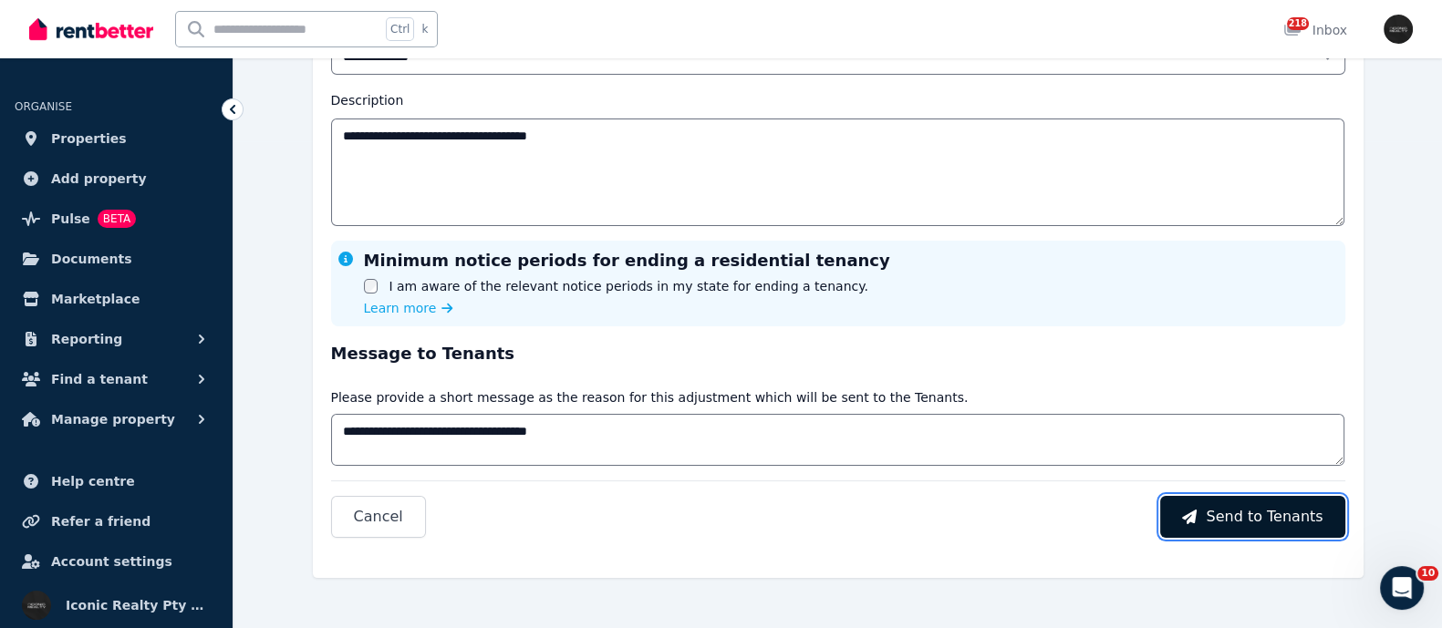
click at [1273, 514] on span "Send to Tenants" at bounding box center [1263, 517] width 117 height 22
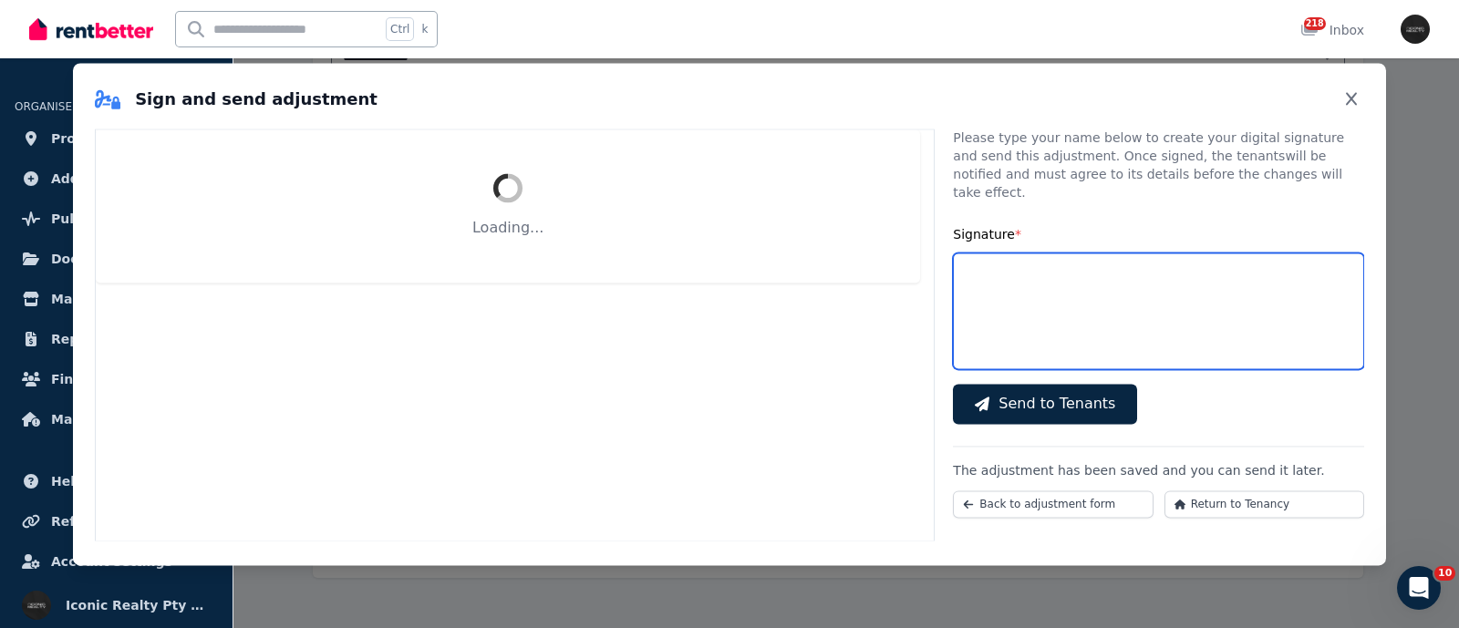
click at [1130, 335] on input "Signature *" at bounding box center [1158, 311] width 411 height 117
type input "**********"
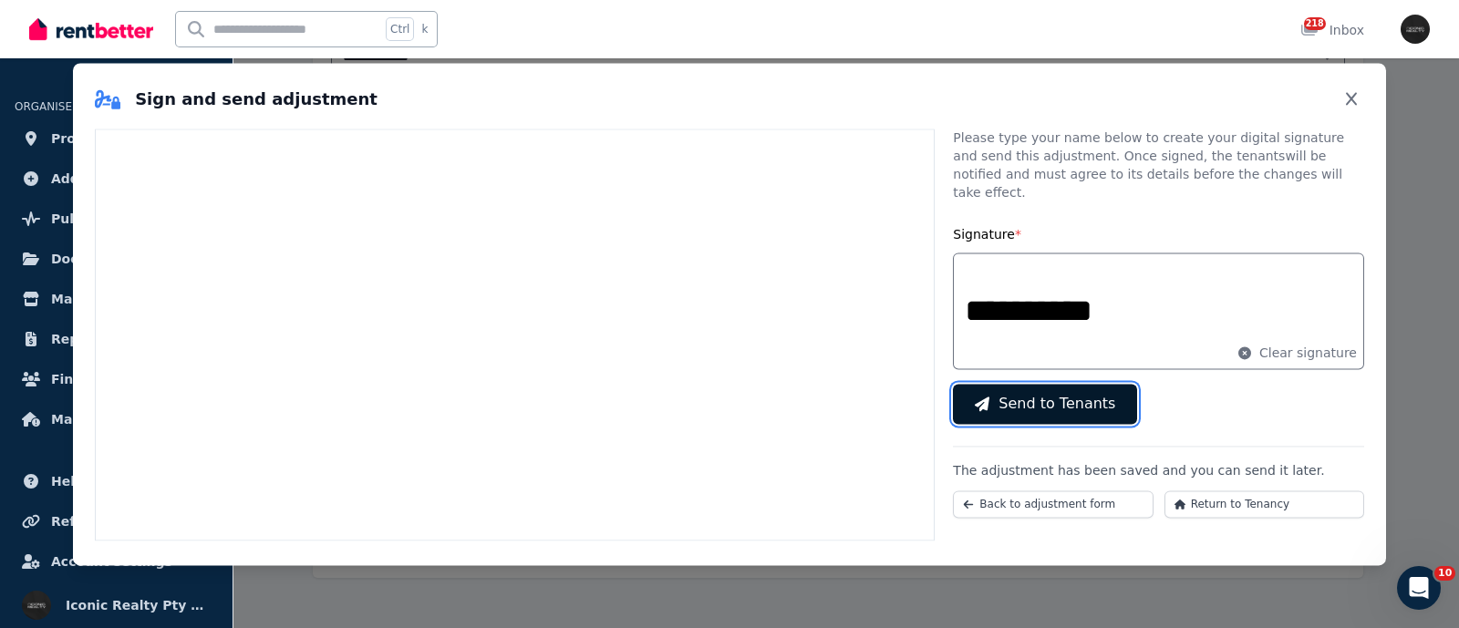
click at [1015, 393] on span "Send to Tenants" at bounding box center [1056, 404] width 117 height 22
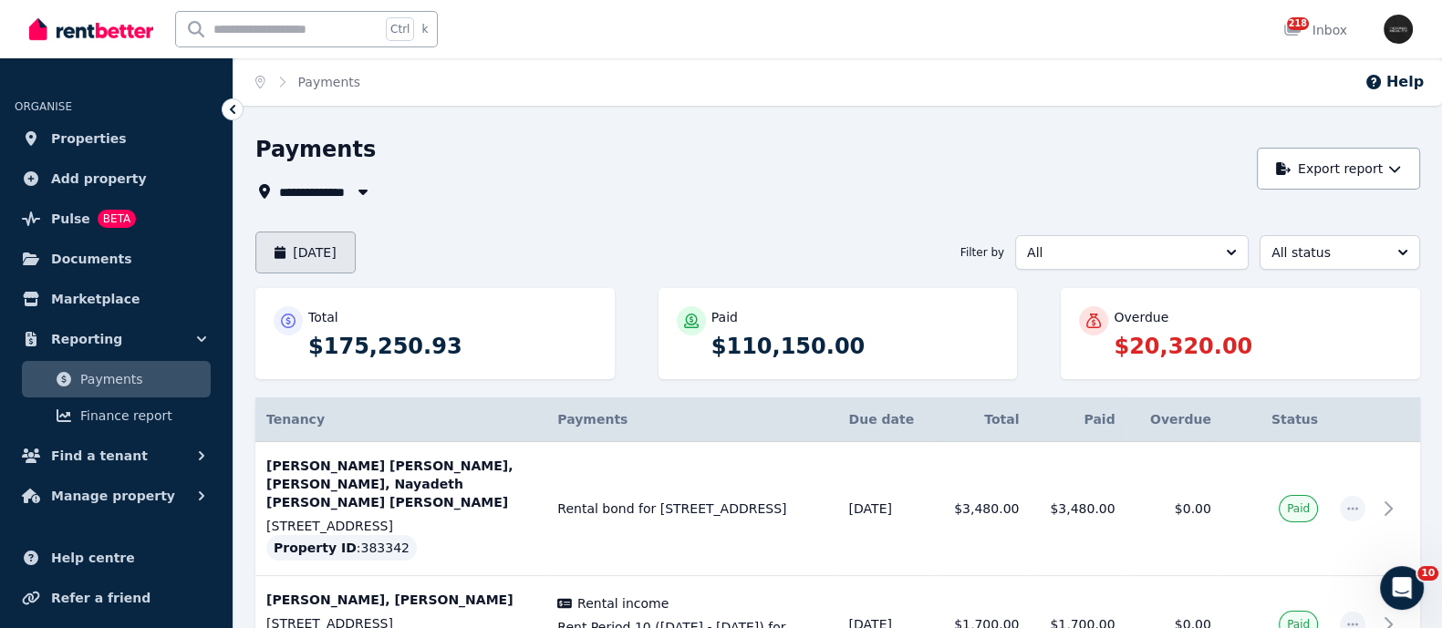
click at [340, 262] on button "[DATE]" at bounding box center [305, 253] width 100 height 42
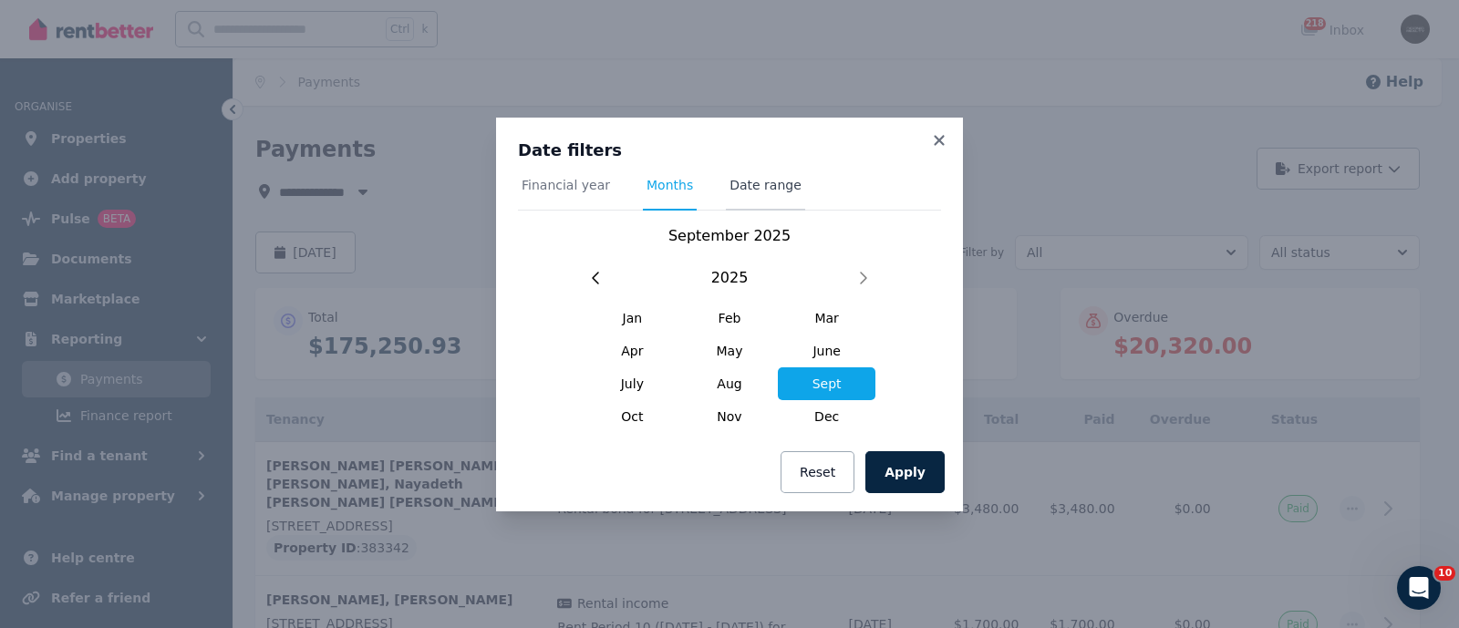
click at [743, 183] on span "Date range" at bounding box center [765, 185] width 72 height 18
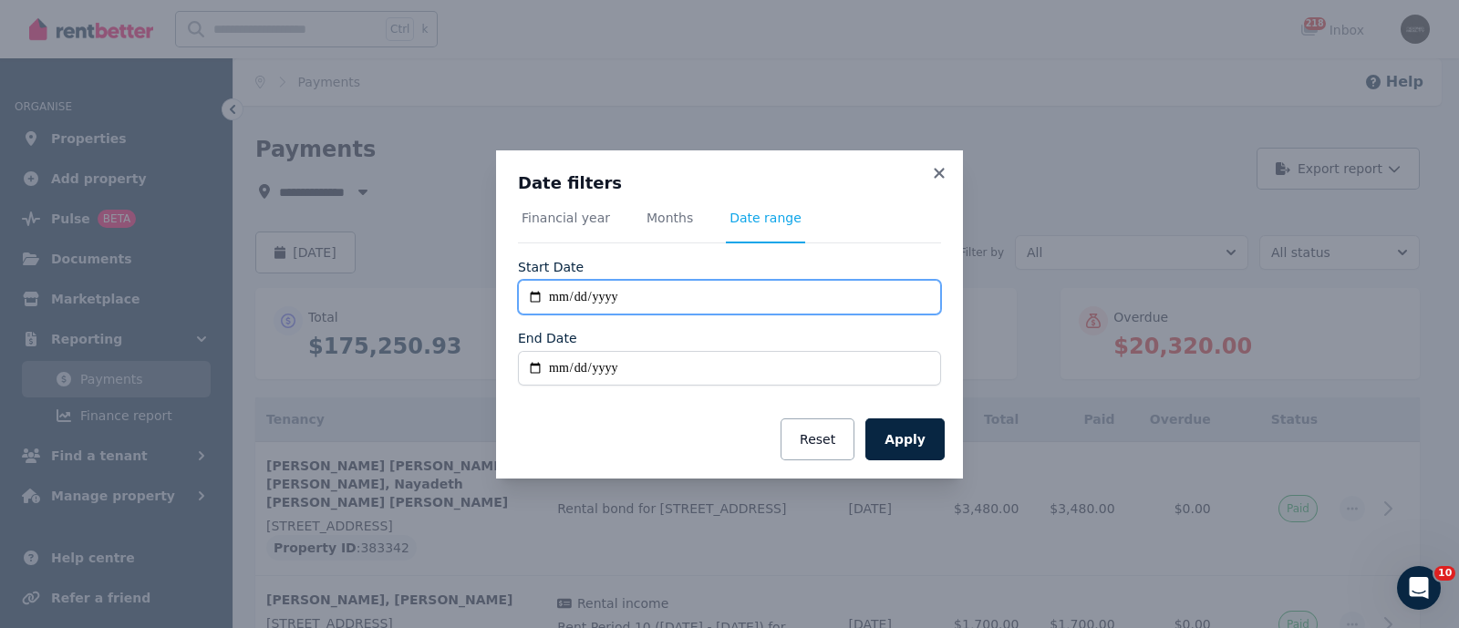
click at [530, 297] on input "**********" at bounding box center [729, 297] width 423 height 35
type input "**********"
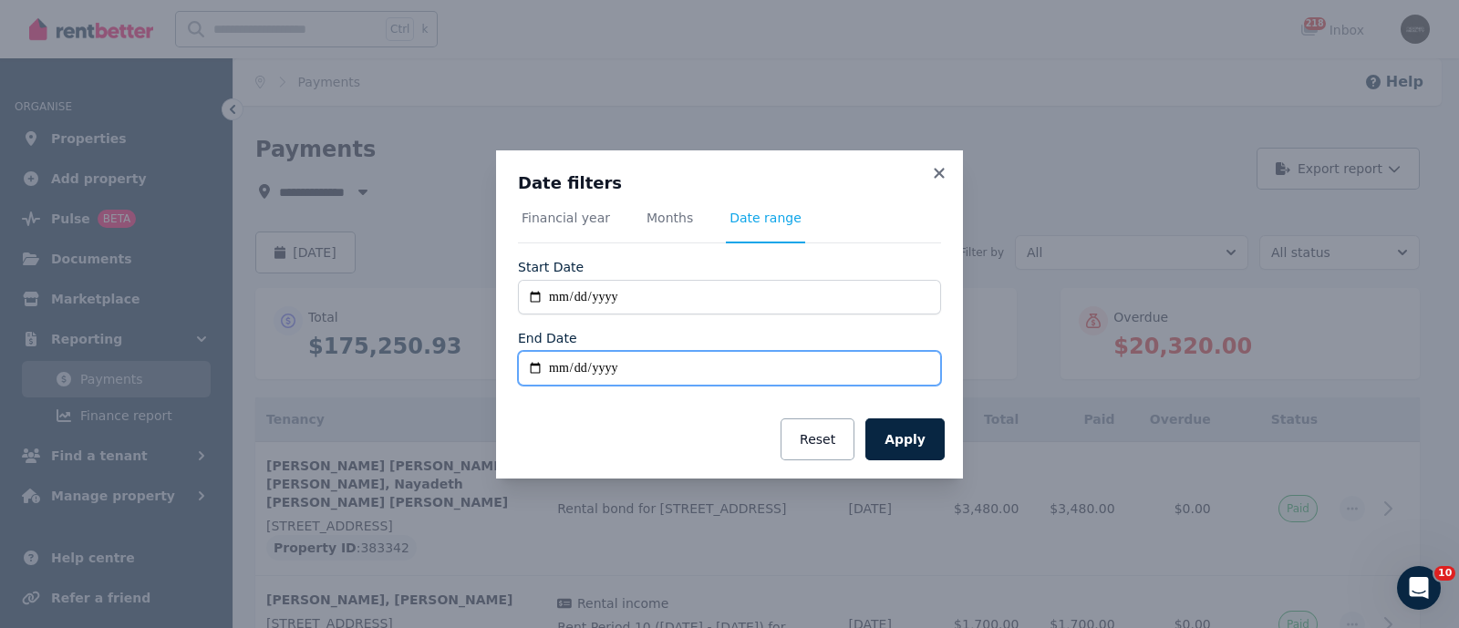
click at [537, 367] on input "End Date" at bounding box center [729, 368] width 423 height 35
type input "**********"
click at [897, 426] on button "Apply" at bounding box center [904, 440] width 79 height 42
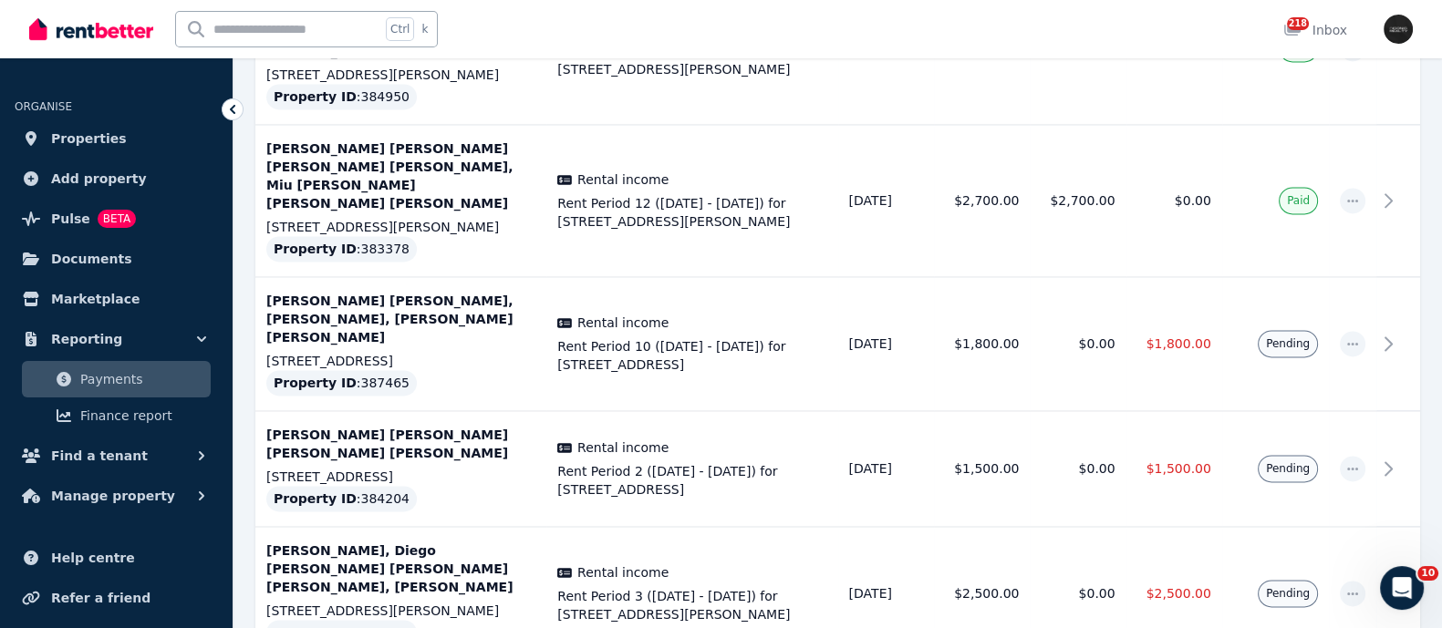
scroll to position [3418, 0]
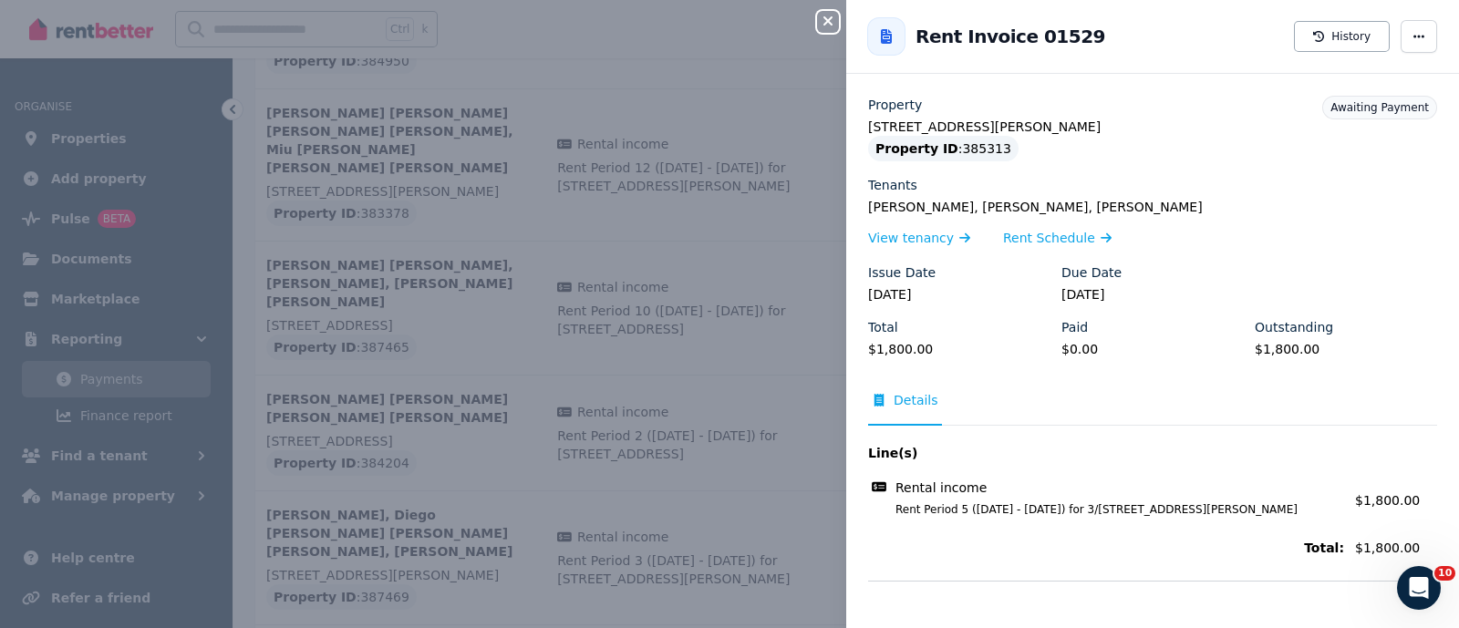
click at [898, 405] on span "Details" at bounding box center [916, 400] width 45 height 18
click at [388, 381] on div "Close panel Back to Rent Invoice 01529 History Property [STREET_ADDRESS][PERSON…" at bounding box center [729, 314] width 1459 height 628
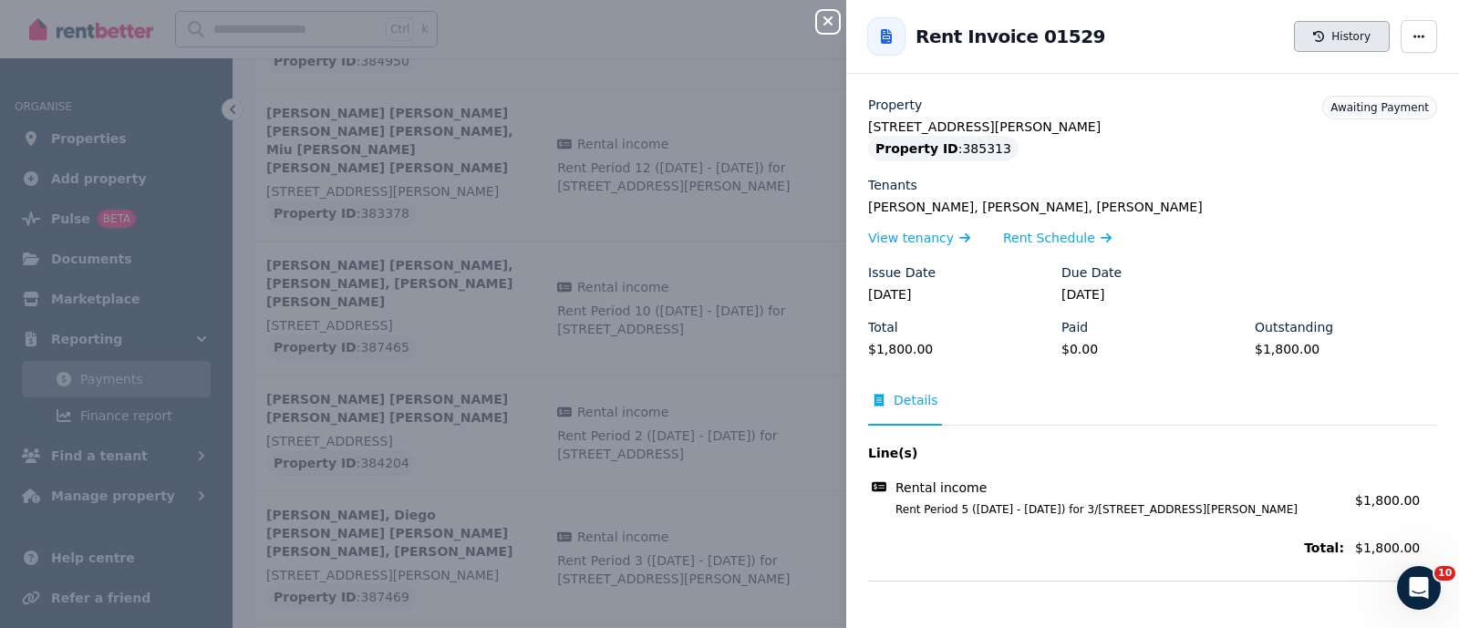
click at [1294, 25] on button "History" at bounding box center [1342, 36] width 96 height 31
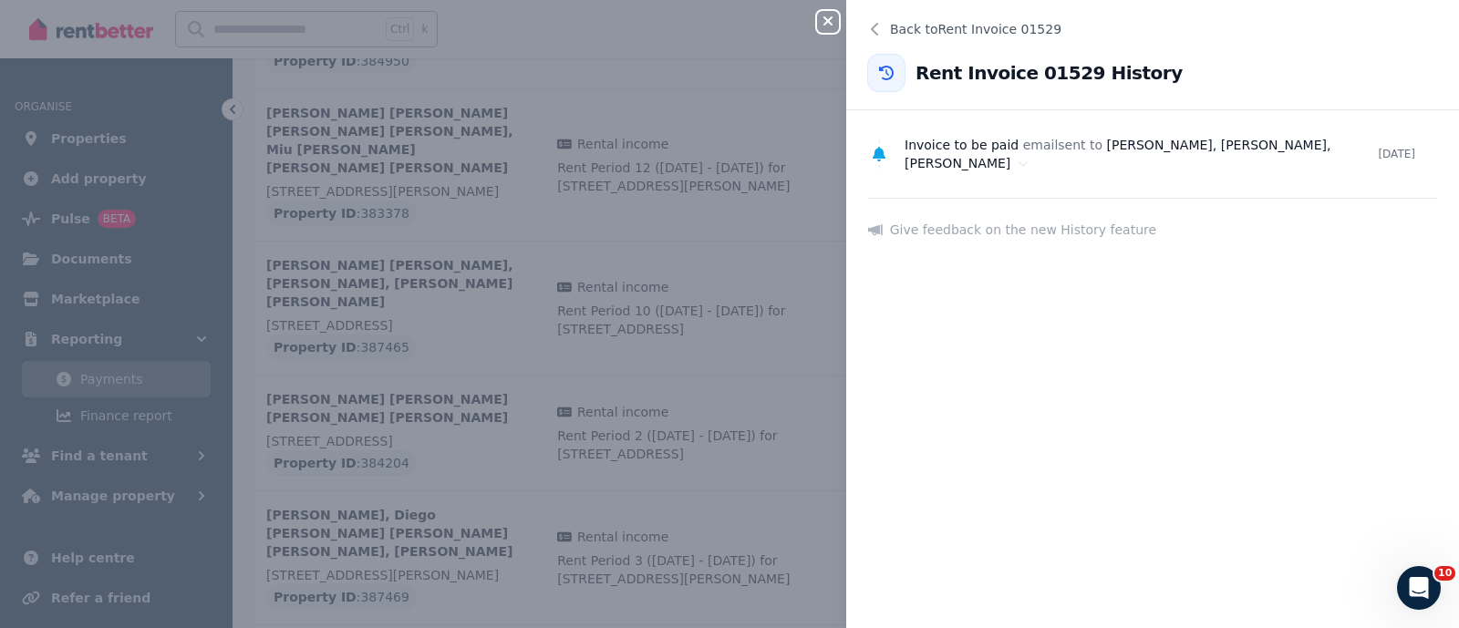
click at [403, 430] on div "Close panel Back to Rent Invoice 01529 Rent Invoice 01529 History Invoice to be…" at bounding box center [729, 314] width 1459 height 628
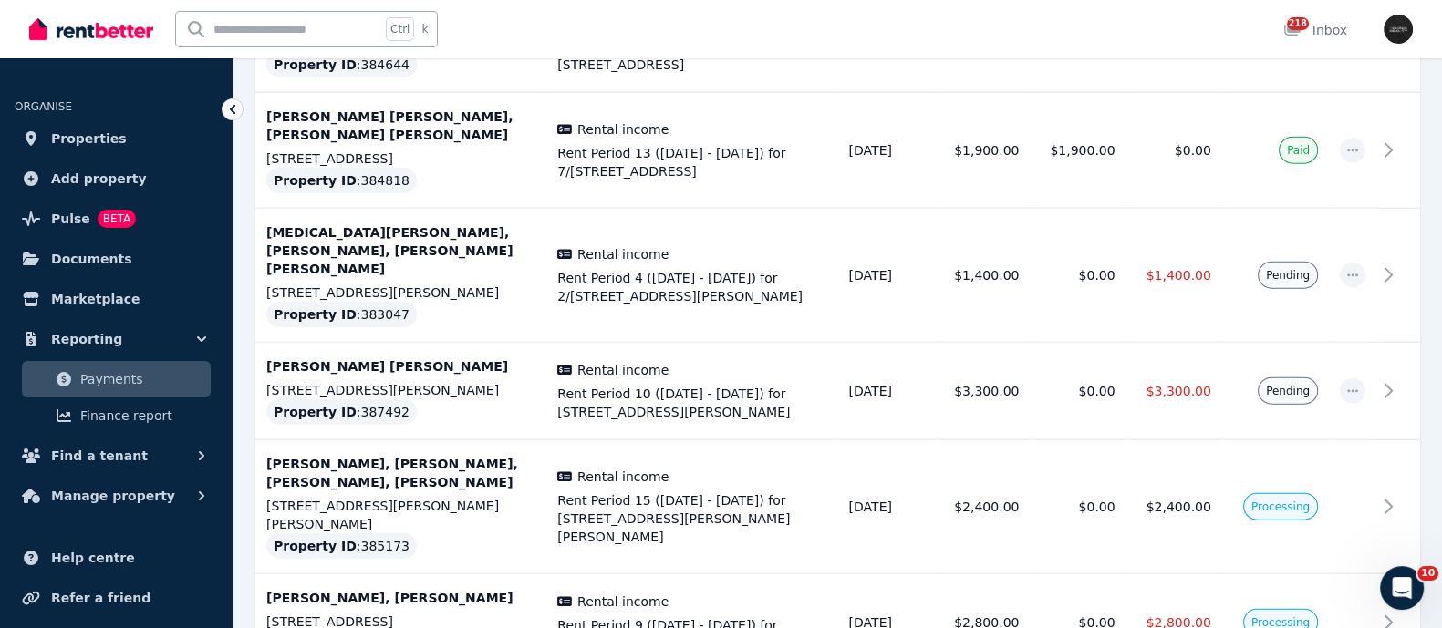
scroll to position [5471, 0]
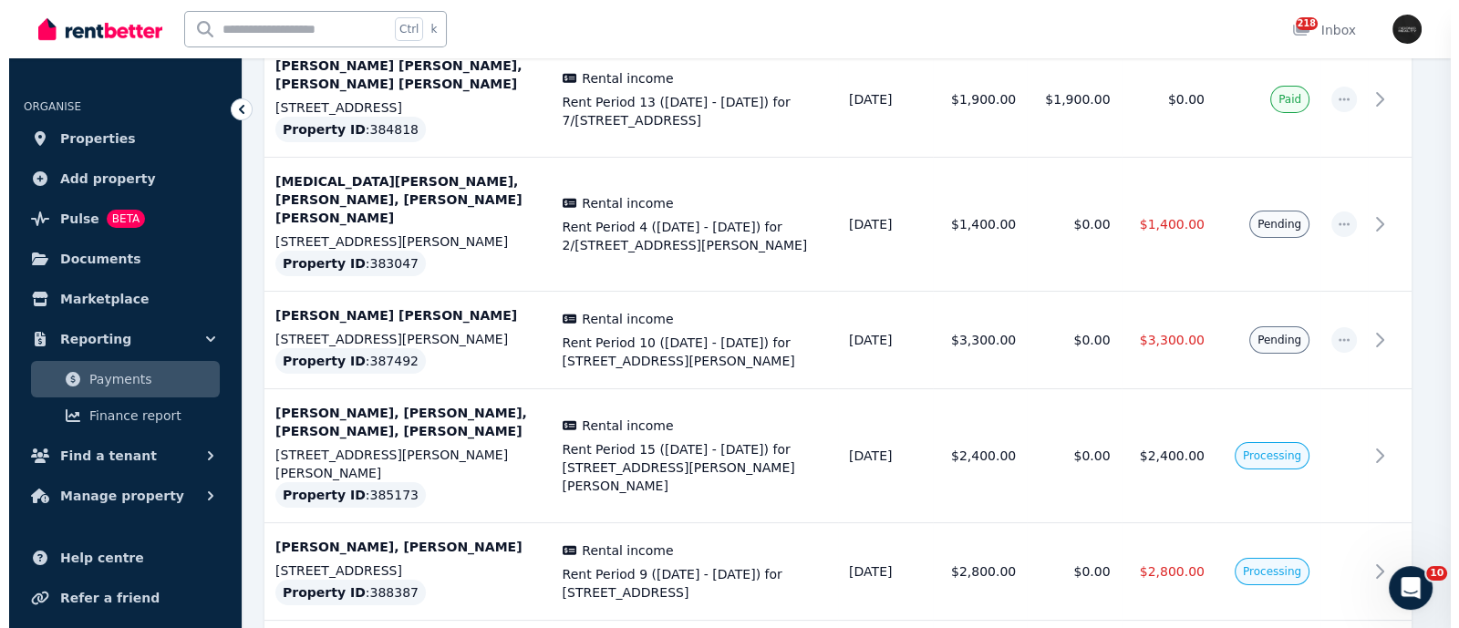
scroll to position [5462, 0]
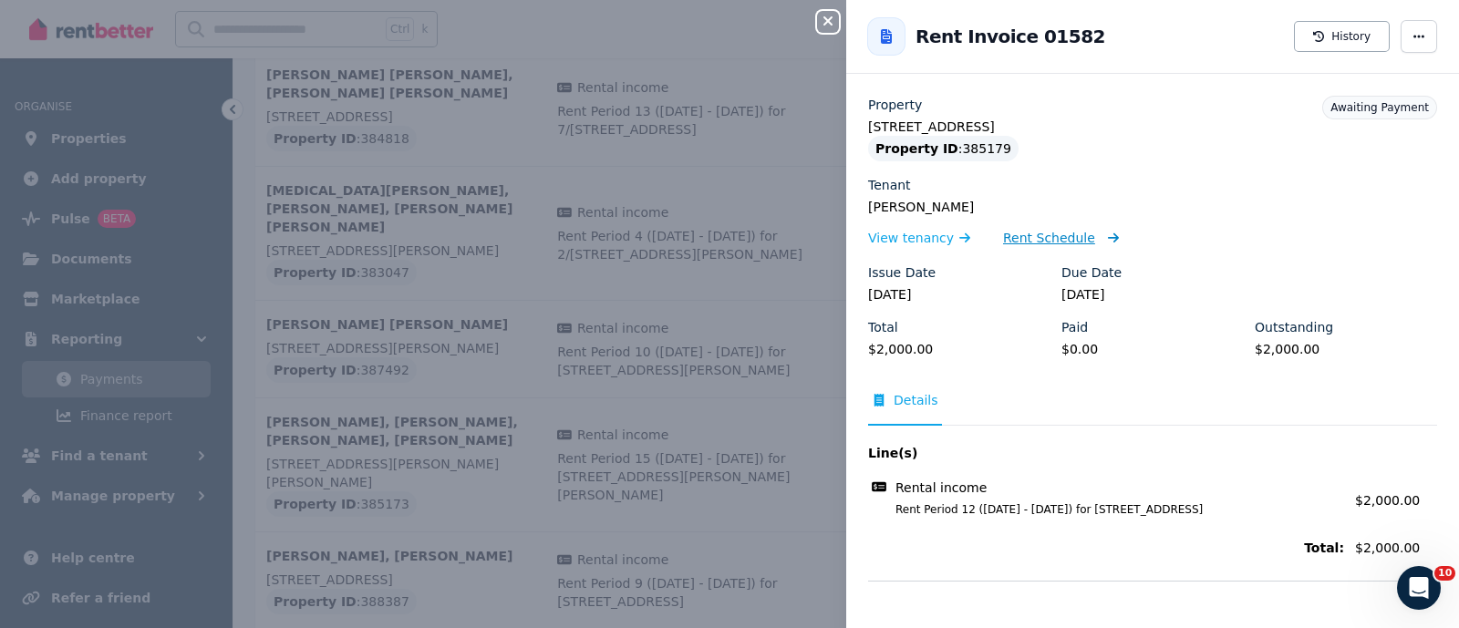
click at [1058, 243] on span "Rent Schedule" at bounding box center [1049, 238] width 92 height 18
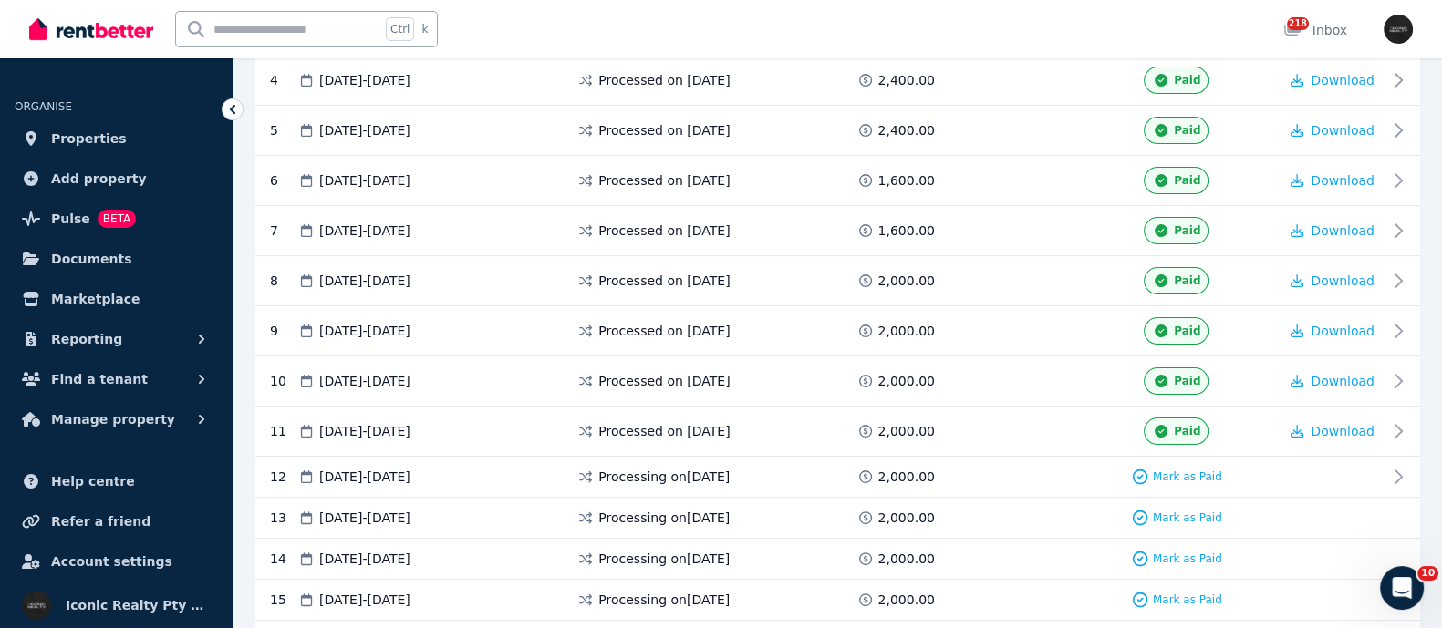
scroll to position [684, 0]
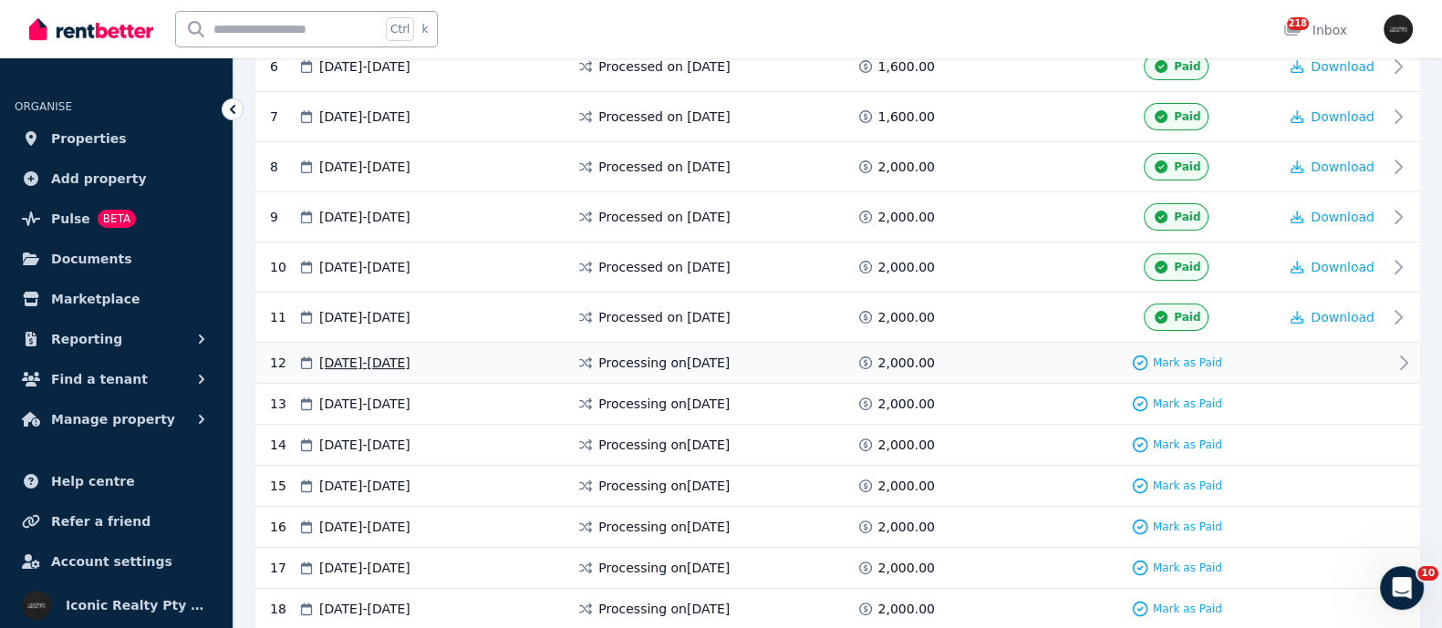
click at [341, 358] on span "[DATE] - [DATE]" at bounding box center [364, 363] width 91 height 18
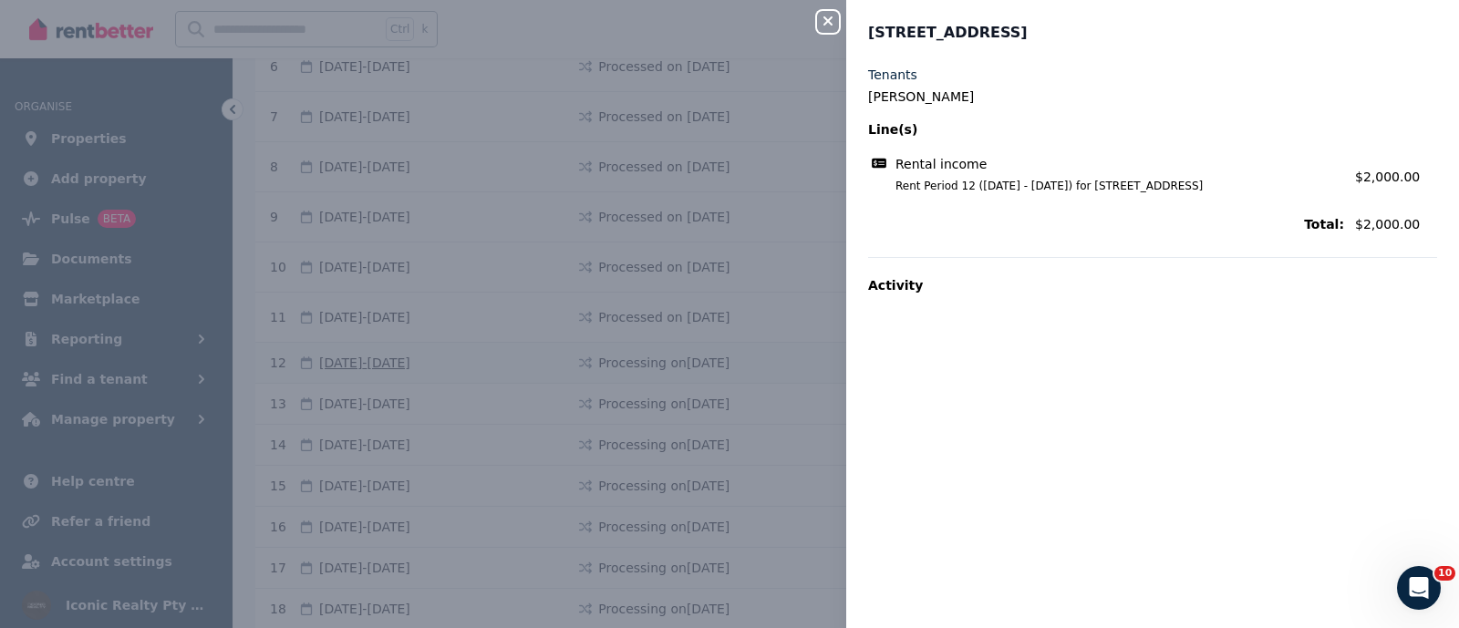
click at [341, 358] on div "Close panel [STREET_ADDRESS] Tenants Bep [PERSON_NAME] Line(s) Rental income Re…" at bounding box center [729, 314] width 1459 height 628
